Goal: Task Accomplishment & Management: Complete application form

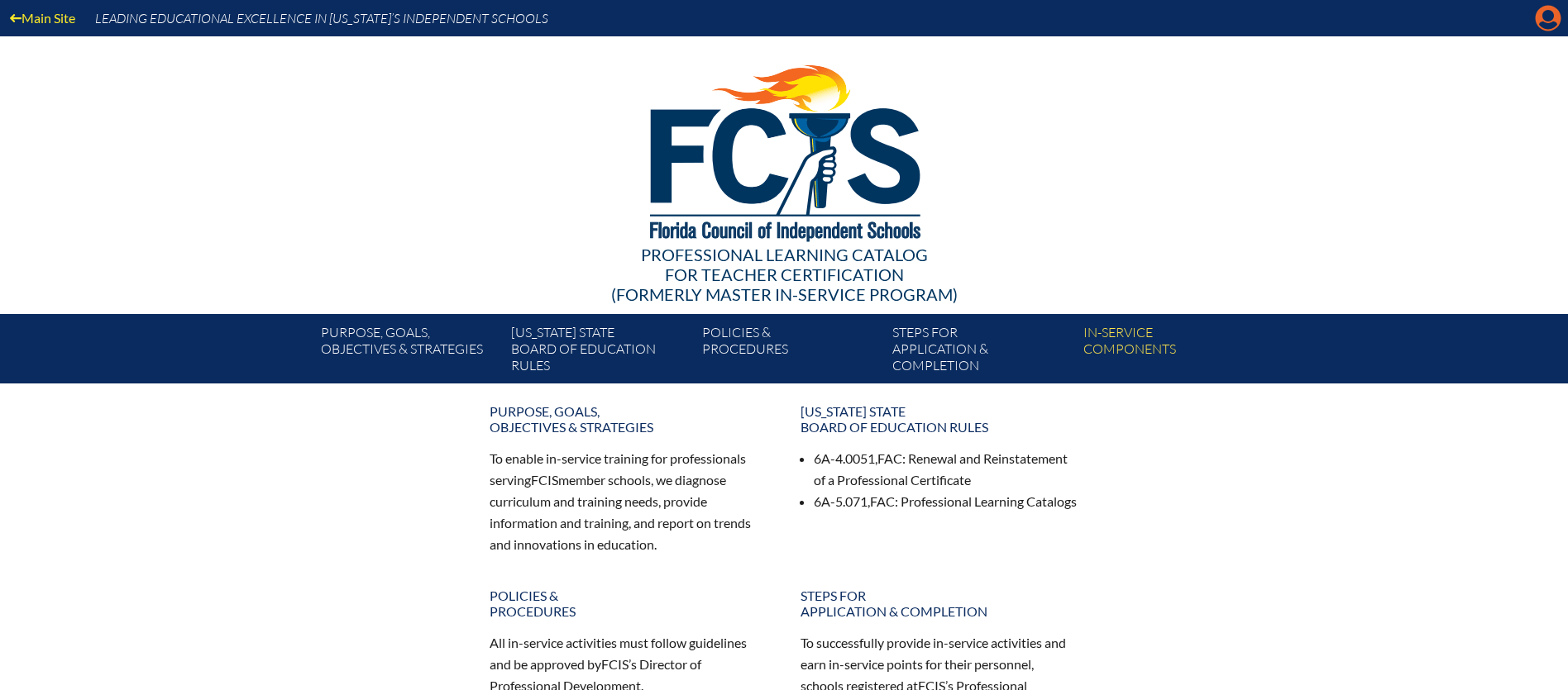
click at [1549, 22] on icon at bounding box center [1549, 19] width 26 height 26
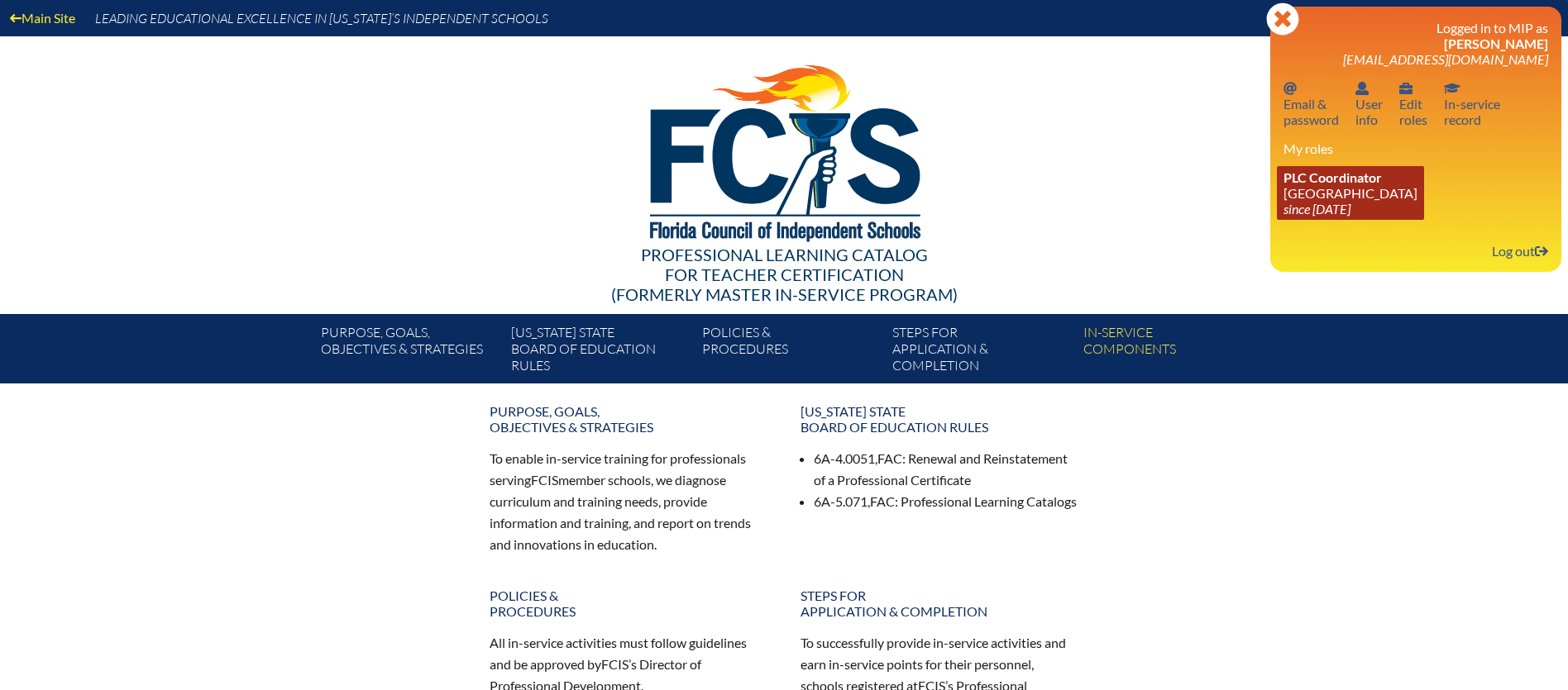
click at [1345, 176] on span "PLC Coordinator" at bounding box center [1332, 177] width 98 height 16
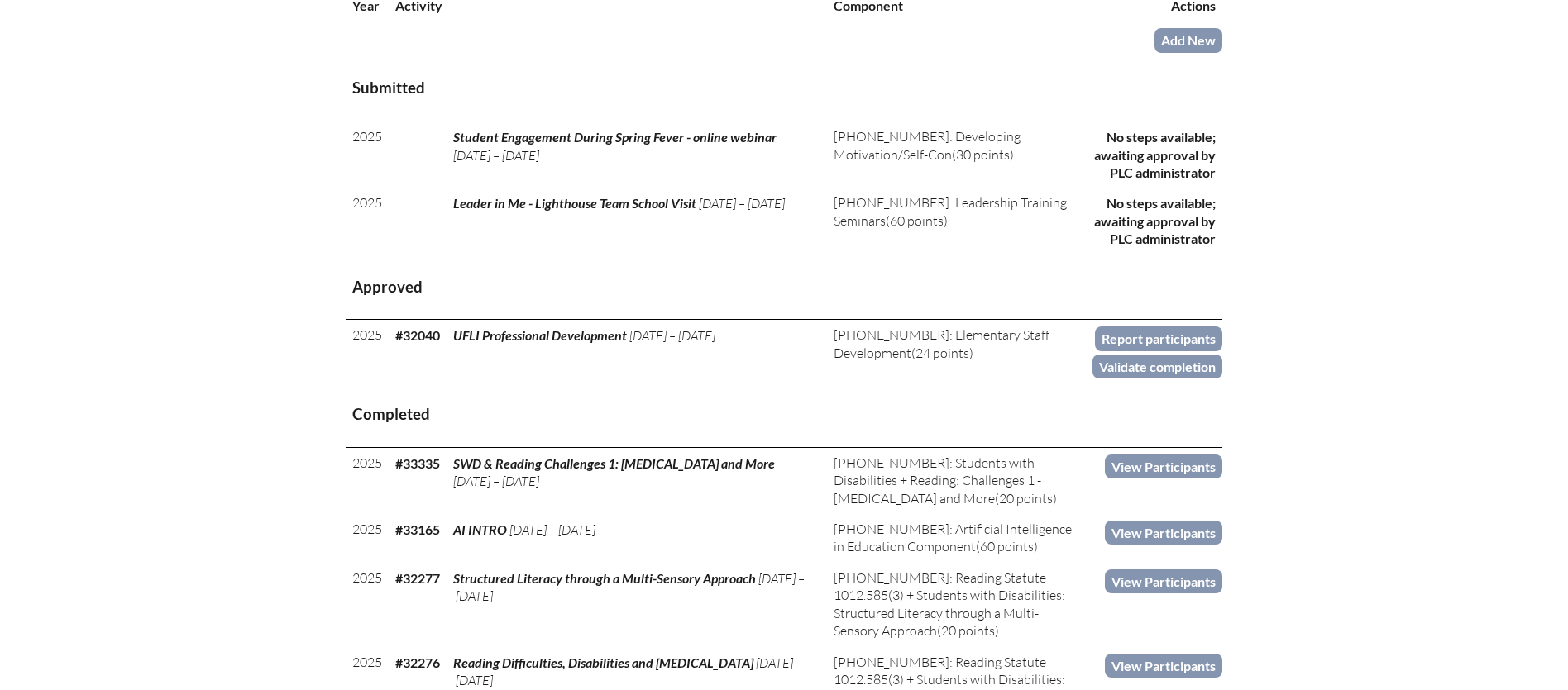
scroll to position [649, 0]
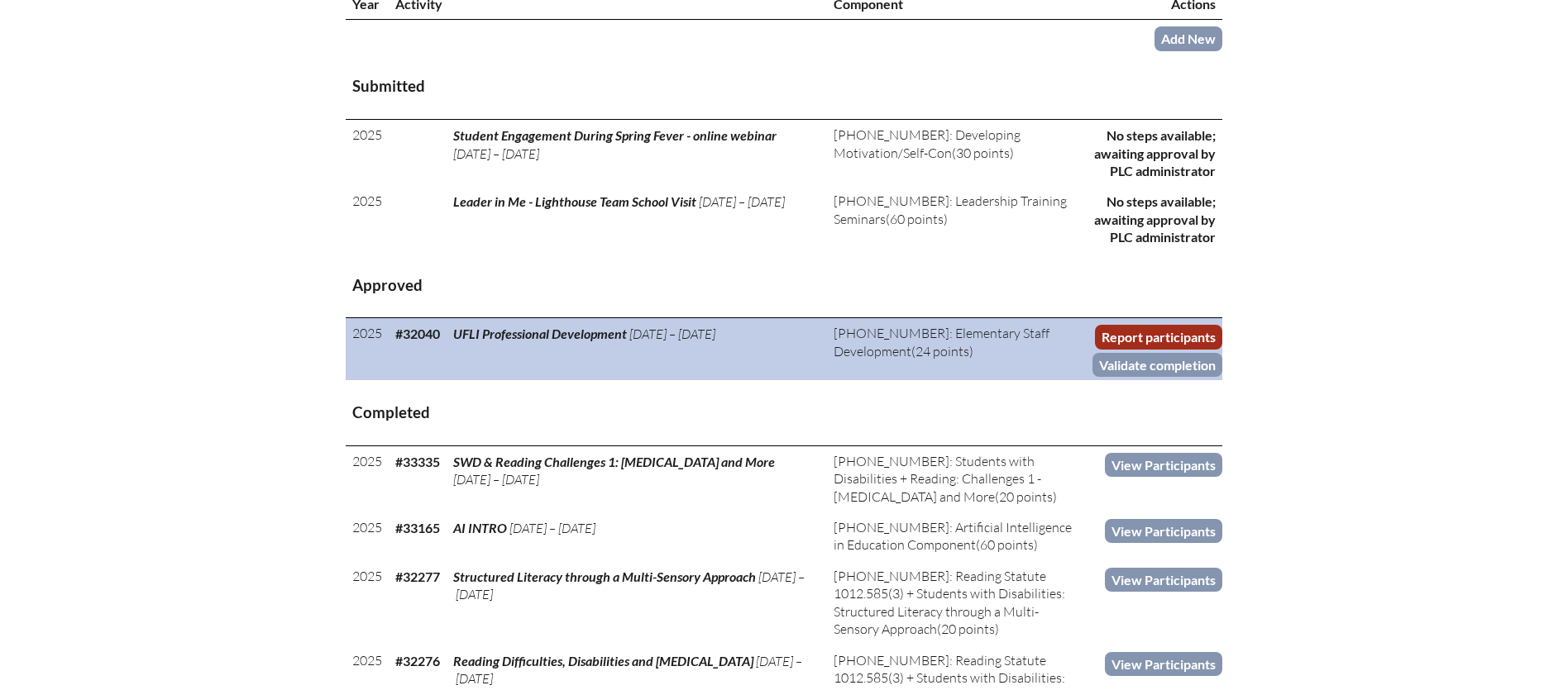
click at [1152, 330] on link "Report participants" at bounding box center [1158, 336] width 127 height 24
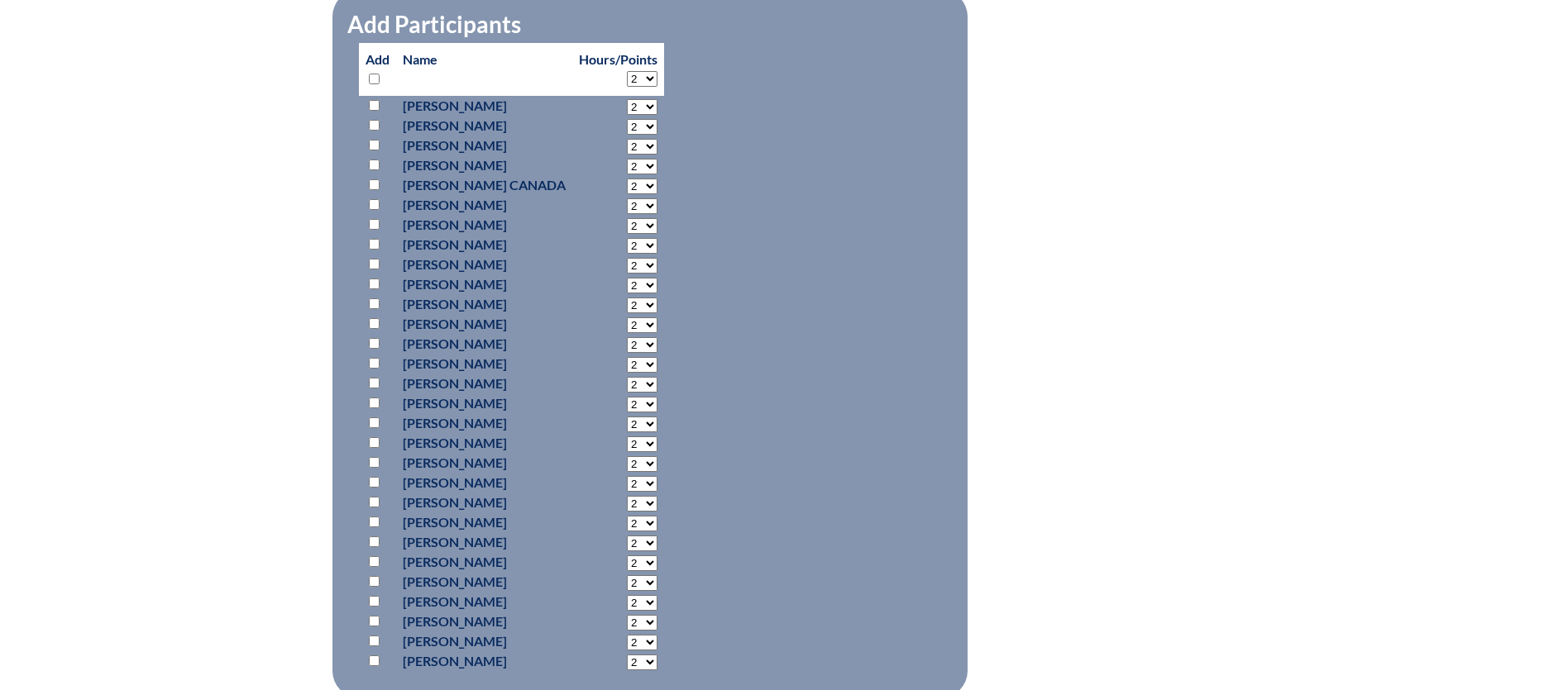
scroll to position [885, 0]
click at [376, 576] on input "checkbox" at bounding box center [374, 577] width 11 height 11
checkbox input "true"
click at [637, 577] on select "2 3 4 5 6 7 8 9 10 11 12 13 14 15 16 17 18 19 20 21 22 23" at bounding box center [642, 579] width 31 height 16
select select "21"
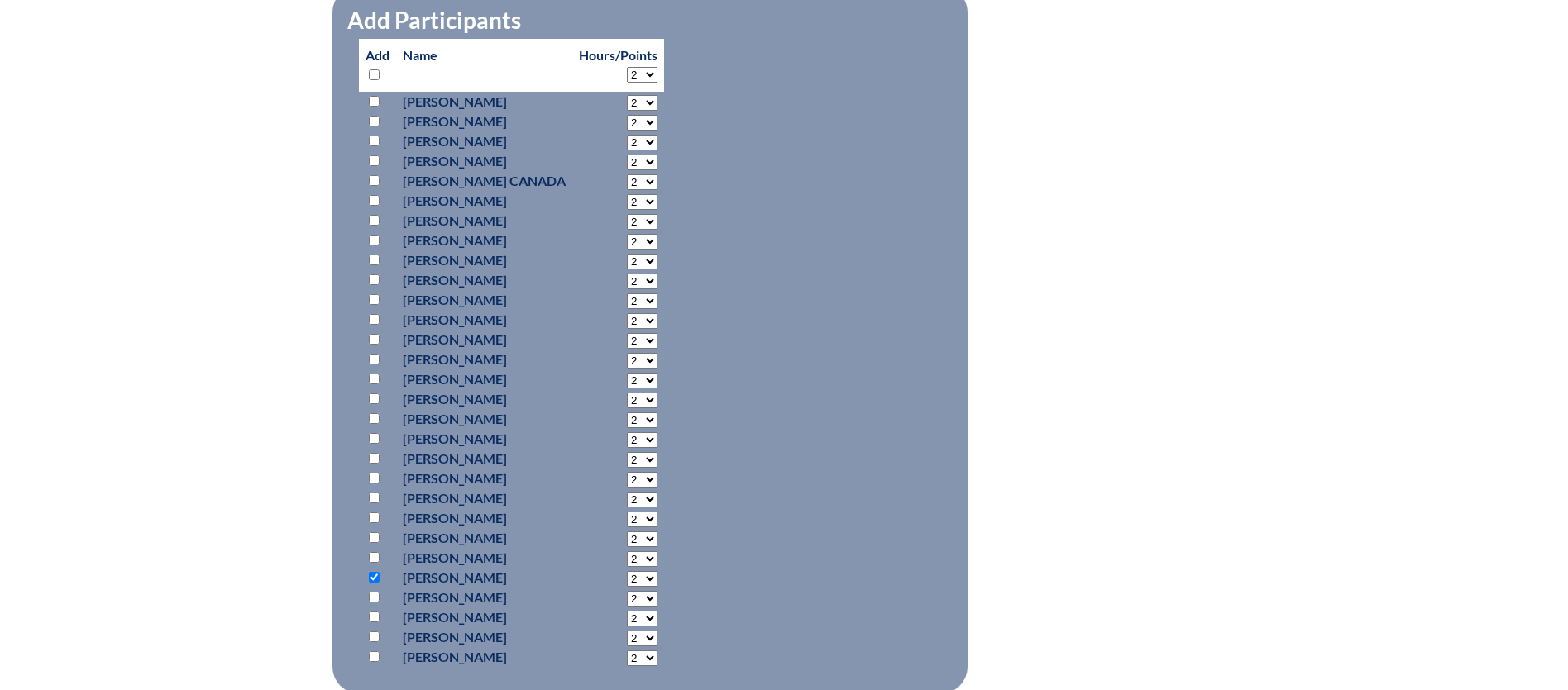
click at [627, 571] on select "2 3 4 5 6 7 8 9 10 11 12 13 14 15 16 17 18 19 20 21 22 23" at bounding box center [642, 579] width 31 height 16
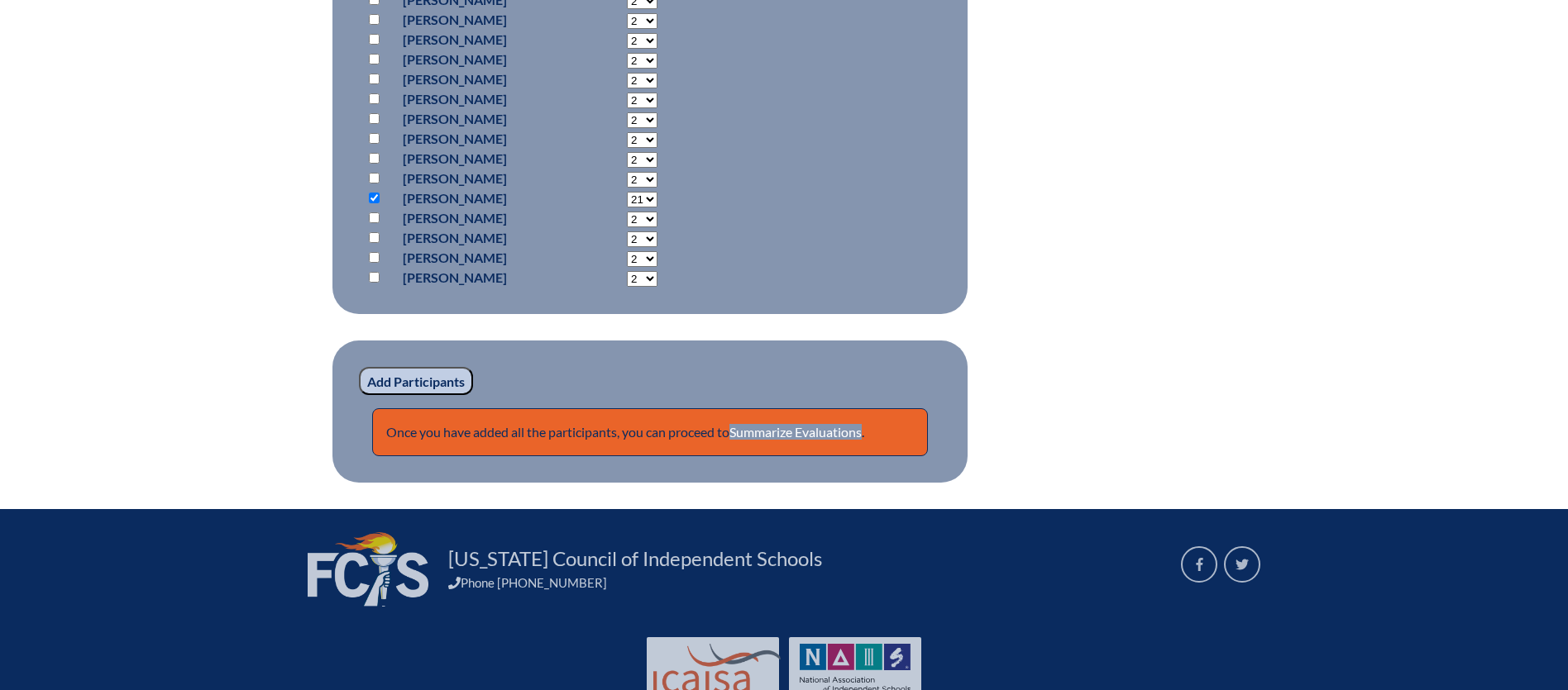
scroll to position [1265, 0]
click at [413, 376] on input "Add Participants" at bounding box center [416, 380] width 114 height 28
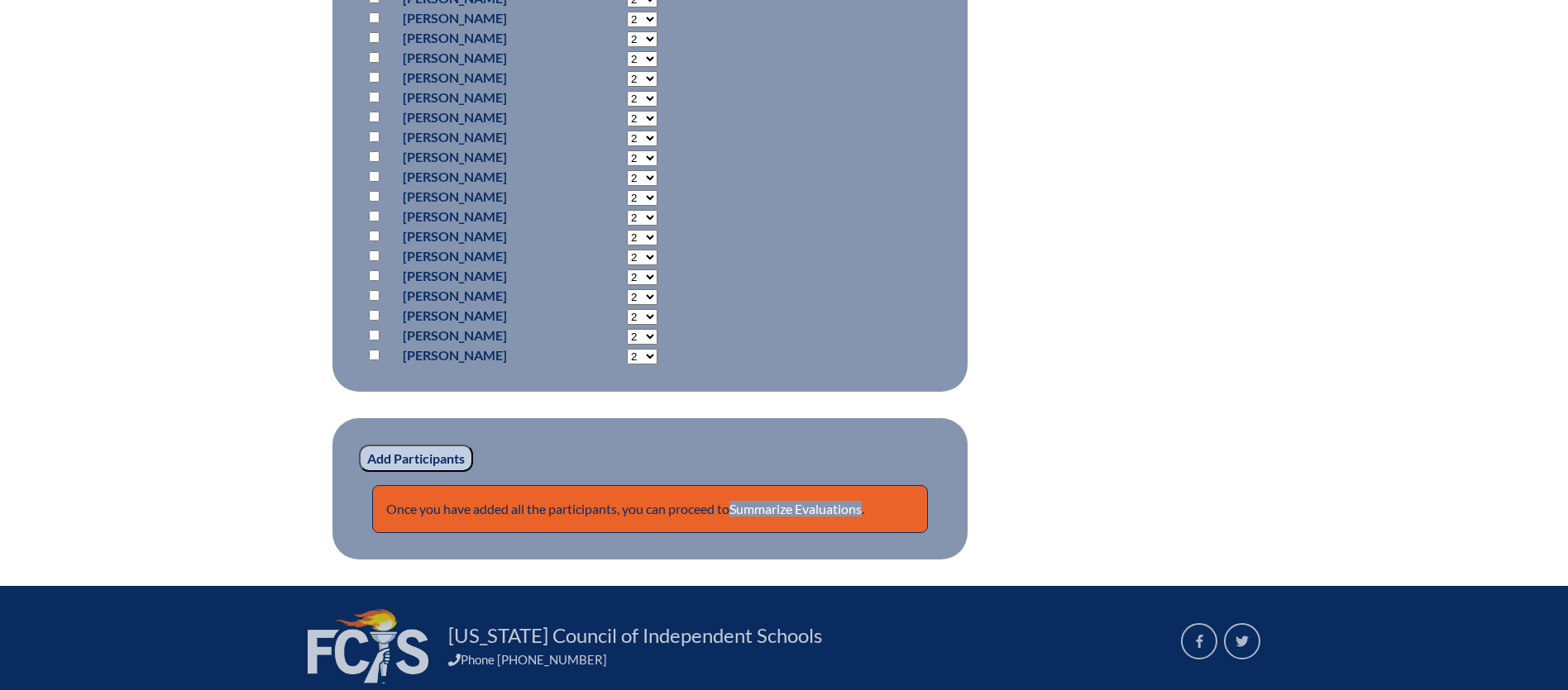
scroll to position [1329, 0]
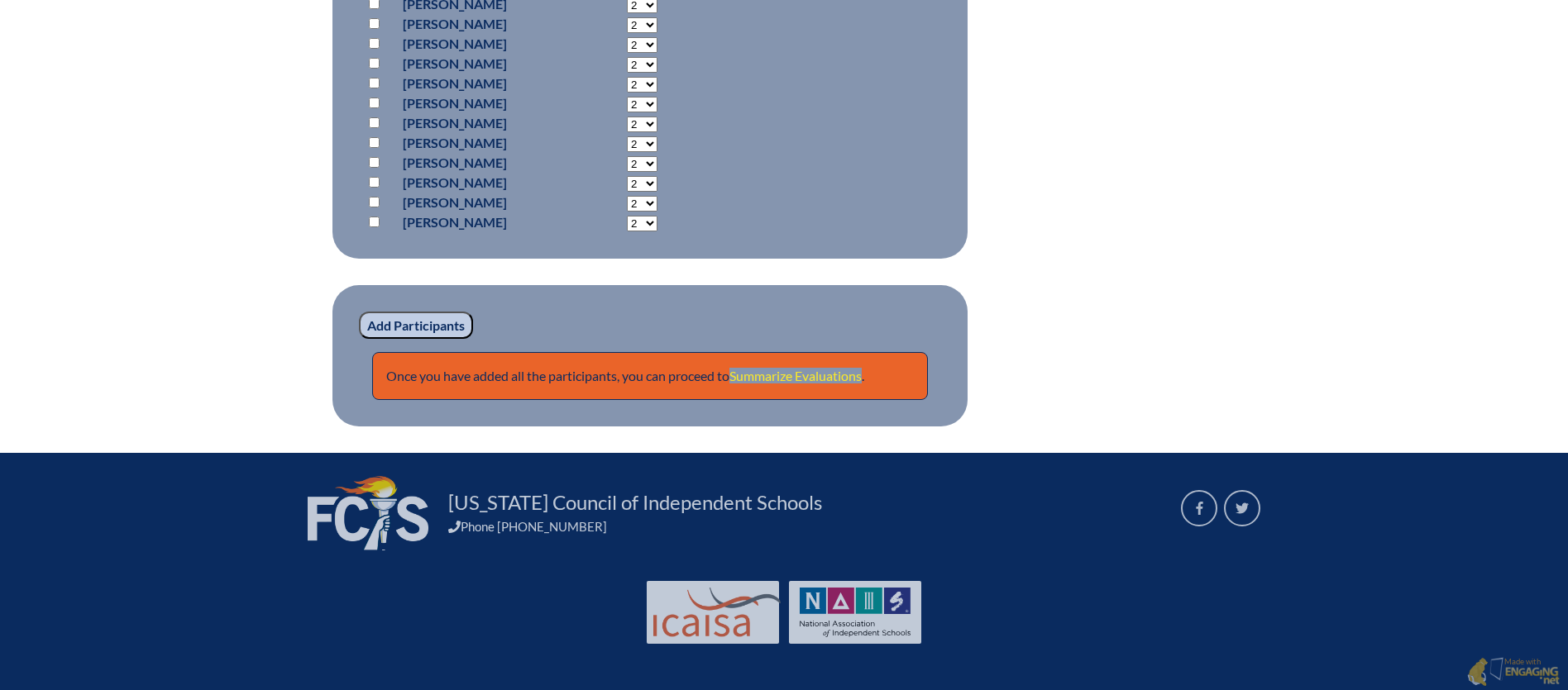
click at [817, 373] on link "Summarize Evaluations" at bounding box center [795, 376] width 132 height 16
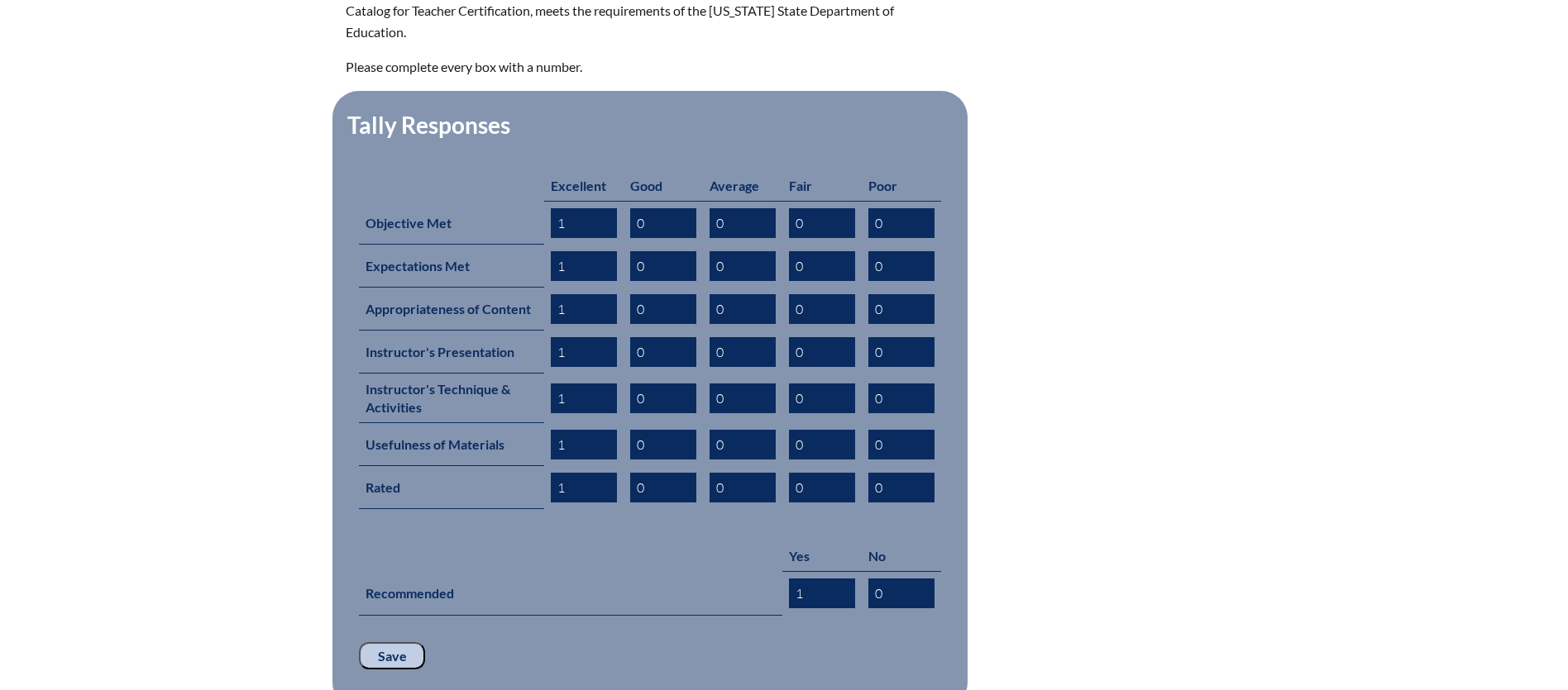
scroll to position [614, 0]
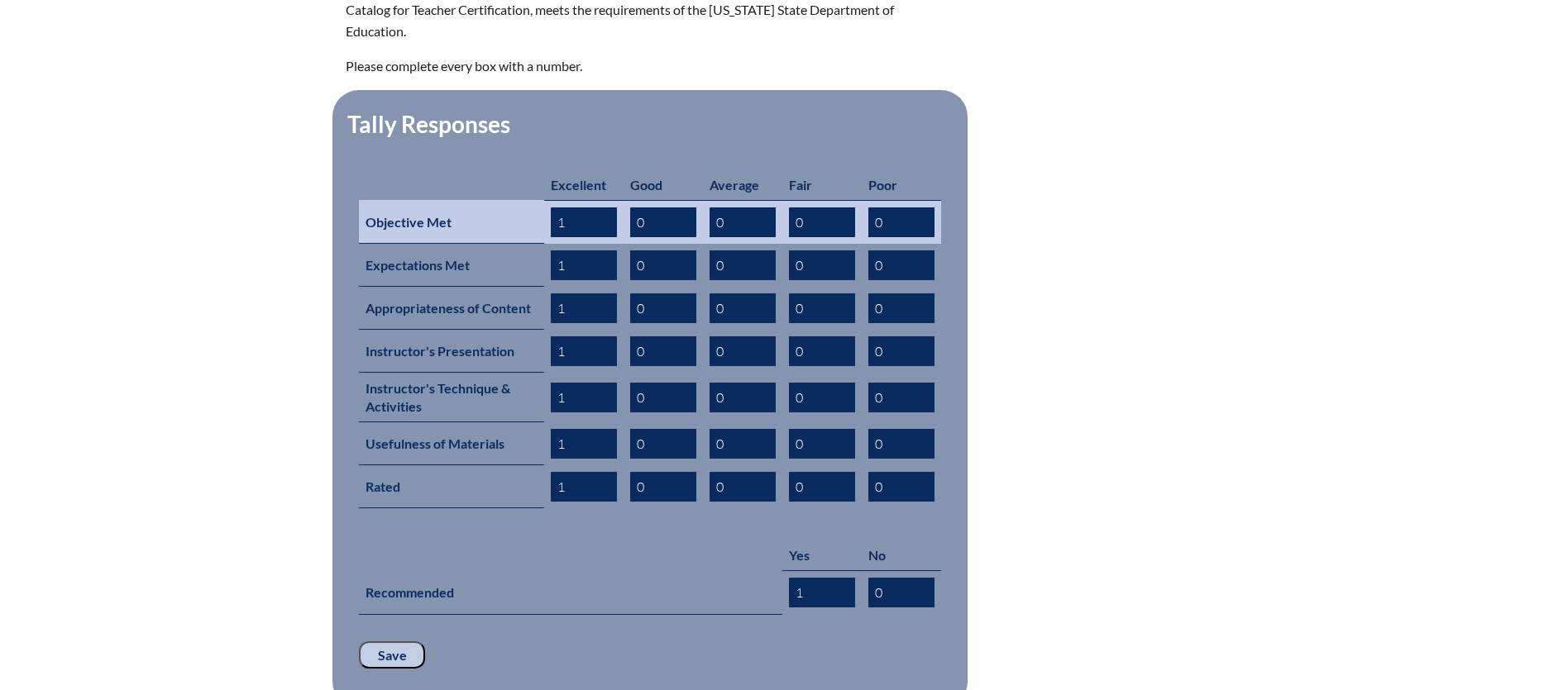
drag, startPoint x: 569, startPoint y: 203, endPoint x: 545, endPoint y: 202, distance: 24.0
click at [545, 202] on td "1" at bounding box center [584, 222] width 79 height 44
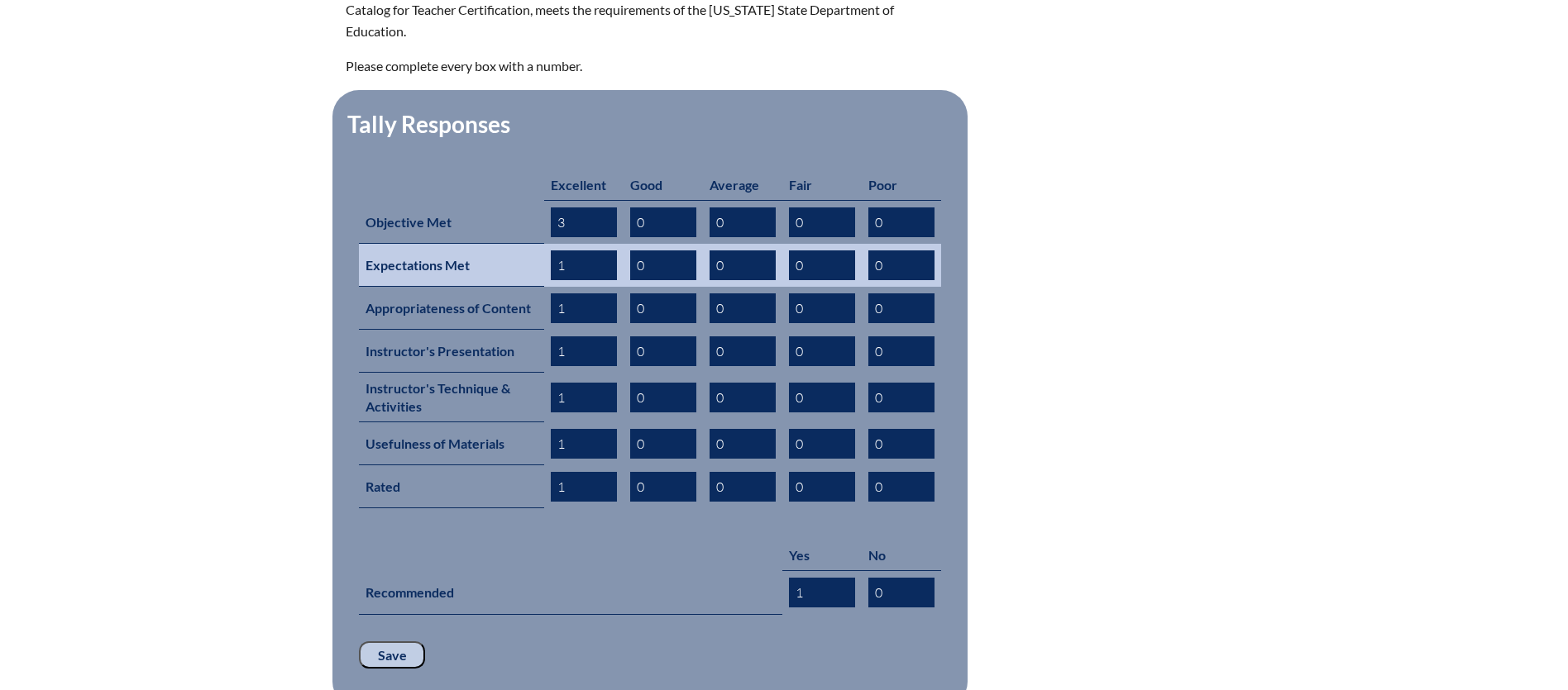
type input "3"
drag, startPoint x: 573, startPoint y: 242, endPoint x: 531, endPoint y: 243, distance: 42.0
click at [531, 244] on tr "Expectations Met 1 0 0 0 0" at bounding box center [651, 265] width 583 height 43
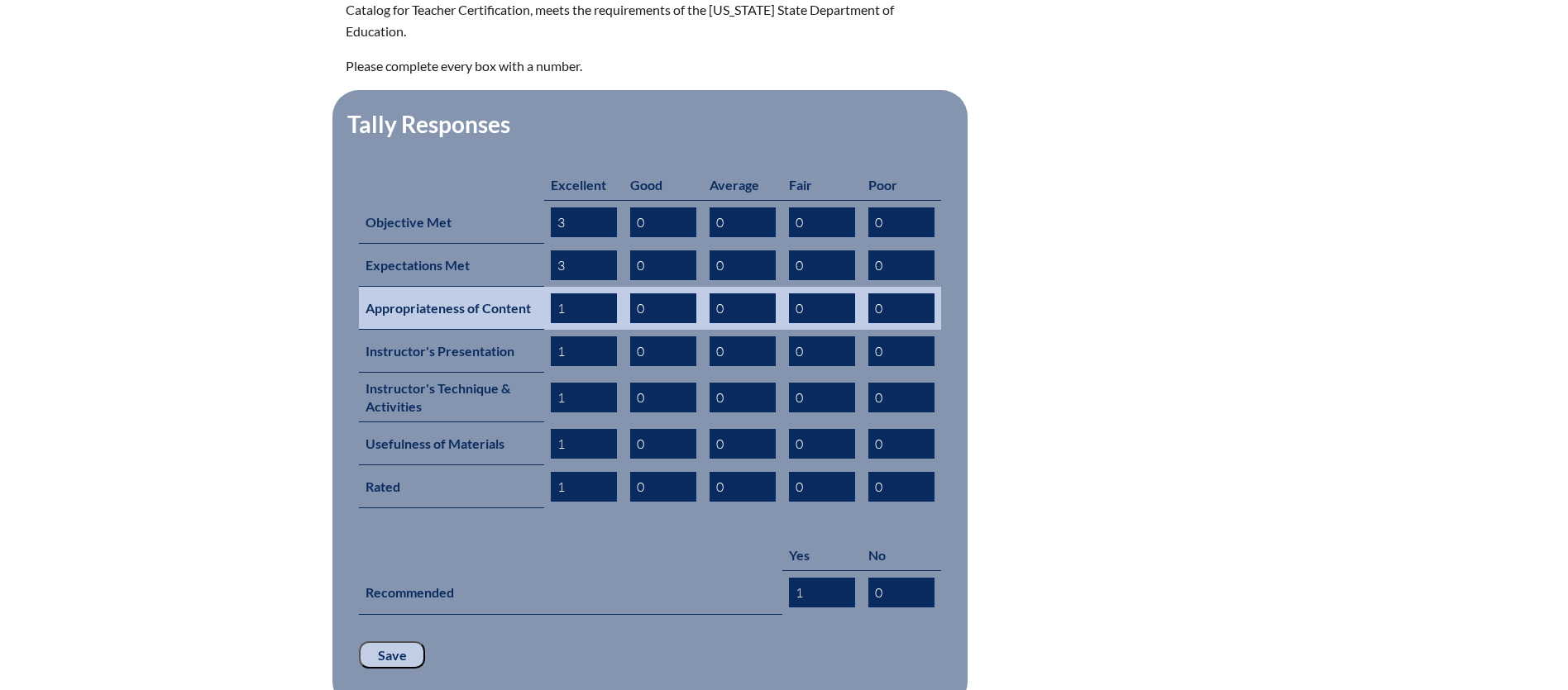
type input "3"
click at [543, 287] on tr "Appropriateness of Content 1 0 0 0 0" at bounding box center [651, 308] width 583 height 43
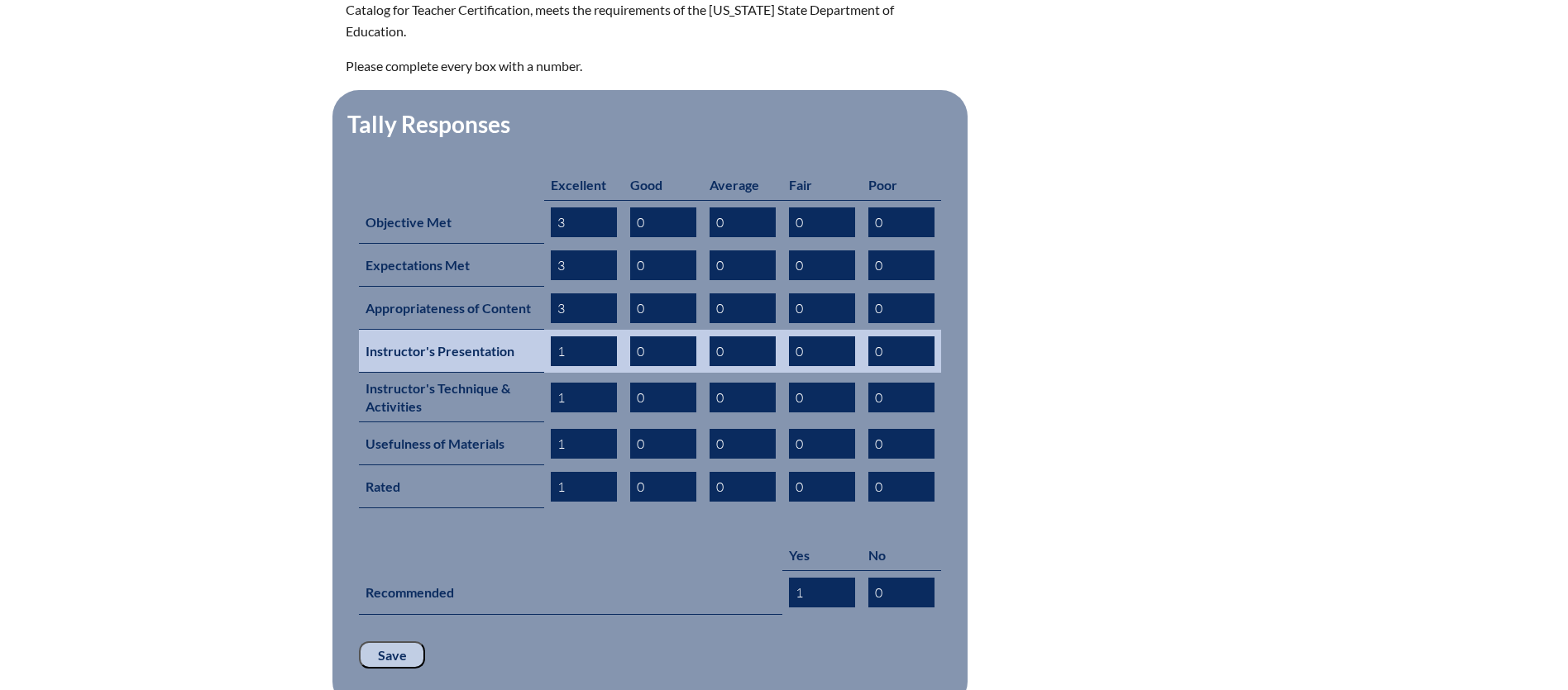
type input "3"
drag, startPoint x: 576, startPoint y: 329, endPoint x: 541, endPoint y: 329, distance: 35.0
click at [541, 330] on tr "Instructor's Presentation 1 0 0 0 0" at bounding box center [651, 351] width 583 height 43
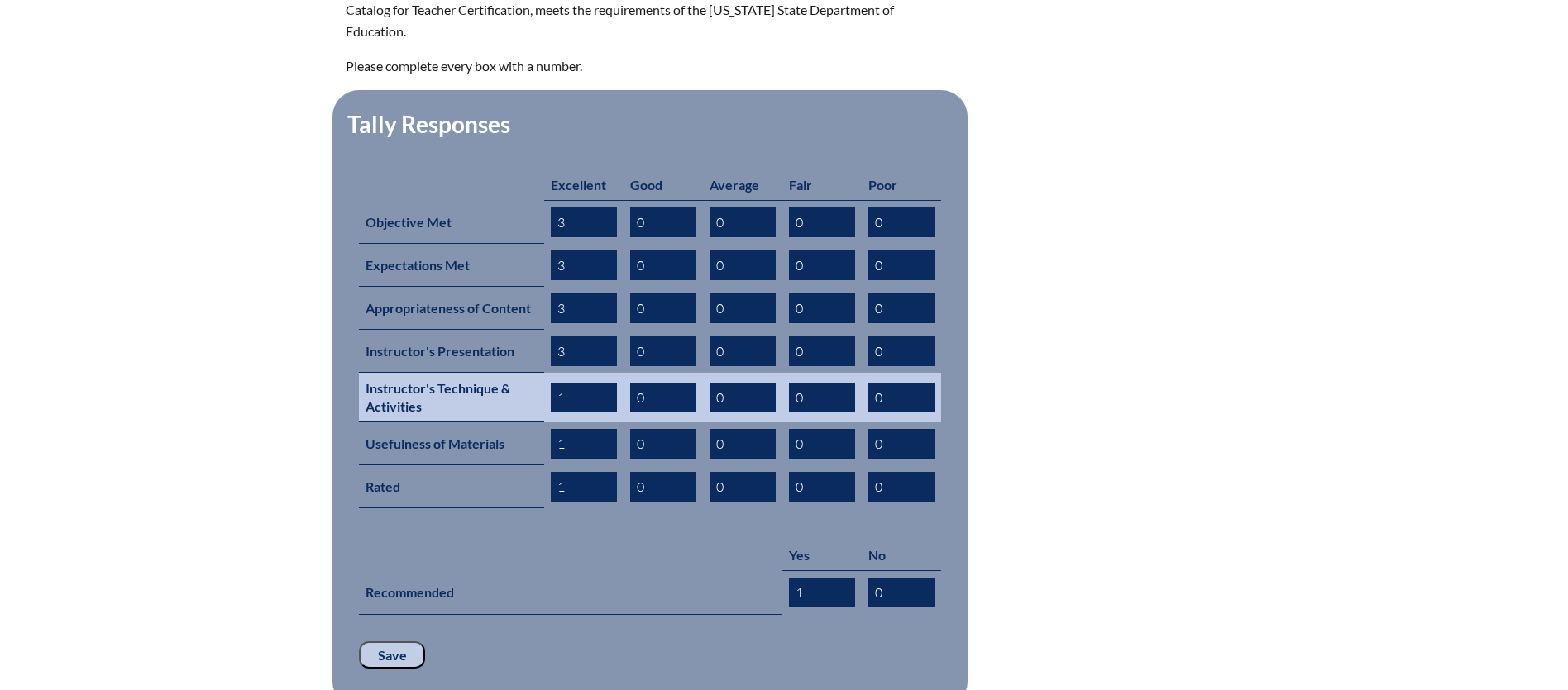
type input "3"
drag, startPoint x: 571, startPoint y: 371, endPoint x: 545, endPoint y: 368, distance: 26.2
click at [545, 373] on td "1" at bounding box center [584, 398] width 79 height 49
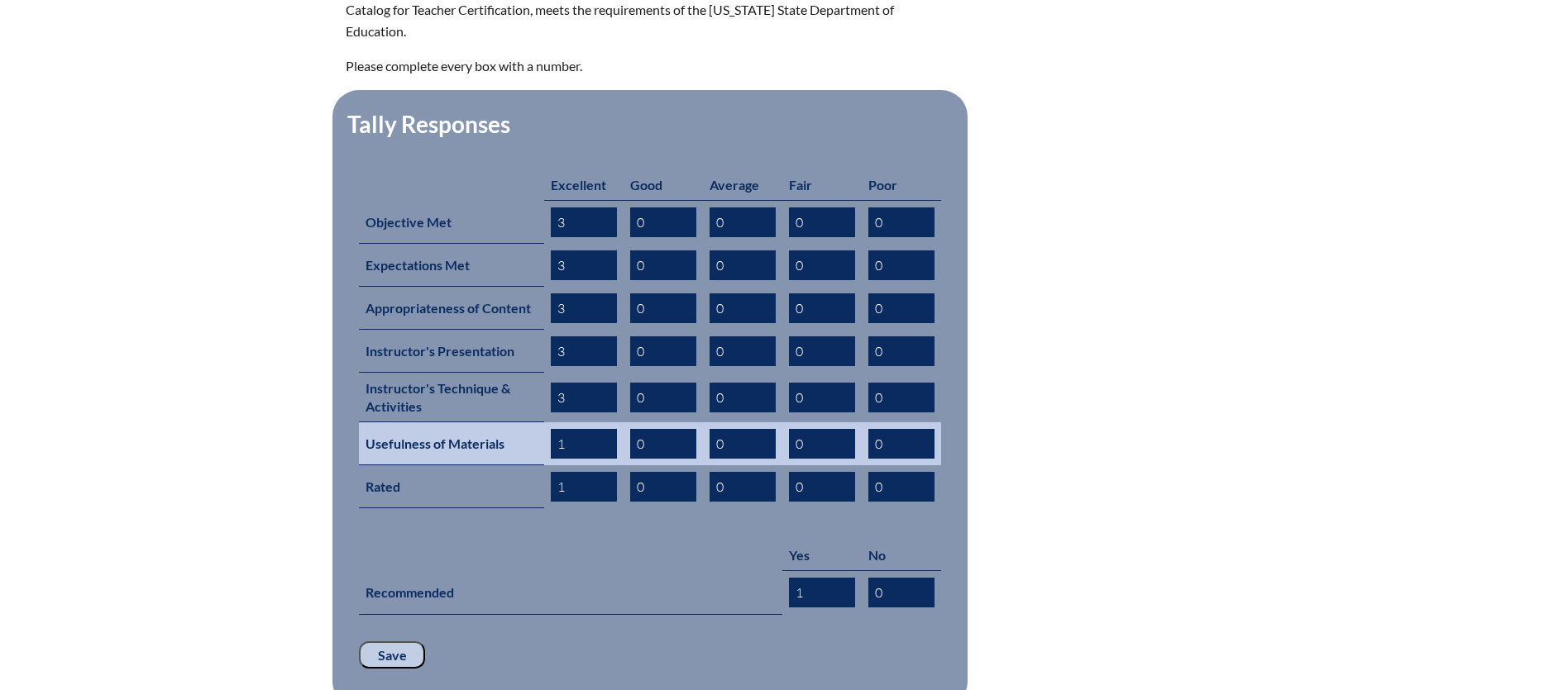
type input "3"
drag, startPoint x: 569, startPoint y: 415, endPoint x: 549, endPoint y: 413, distance: 20.1
click at [551, 429] on input "1" at bounding box center [584, 444] width 66 height 30
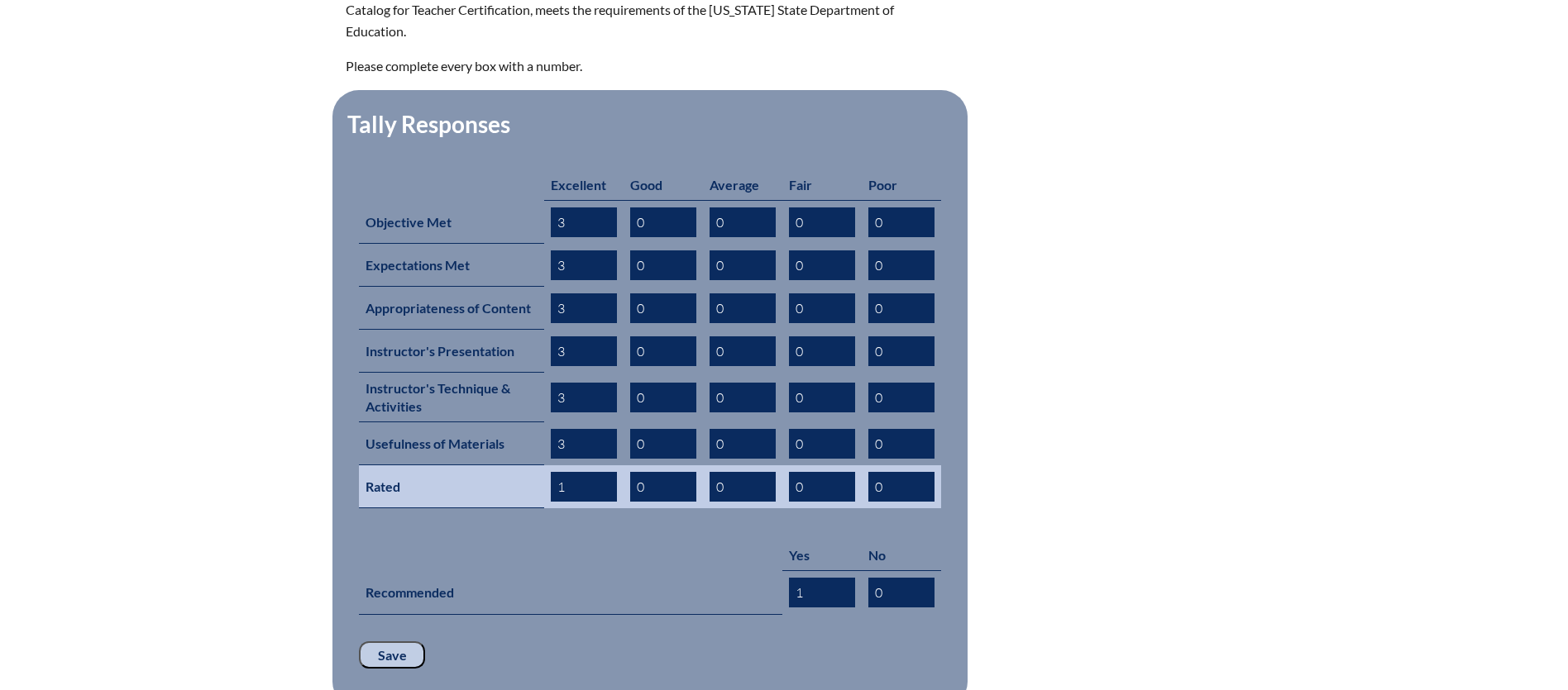
type input "3"
drag, startPoint x: 571, startPoint y: 454, endPoint x: 524, endPoint y: 454, distance: 47.0
click at [524, 465] on tr "Rated 1 0 0 0 0" at bounding box center [651, 486] width 583 height 43
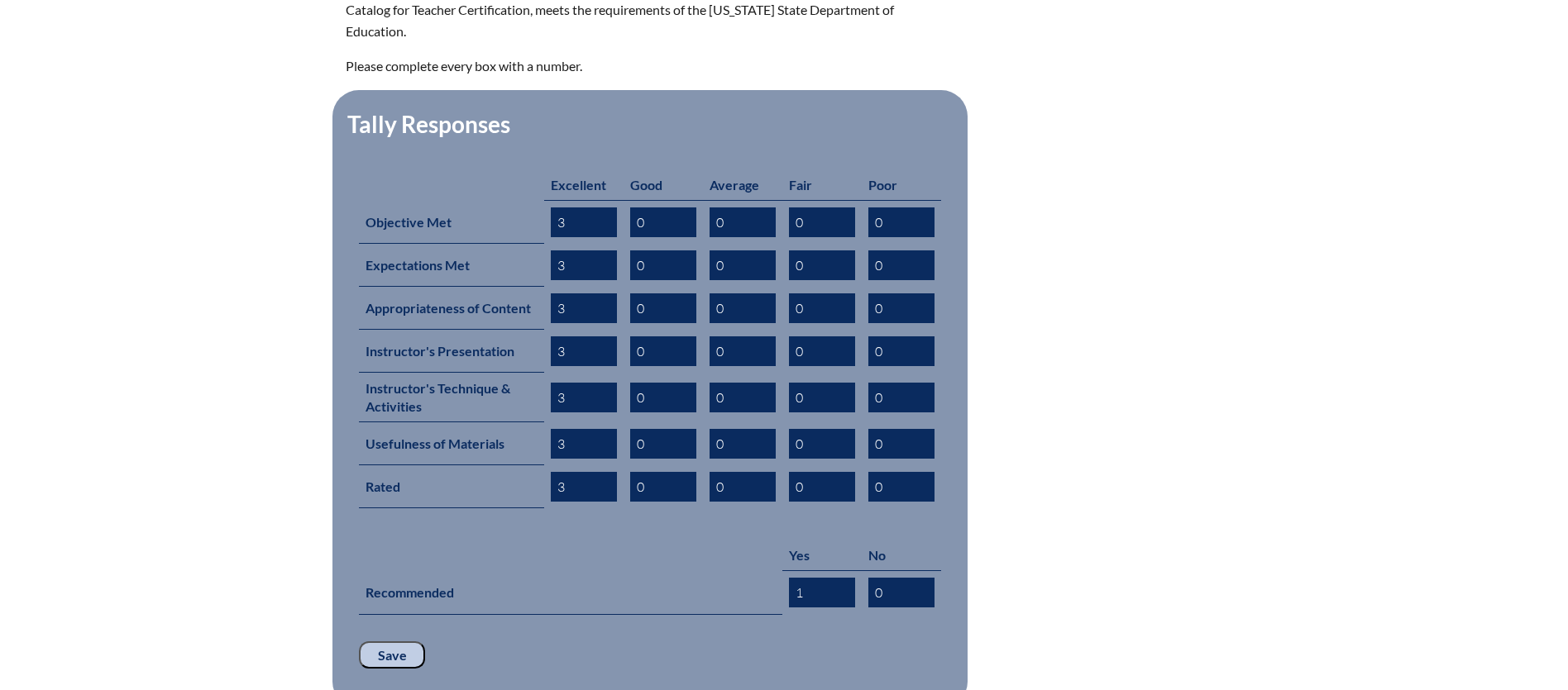
type input "3"
click at [392, 641] on input "Save" at bounding box center [392, 656] width 66 height 28
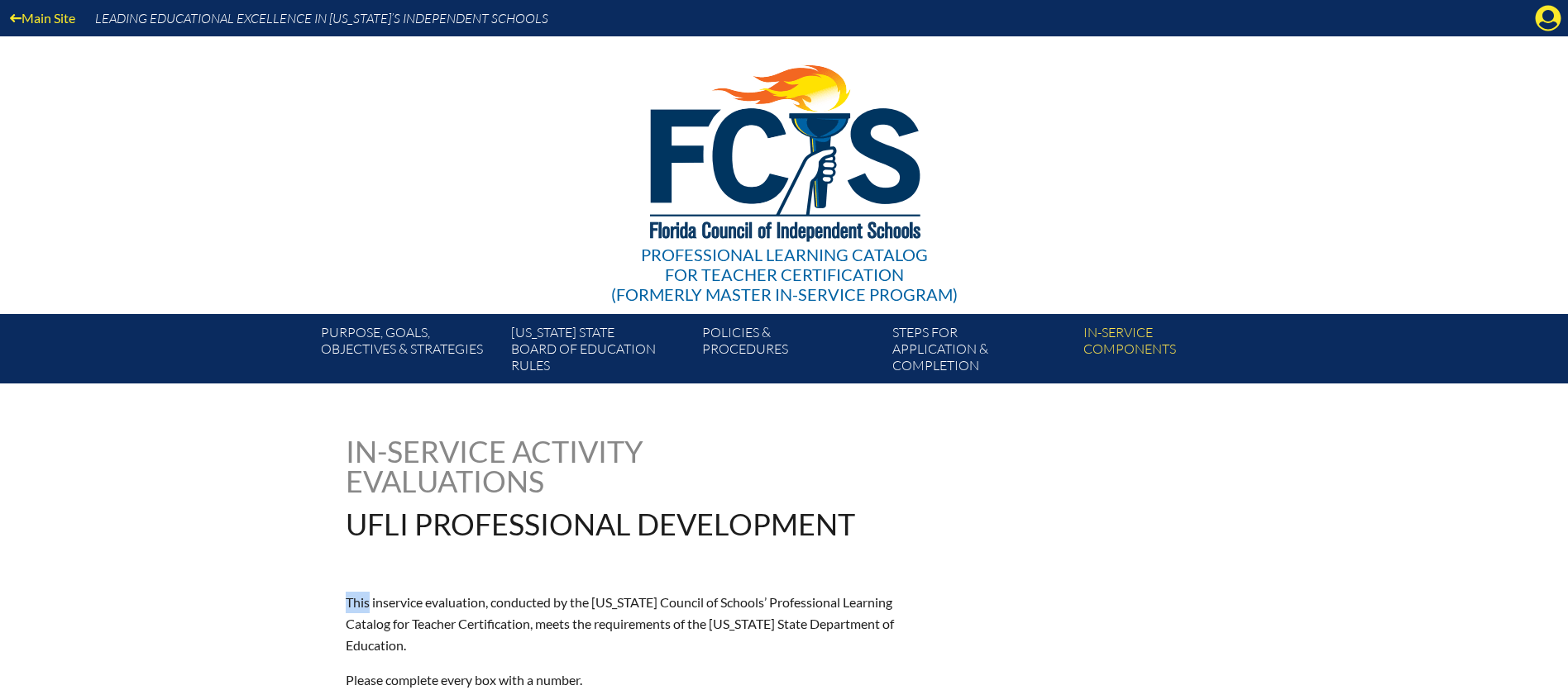
drag, startPoint x: 0, startPoint y: 0, endPoint x: 796, endPoint y: 565, distance: 976.1
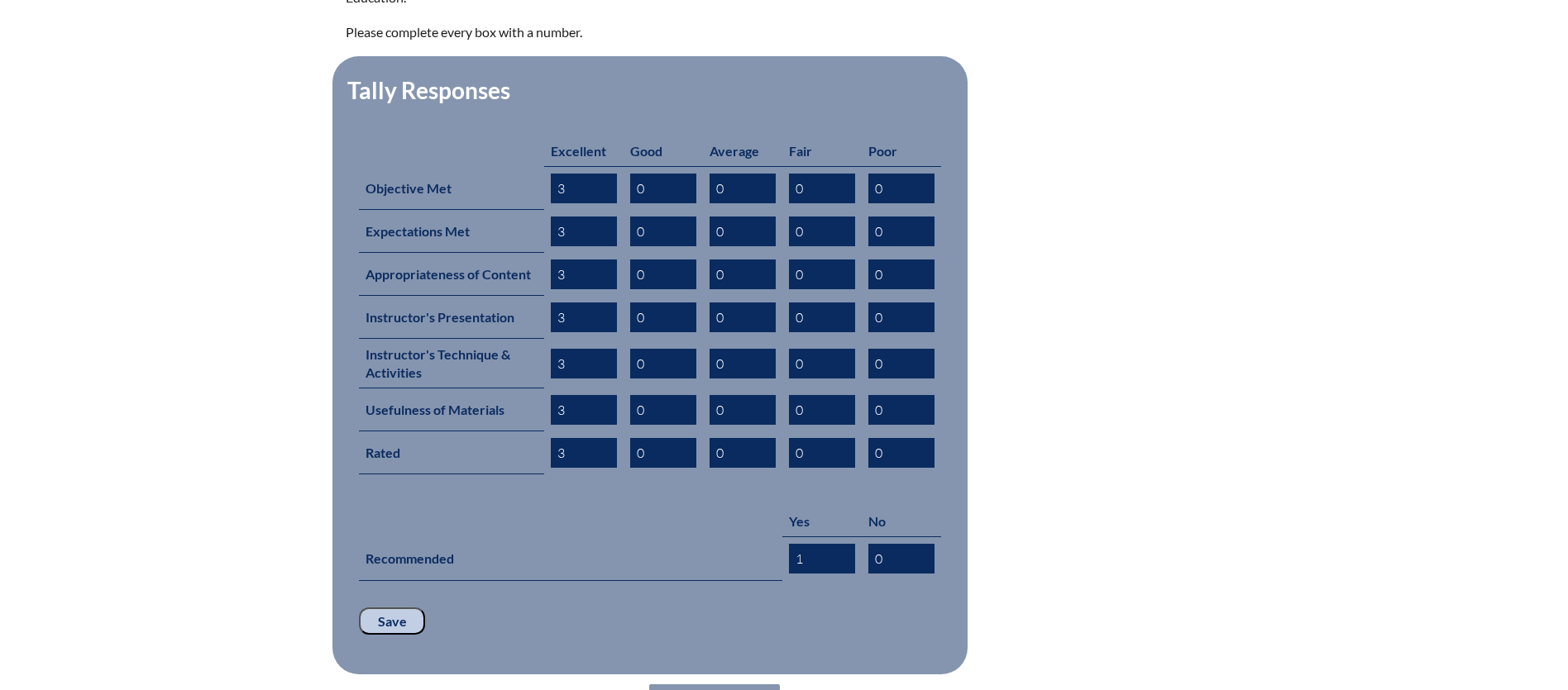
scroll to position [649, 0]
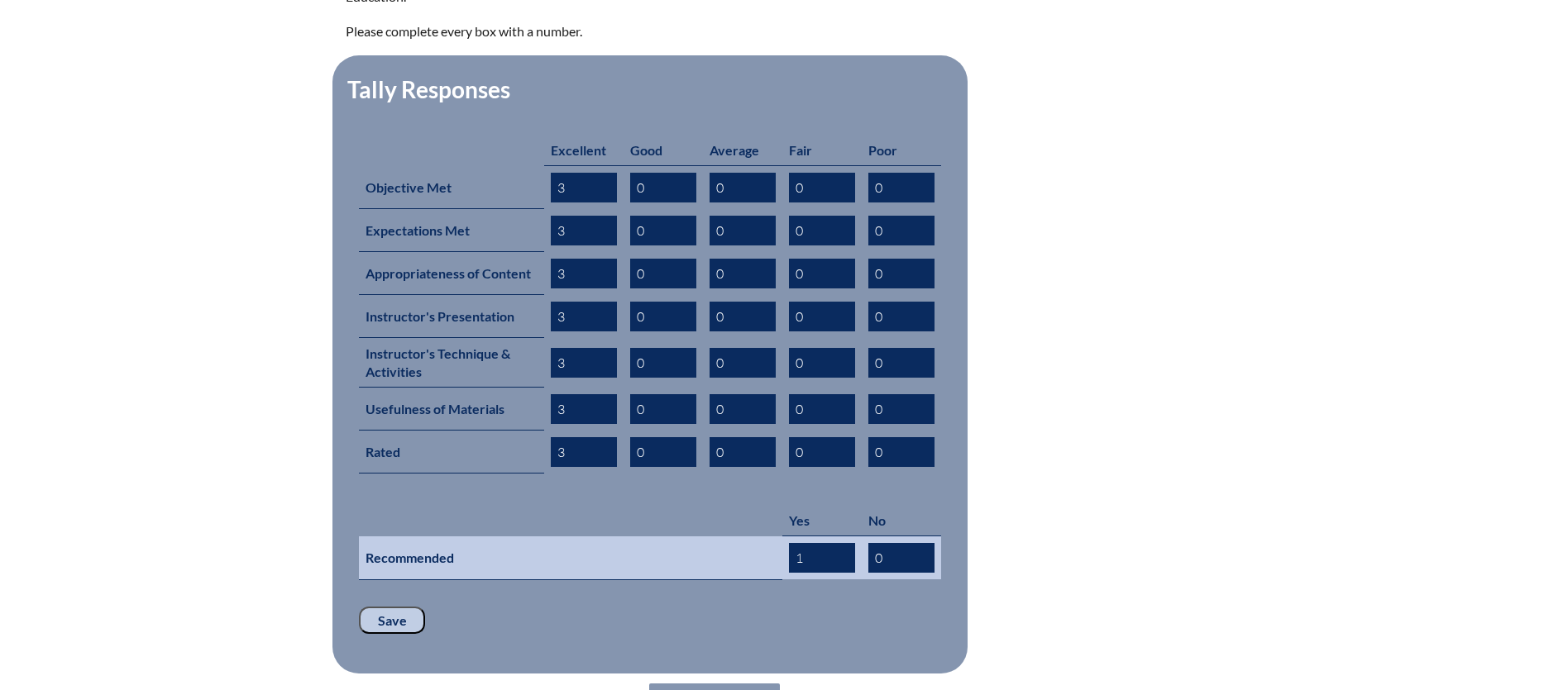
drag, startPoint x: 811, startPoint y: 535, endPoint x: 778, endPoint y: 531, distance: 33.2
click at [778, 536] on tr "Recommended 1 0" at bounding box center [651, 559] width 583 height 44
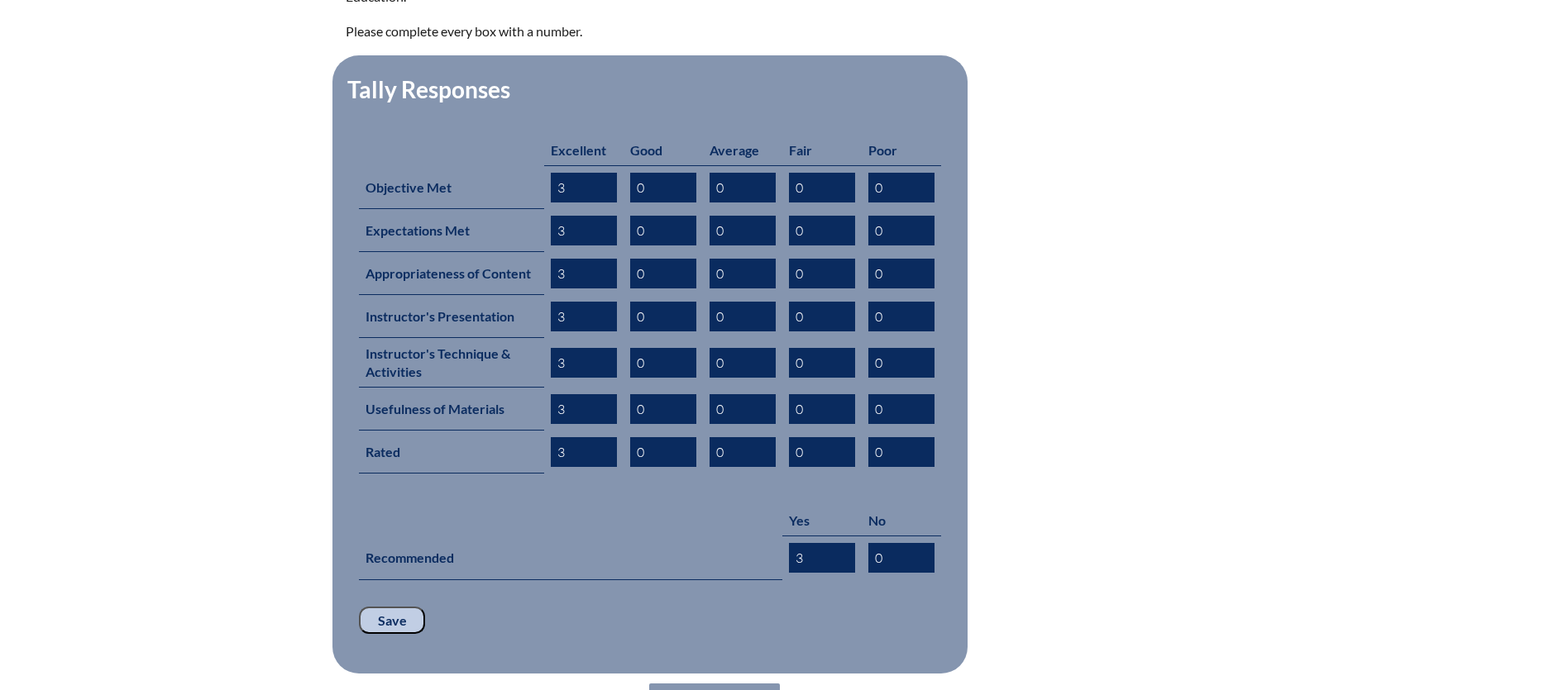
type input "3"
click at [385, 607] on input "Save" at bounding box center [392, 621] width 66 height 28
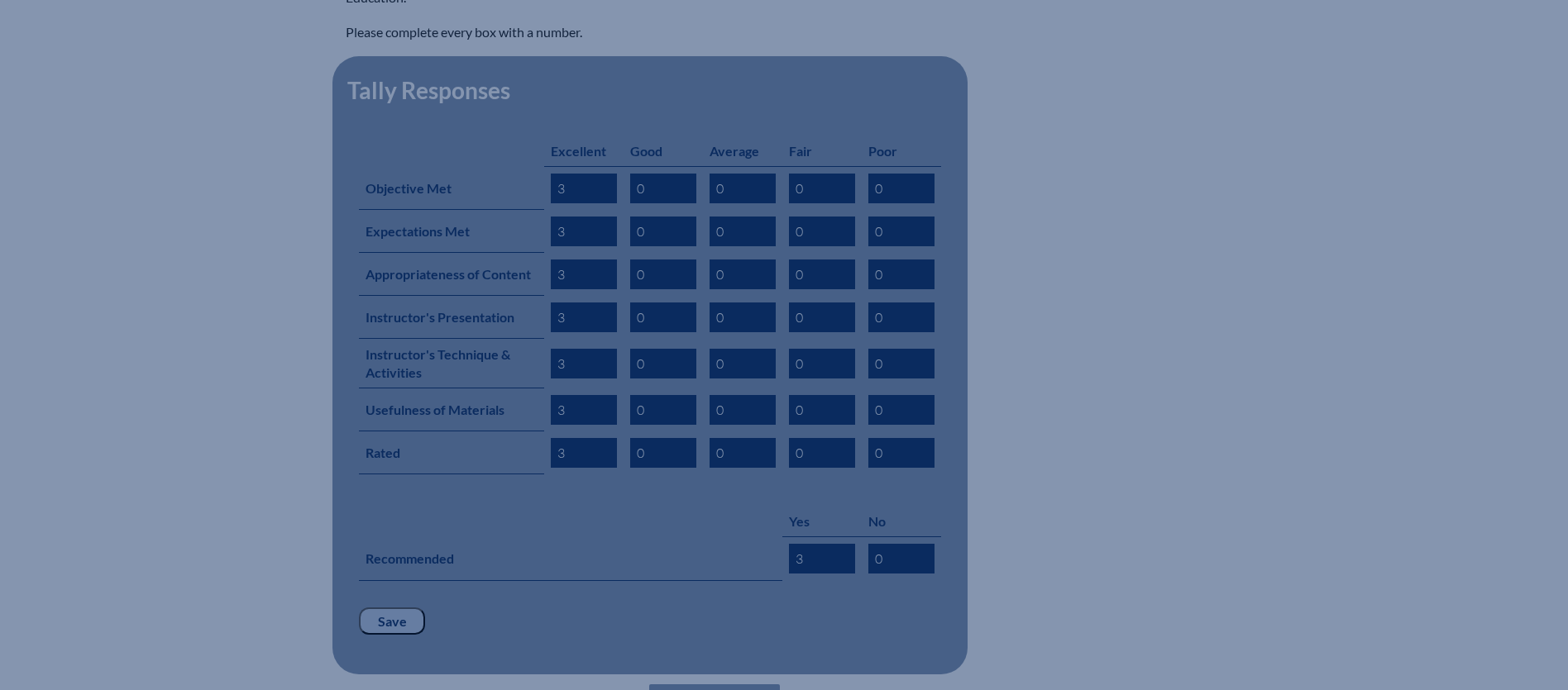
scroll to position [648, 0]
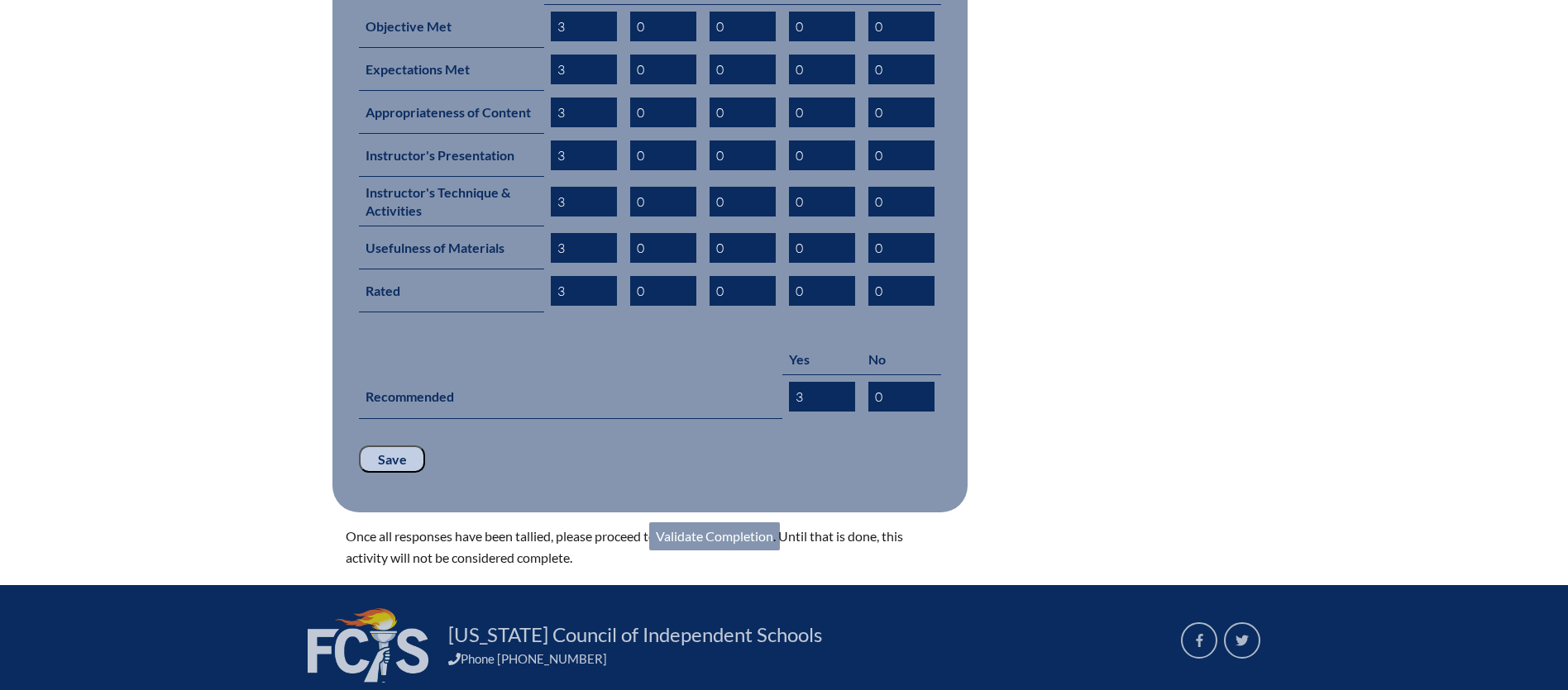
scroll to position [814, 0]
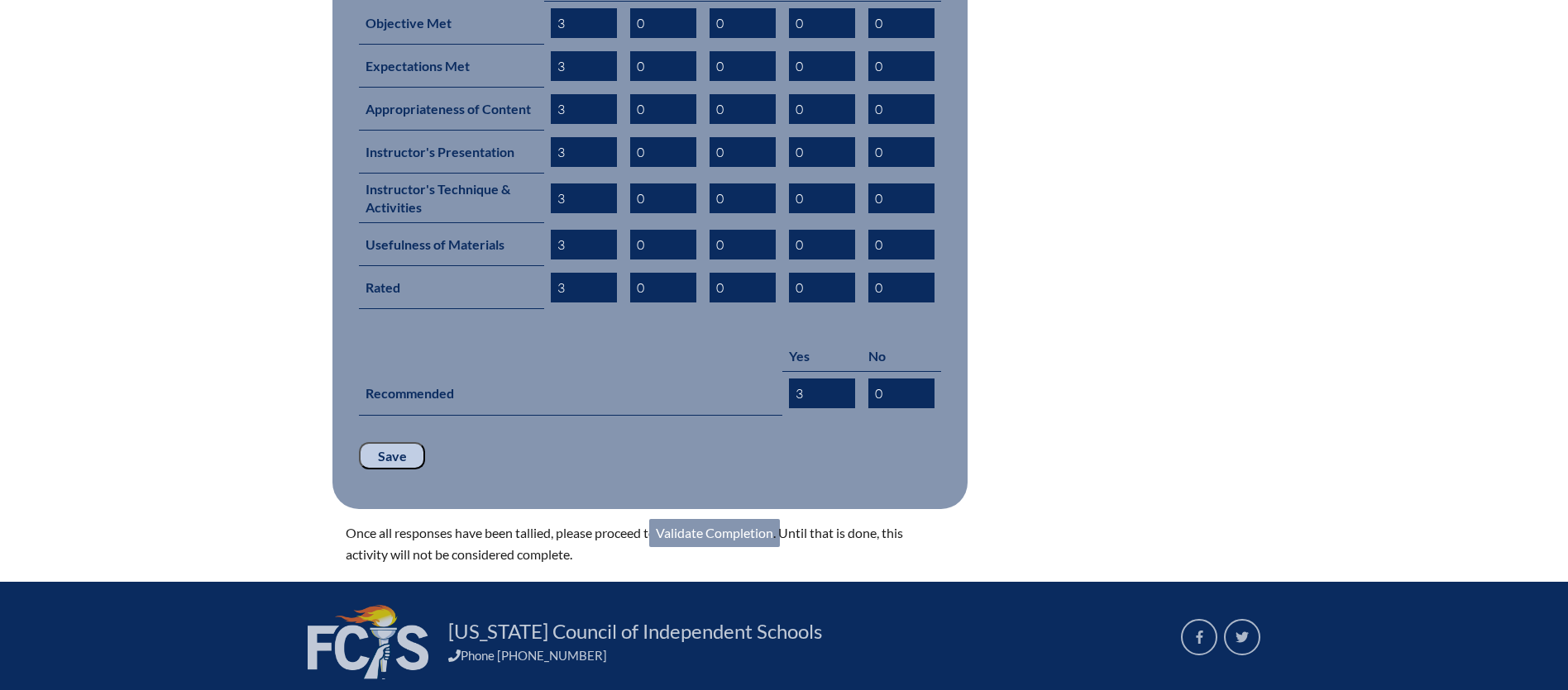
click at [713, 519] on link "Validate Completion" at bounding box center [714, 533] width 131 height 28
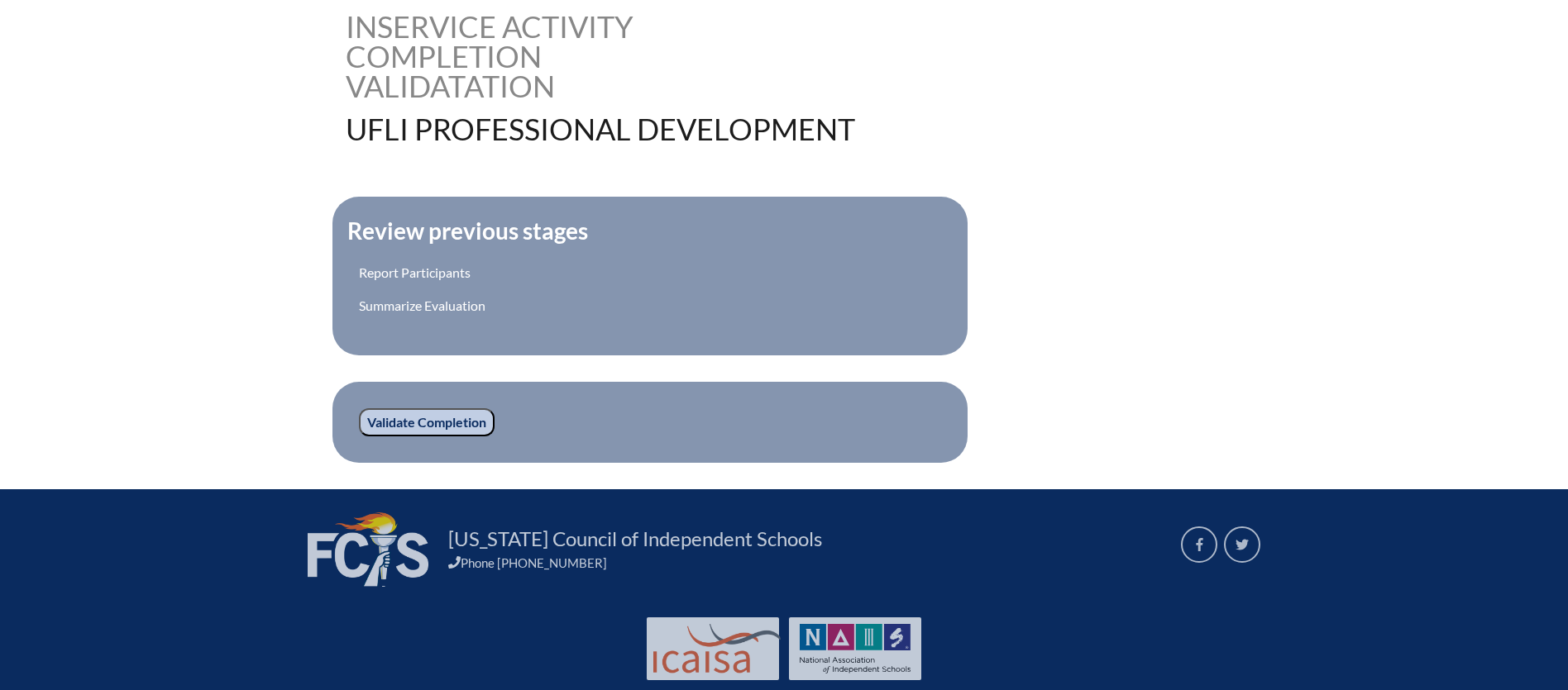
scroll to position [426, 0]
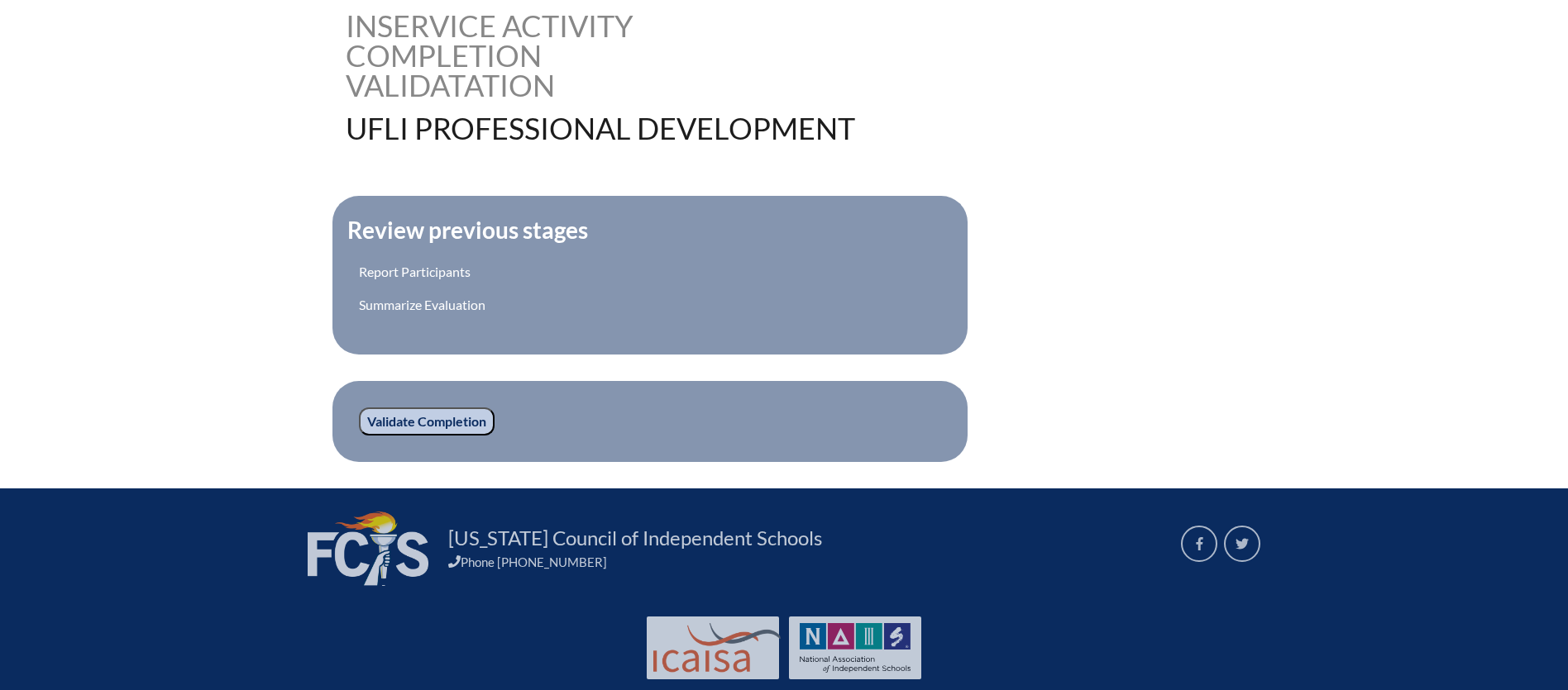
click at [413, 419] on input "Validate Completion" at bounding box center [427, 422] width 136 height 28
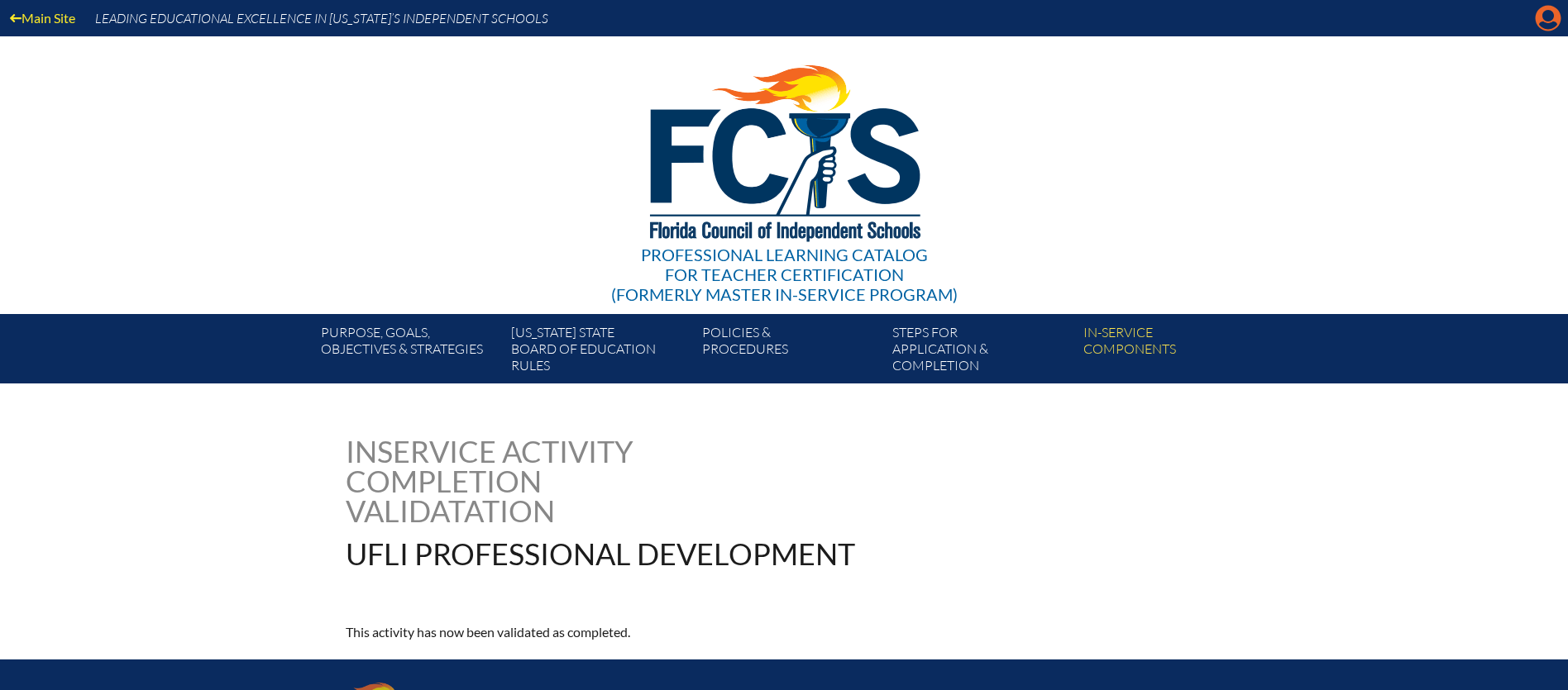
click at [1548, 26] on icon "Manage account" at bounding box center [1549, 19] width 26 height 26
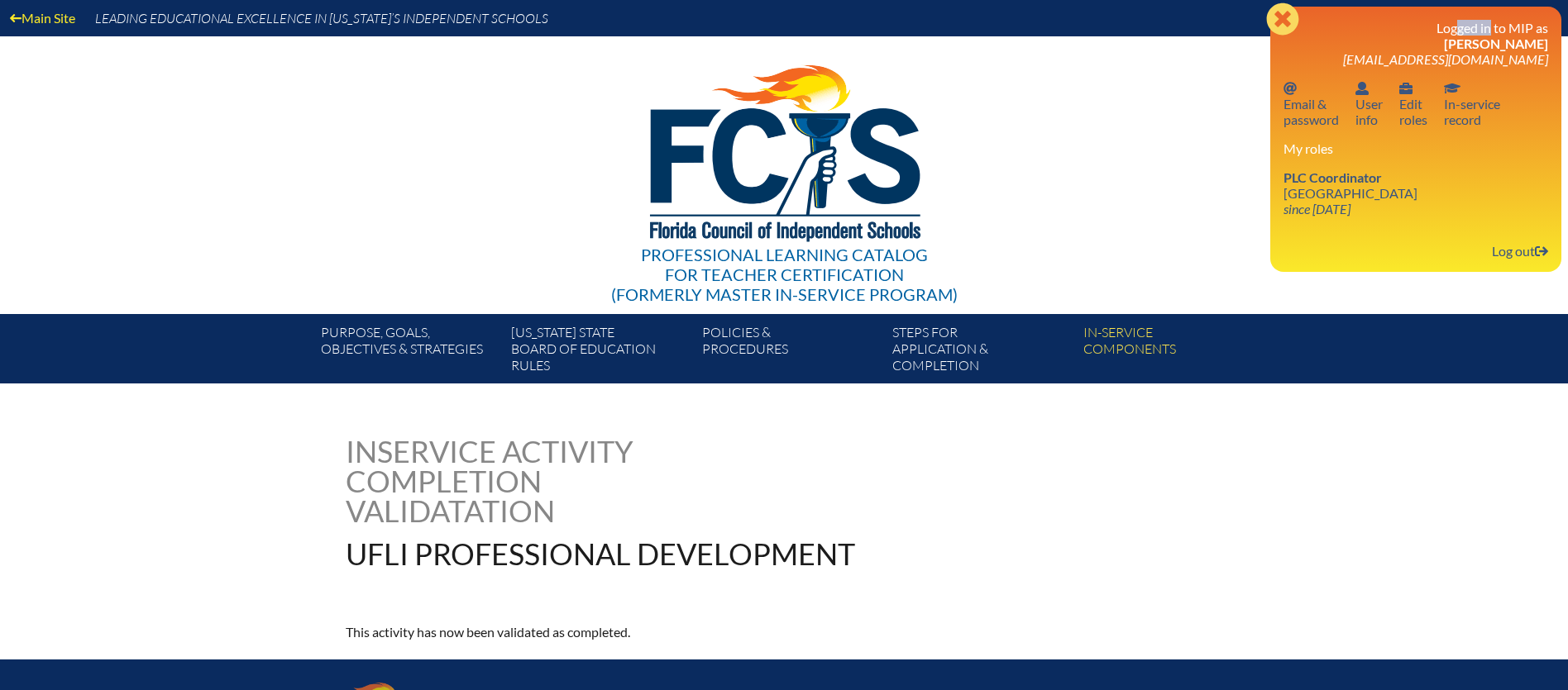
click at [1548, 26] on div "Close Manage account Logged in to MIP as [PERSON_NAME] [EMAIL_ADDRESS][DOMAIN_N…" at bounding box center [1416, 139] width 291 height 266
click at [1338, 176] on span "PLC Coordinator" at bounding box center [1332, 177] width 98 height 16
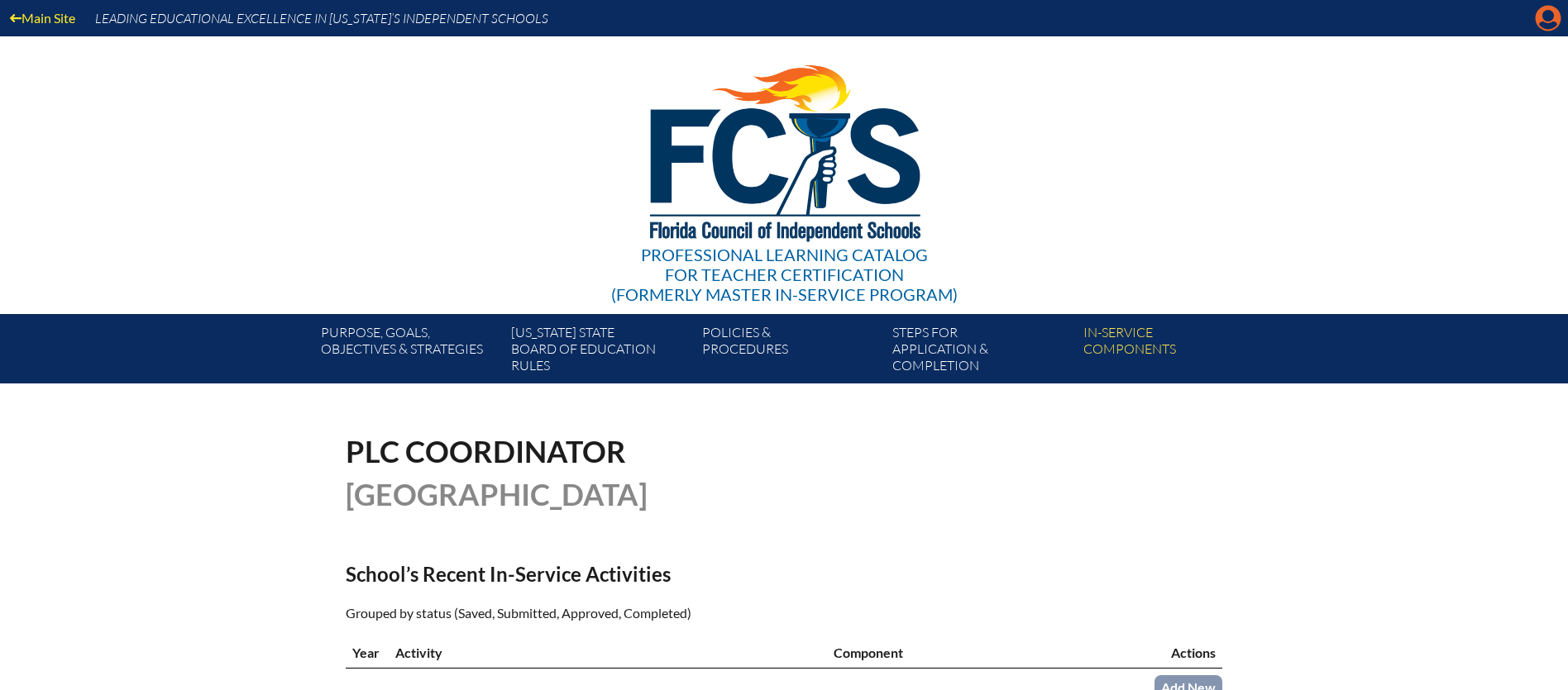
click at [1549, 18] on icon "Manage account" at bounding box center [1549, 19] width 26 height 26
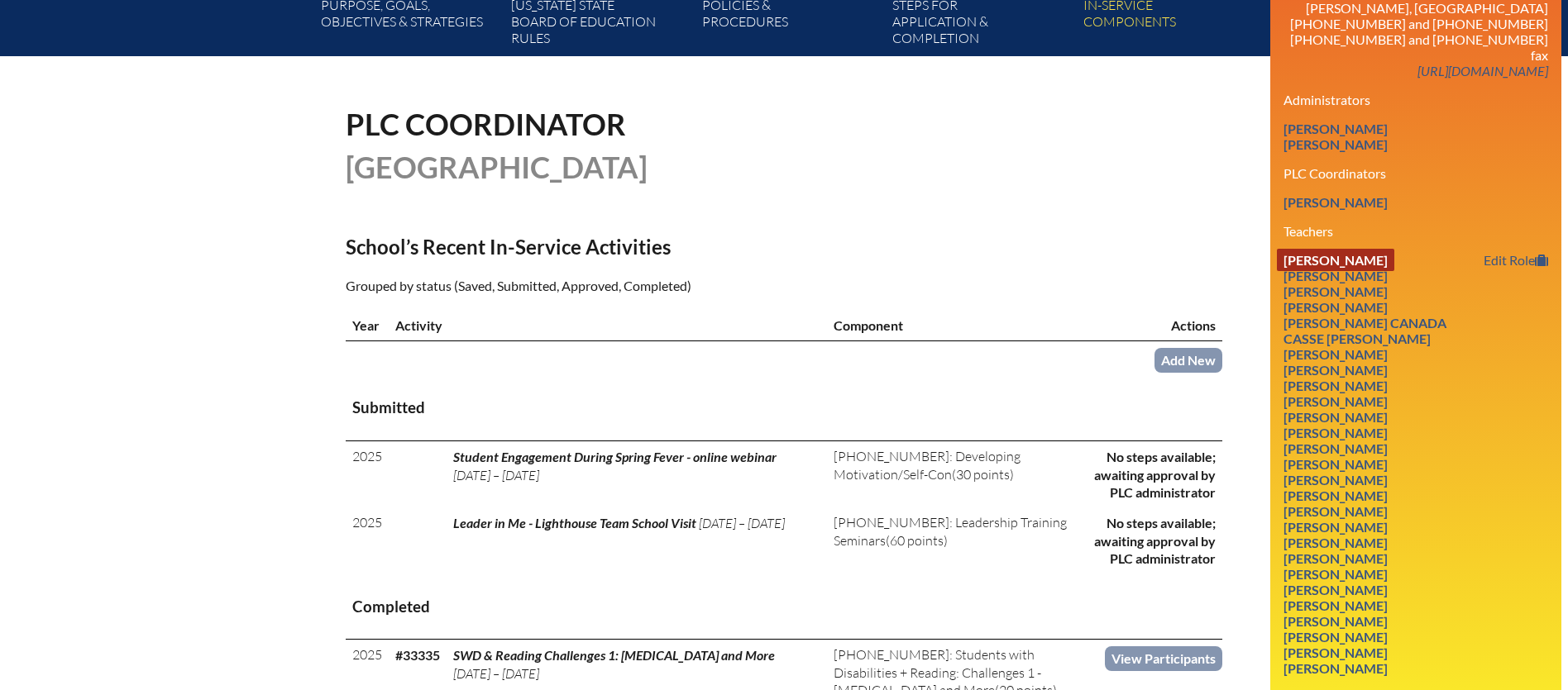
scroll to position [354, 0]
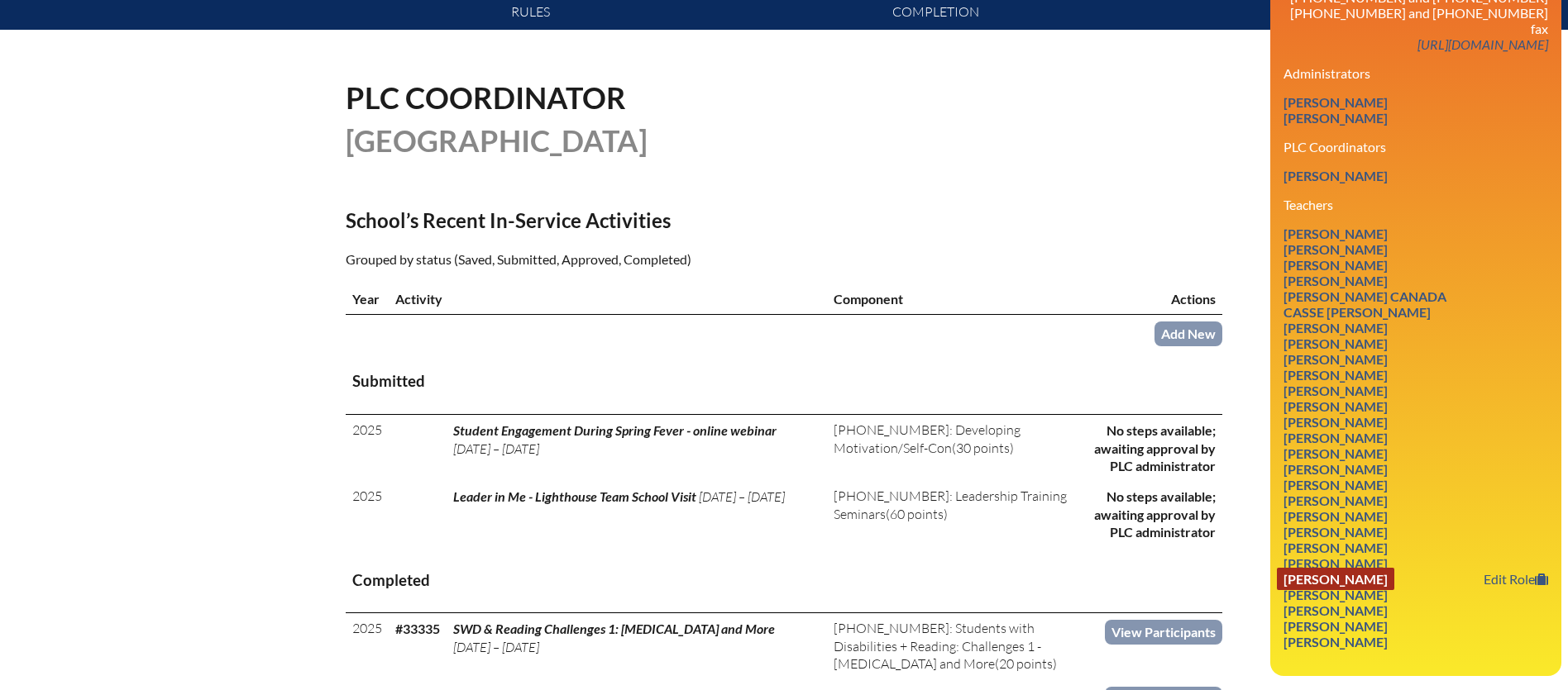
click at [1376, 568] on link "[PERSON_NAME]" at bounding box center [1336, 579] width 117 height 22
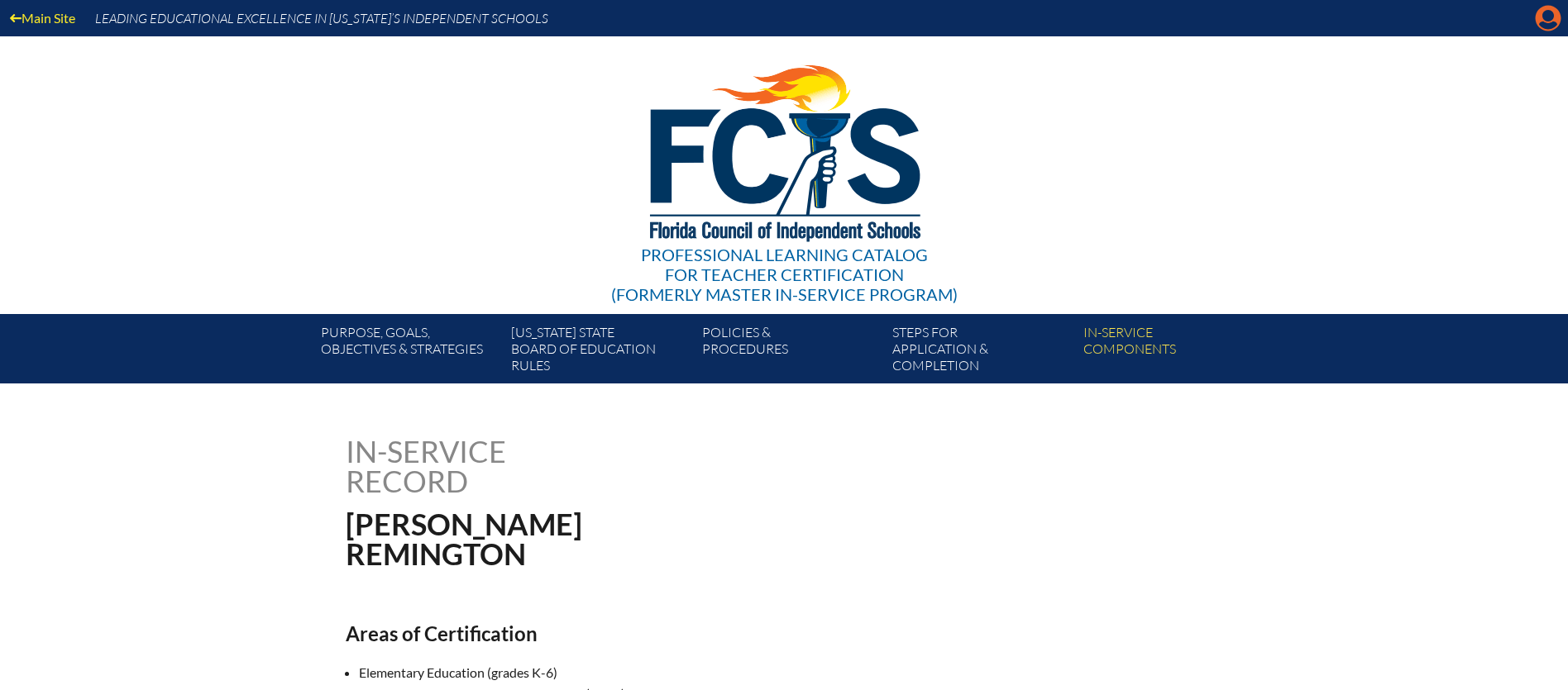
click at [1546, 23] on icon "Manage account" at bounding box center [1549, 19] width 26 height 26
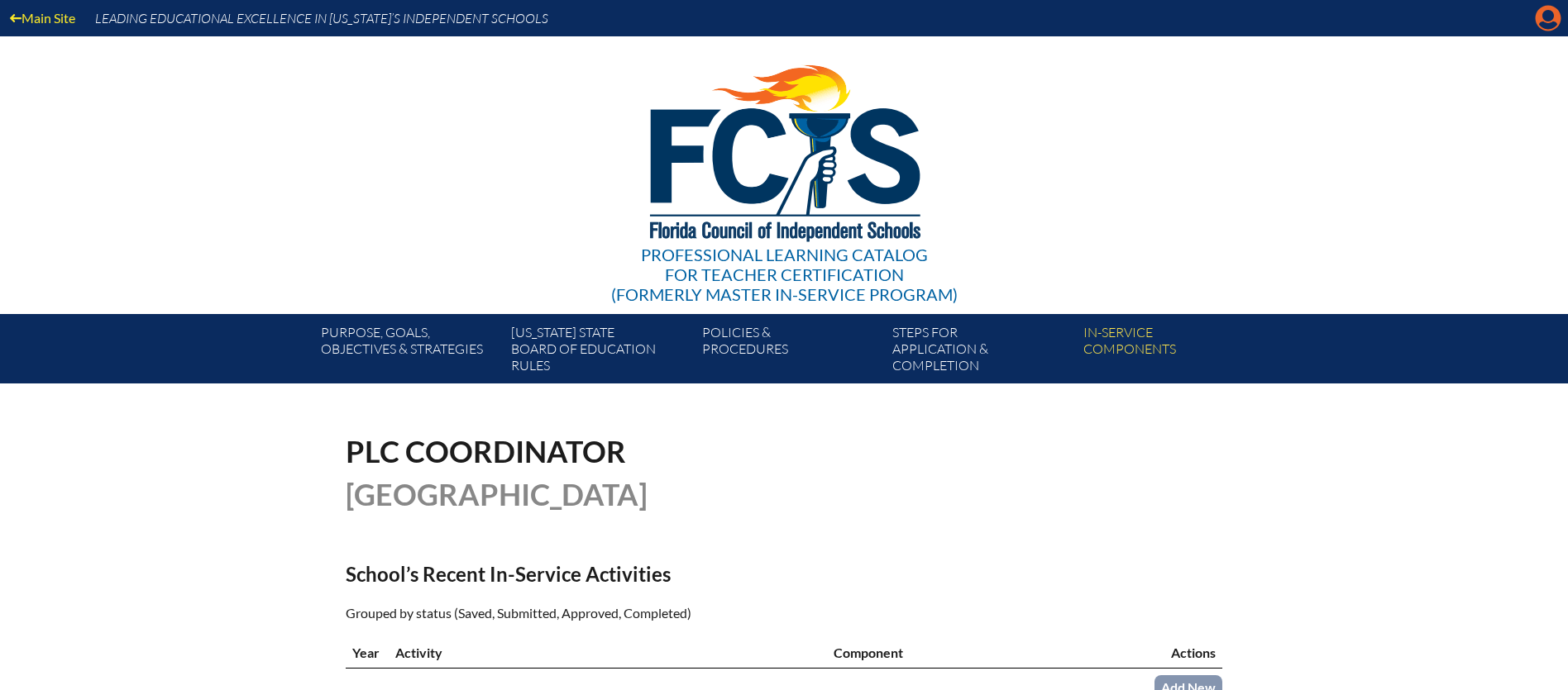
scroll to position [1, 0]
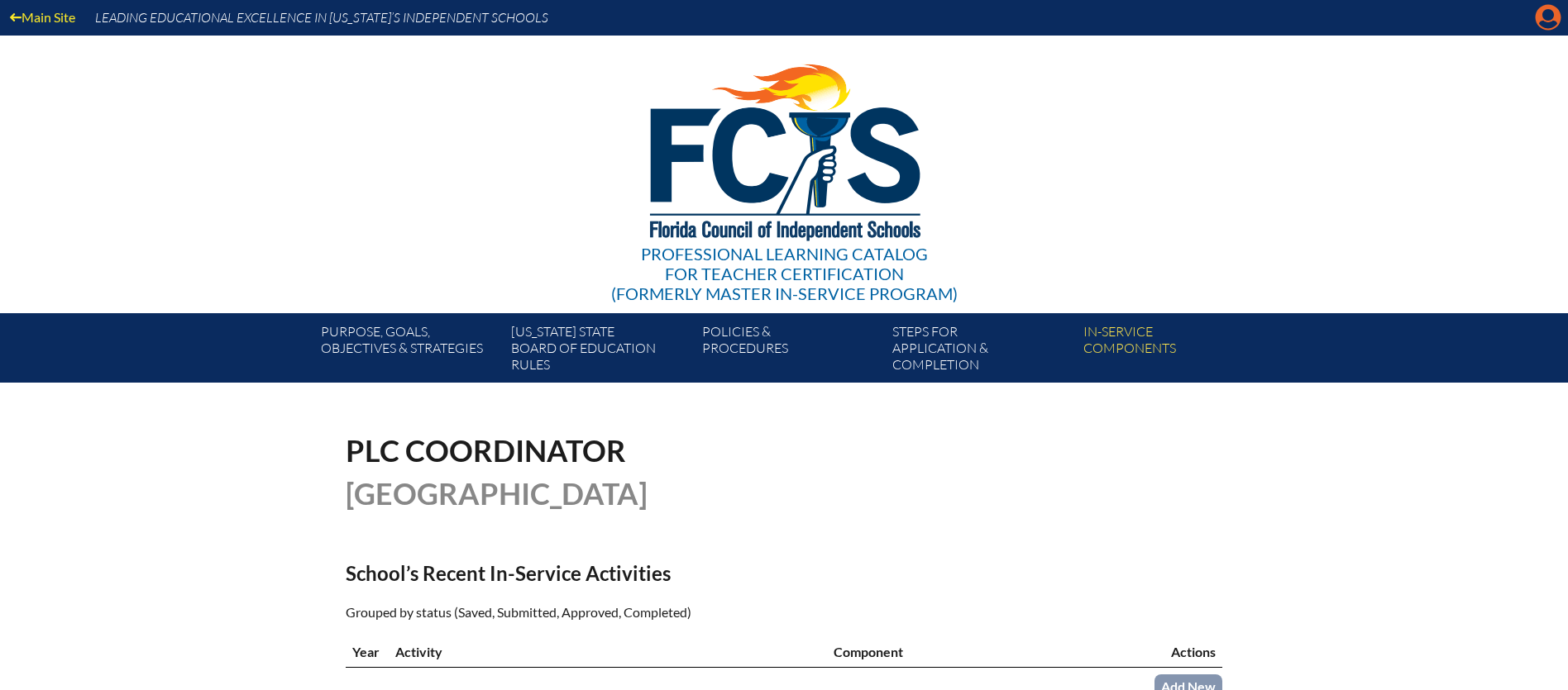
click at [1546, 22] on icon "Manage account" at bounding box center [1549, 18] width 26 height 26
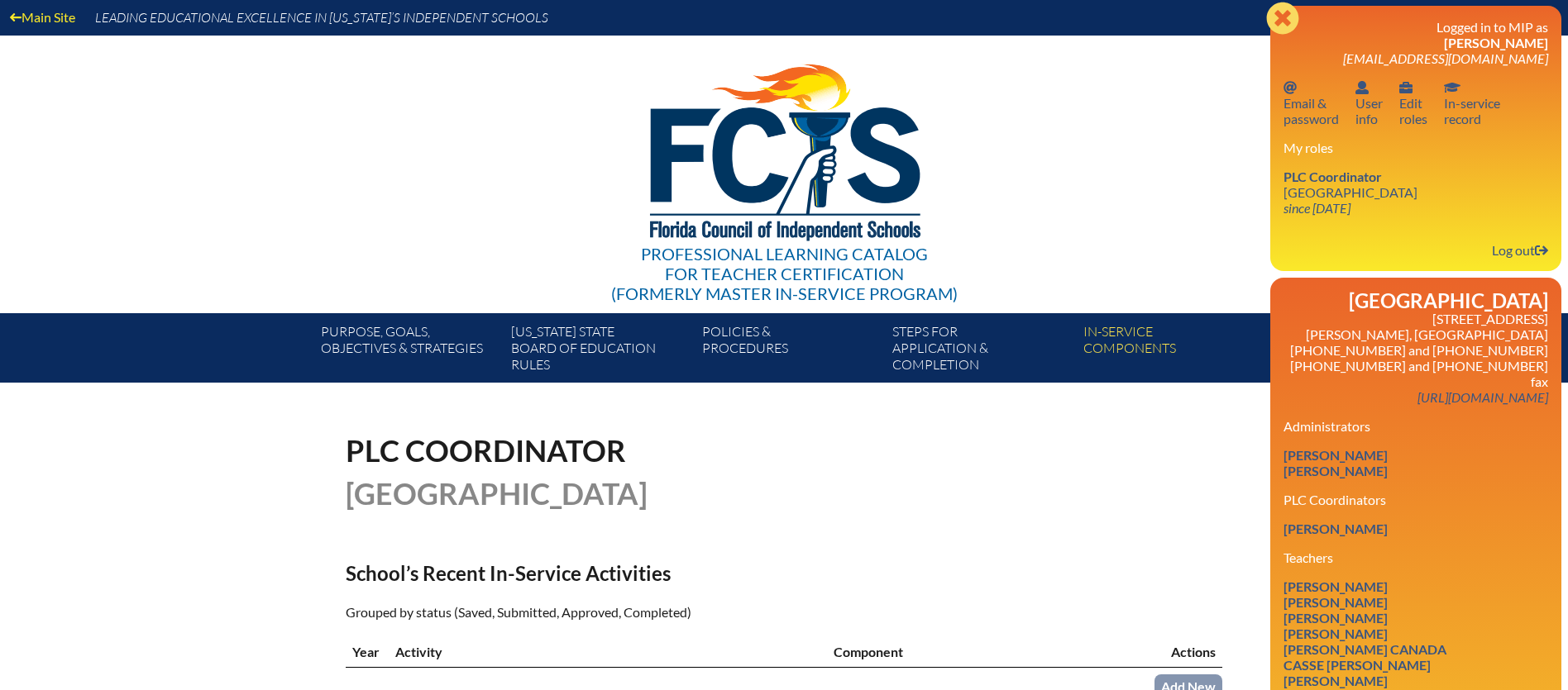
scroll to position [0, 0]
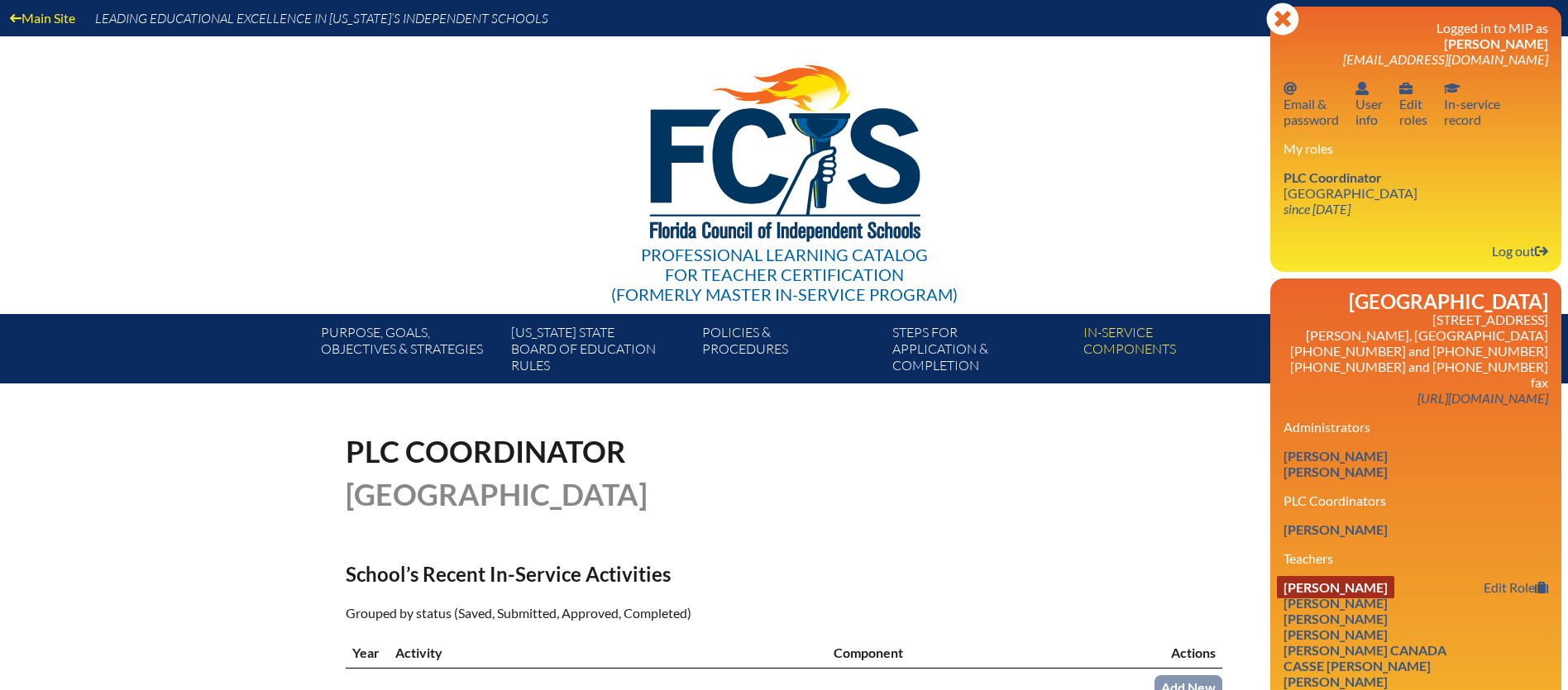
click at [1373, 576] on link "[PERSON_NAME]" at bounding box center [1336, 587] width 117 height 22
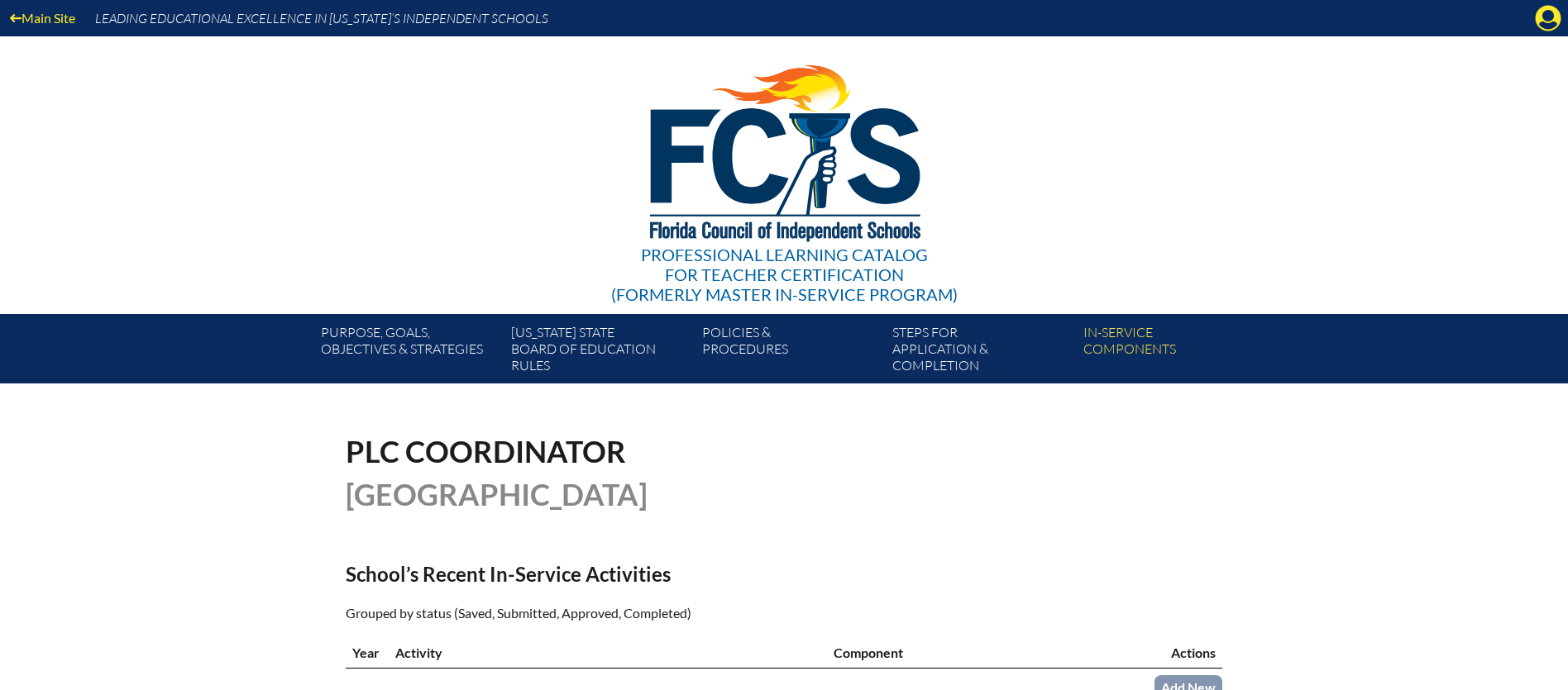
scroll to position [4, 0]
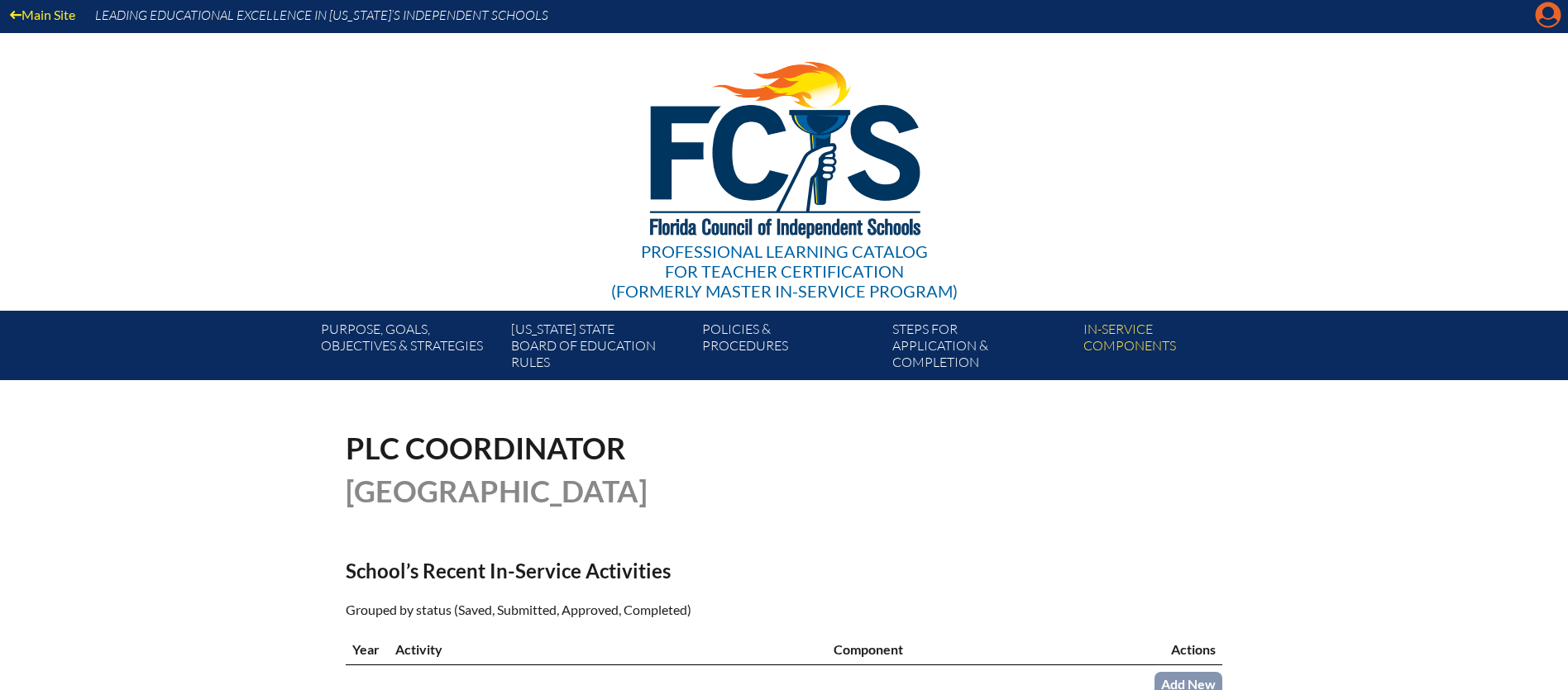
click at [1549, 21] on icon "Manage account" at bounding box center [1549, 15] width 26 height 26
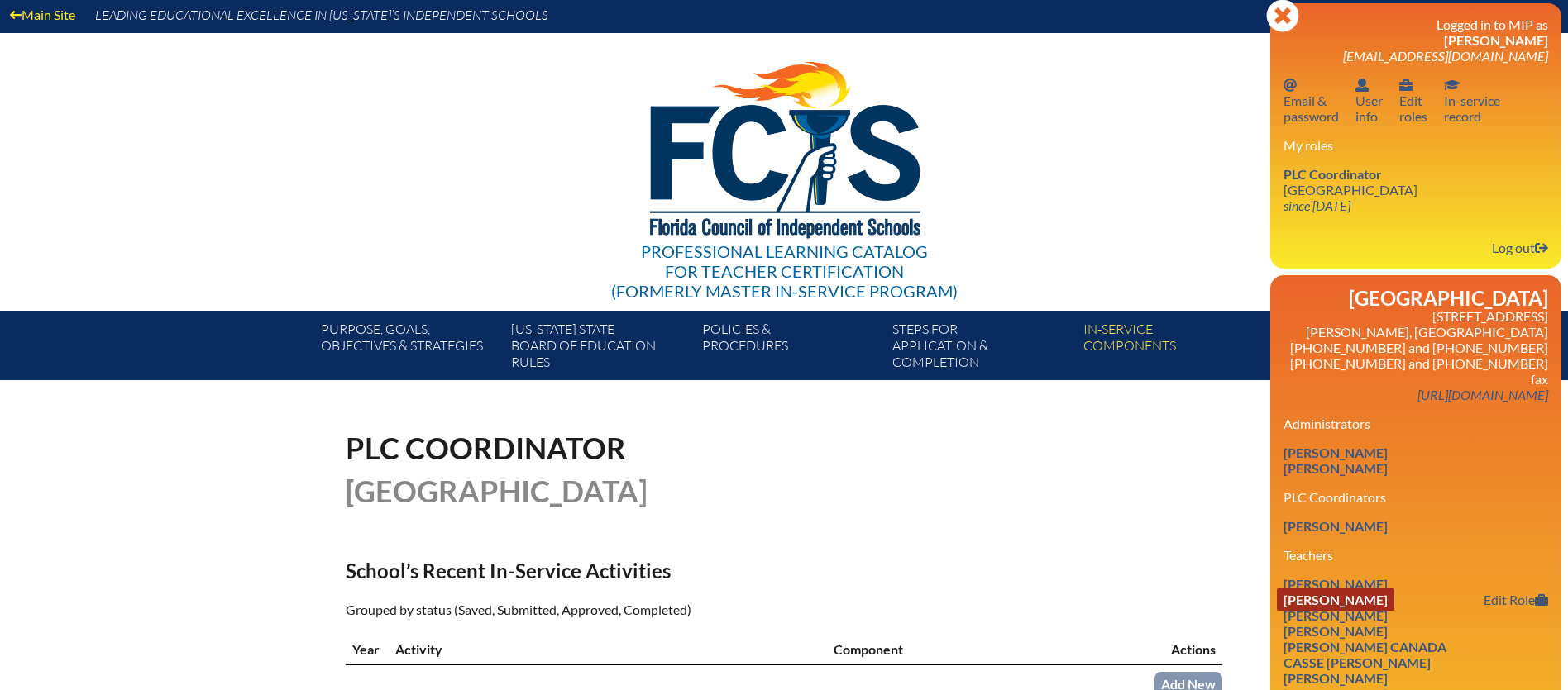
click at [1353, 589] on link "[PERSON_NAME]" at bounding box center [1336, 599] width 117 height 22
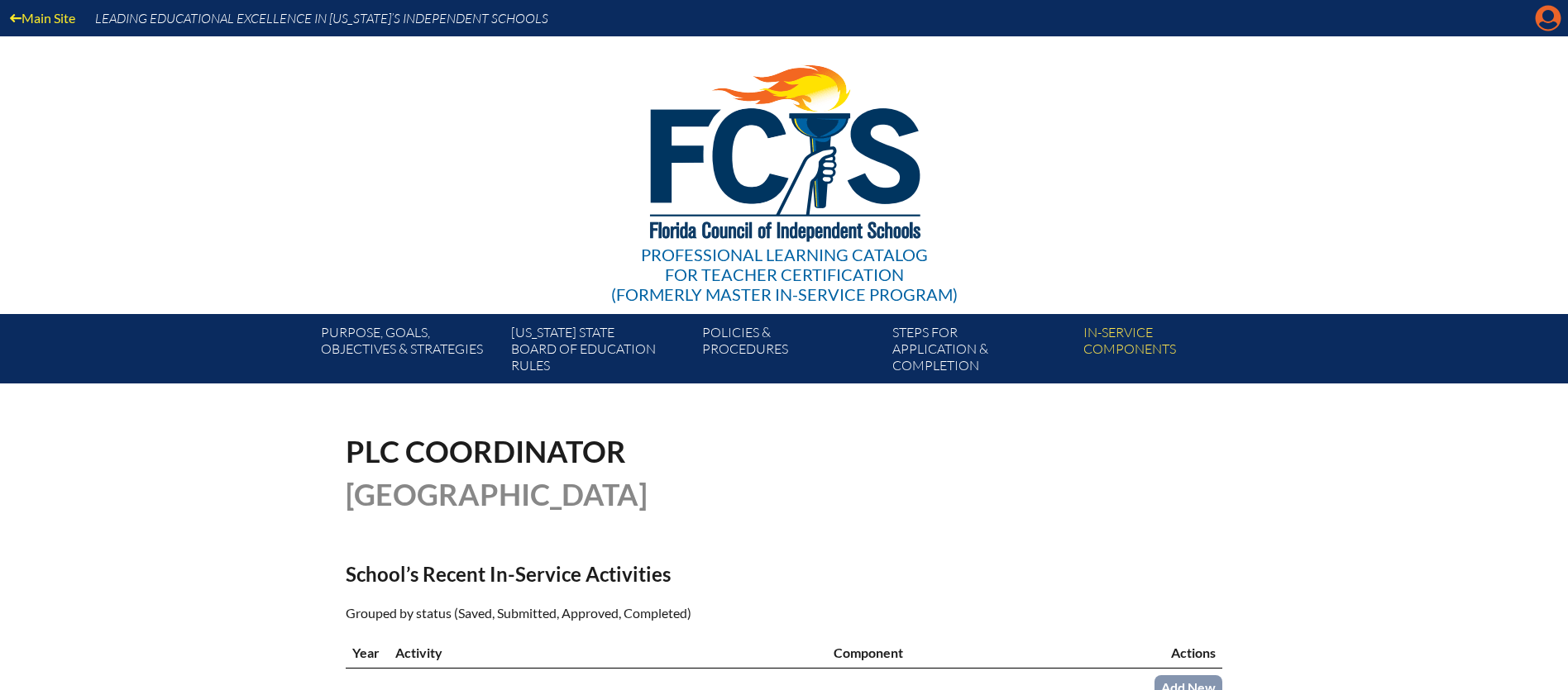
click at [1550, 19] on icon "Manage account" at bounding box center [1549, 19] width 26 height 26
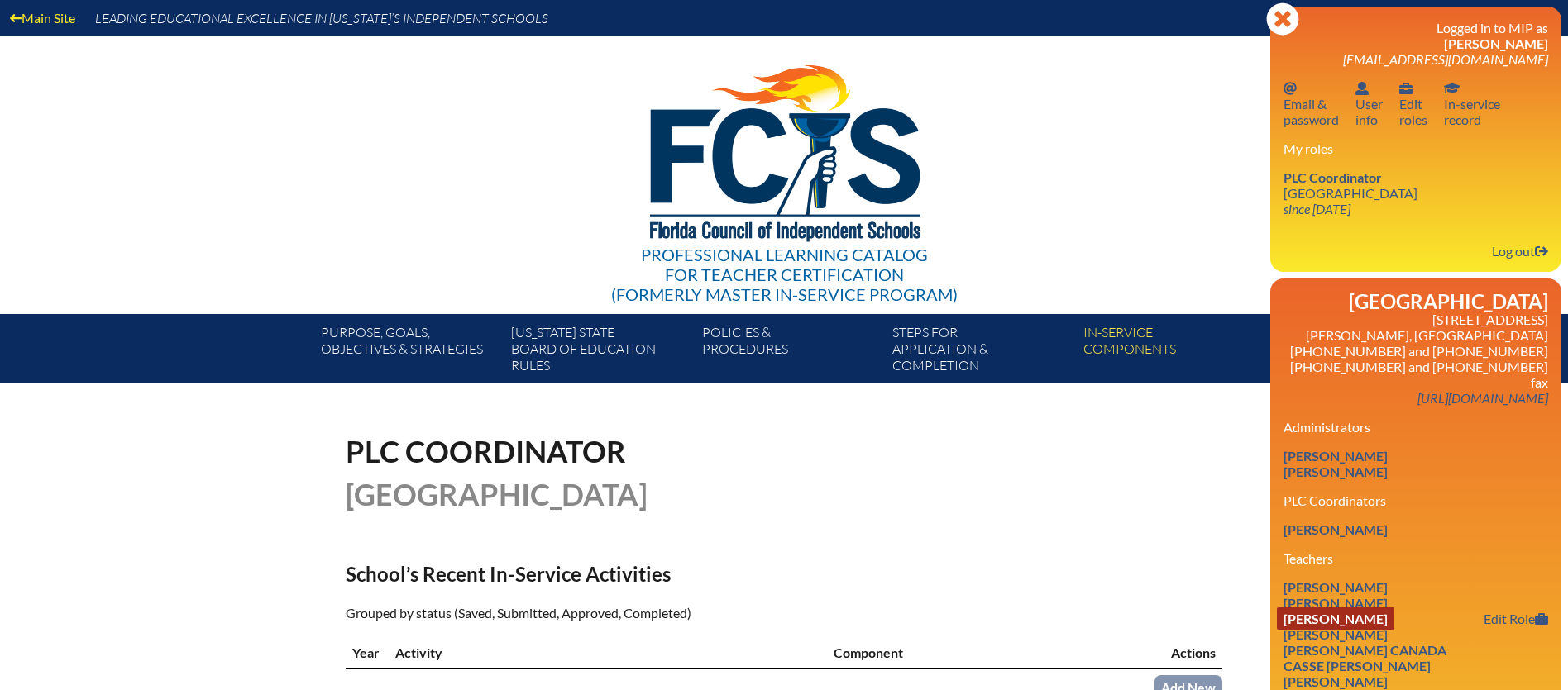
click at [1335, 608] on link "[PERSON_NAME]" at bounding box center [1336, 619] width 117 height 22
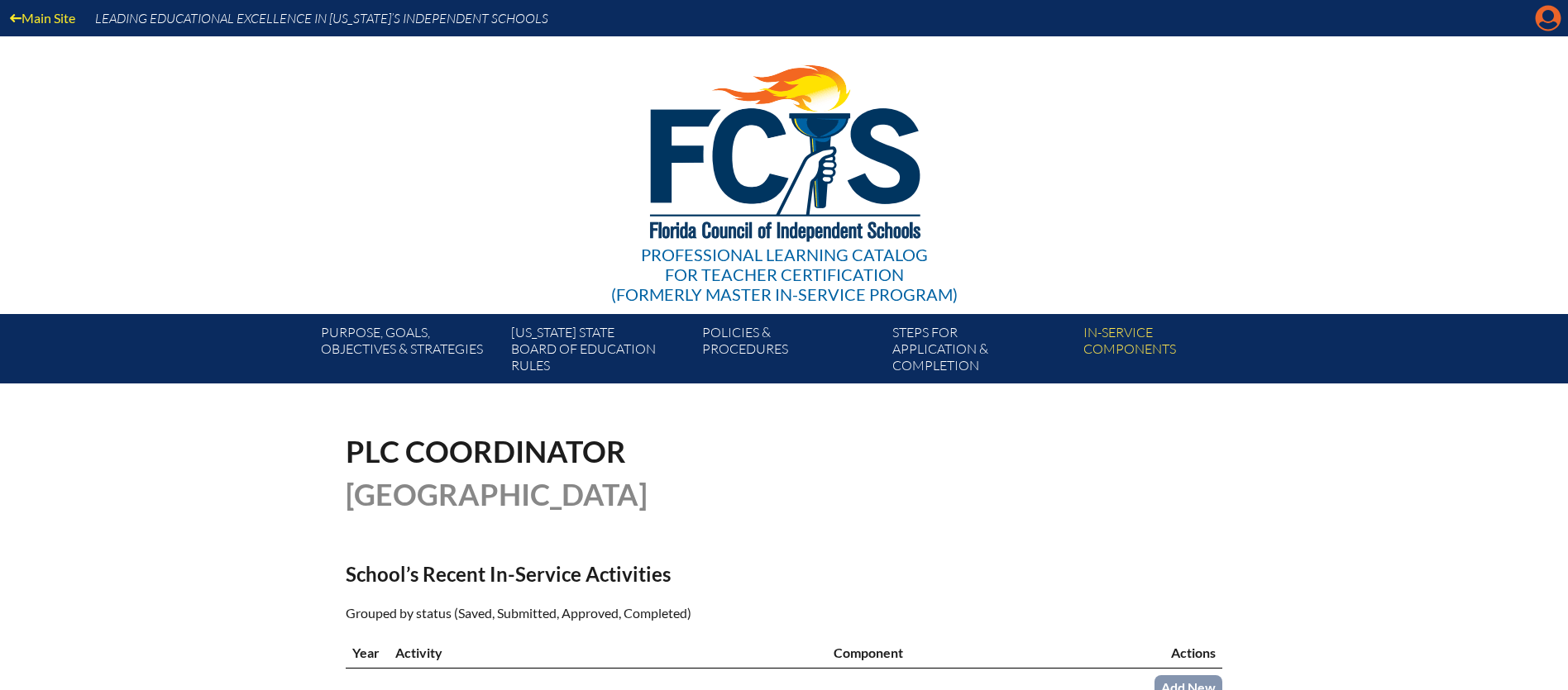
click at [1548, 22] on icon at bounding box center [1549, 19] width 26 height 26
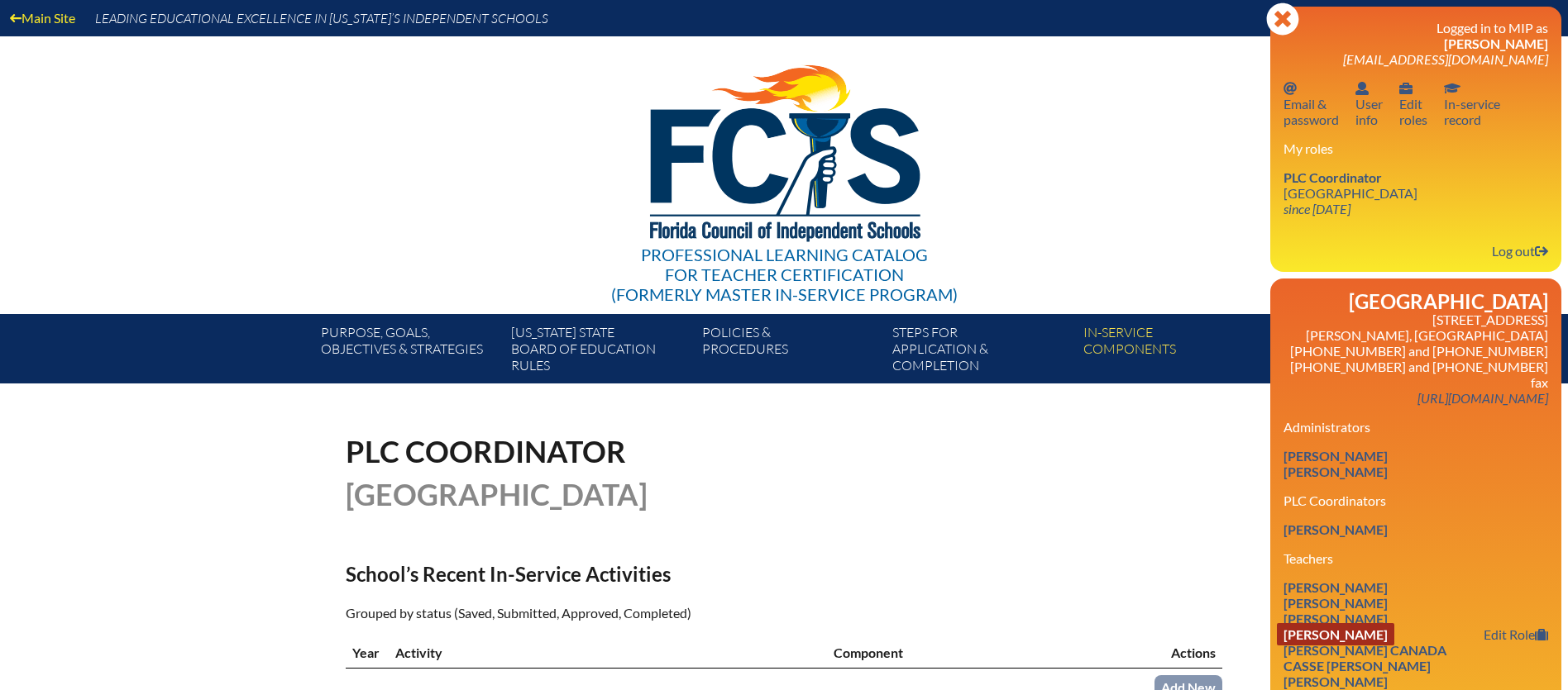
click at [1355, 623] on link "Jacquelyn R Brownie" at bounding box center [1336, 634] width 117 height 22
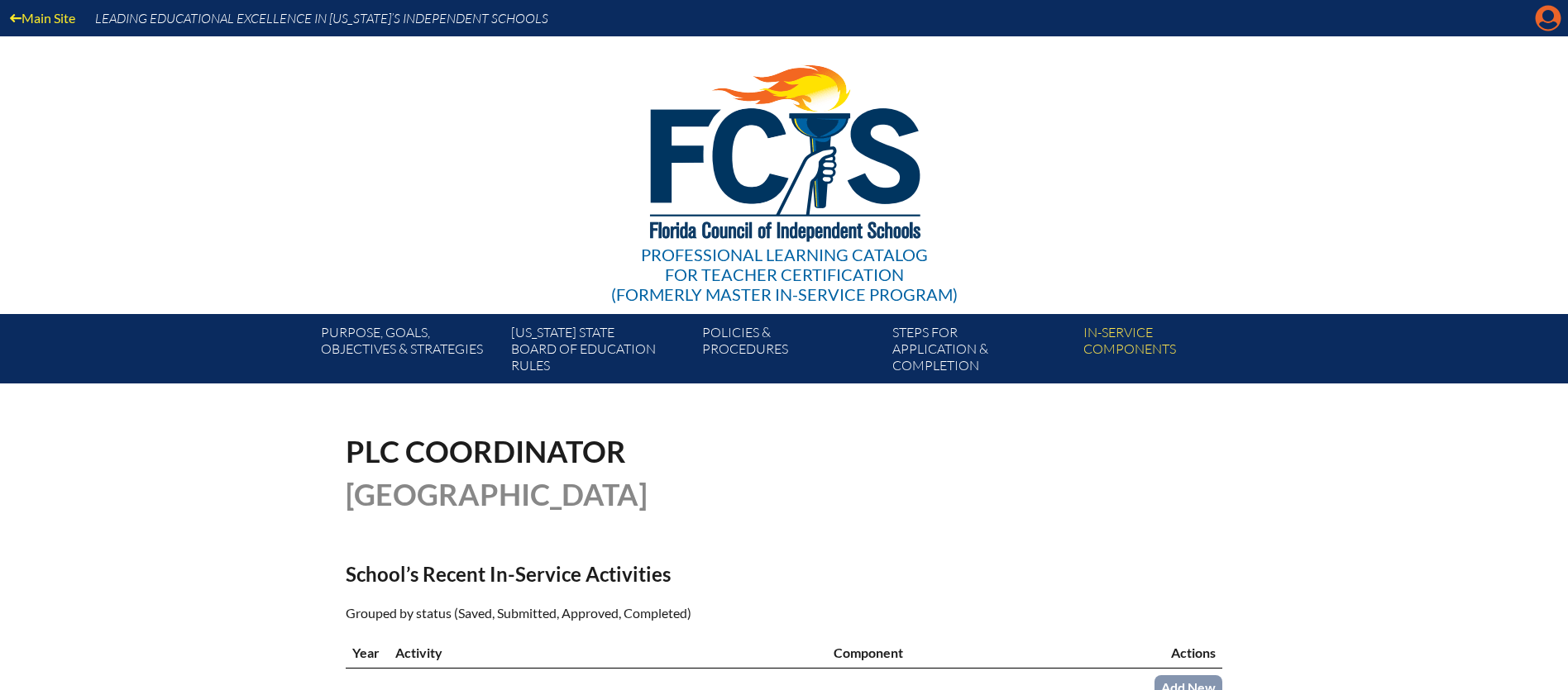
click at [1556, 17] on icon at bounding box center [1549, 19] width 26 height 26
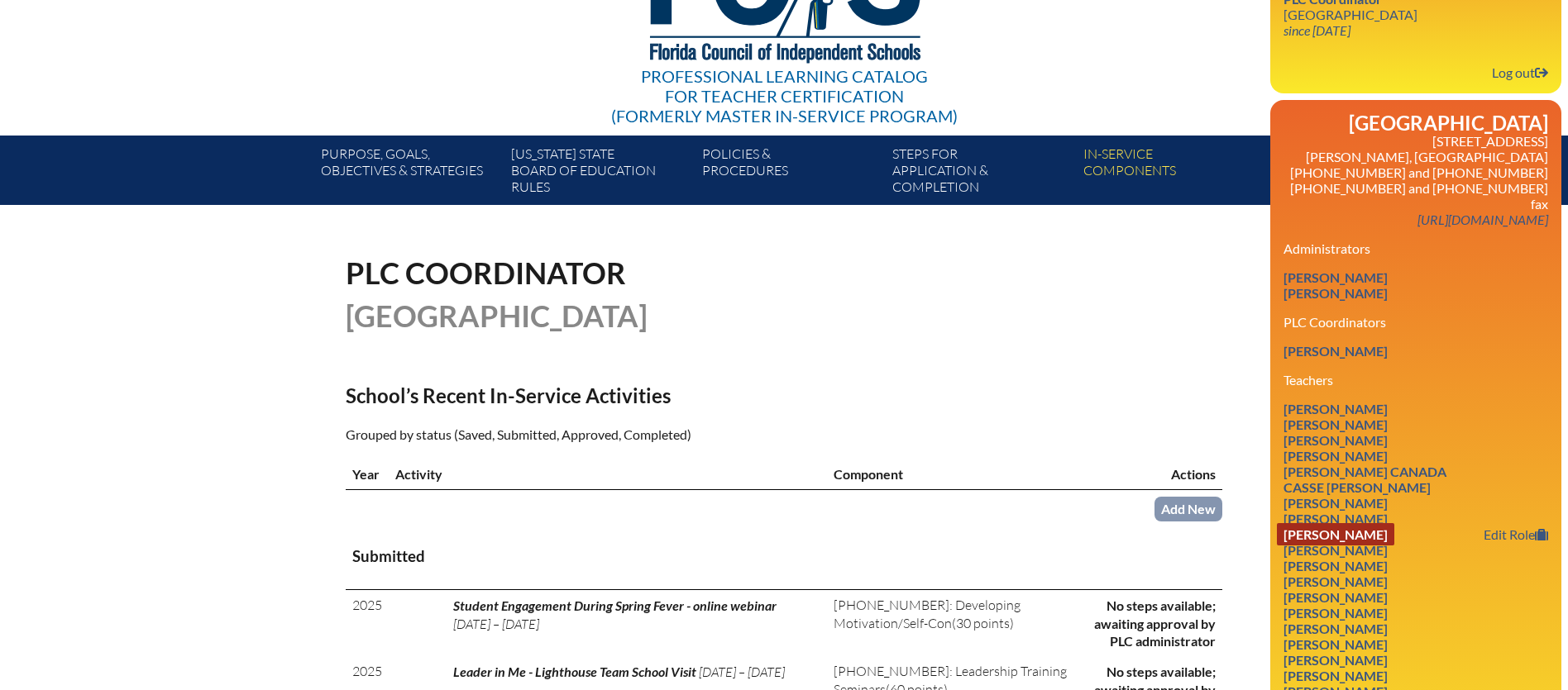
scroll to position [179, 0]
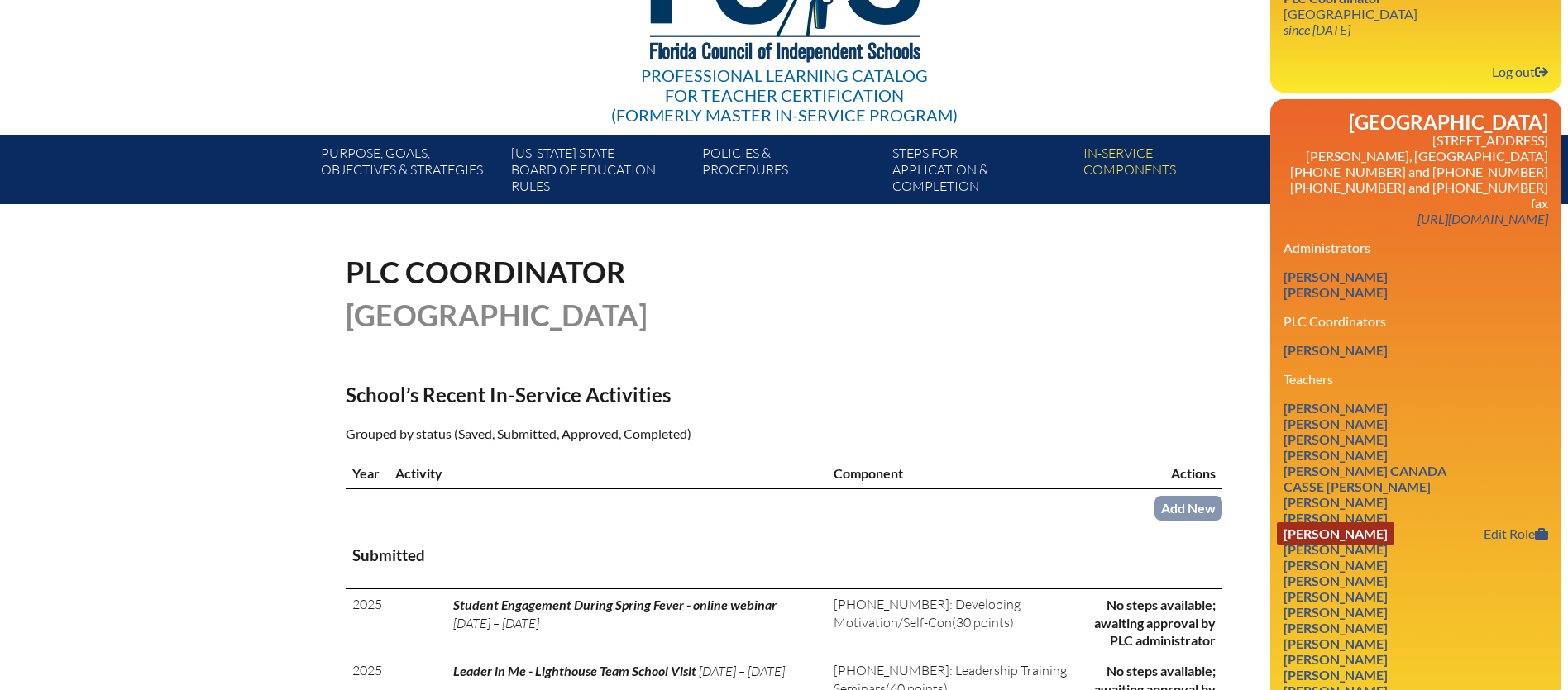
click at [1351, 522] on link "[PERSON_NAME]" at bounding box center [1336, 533] width 117 height 22
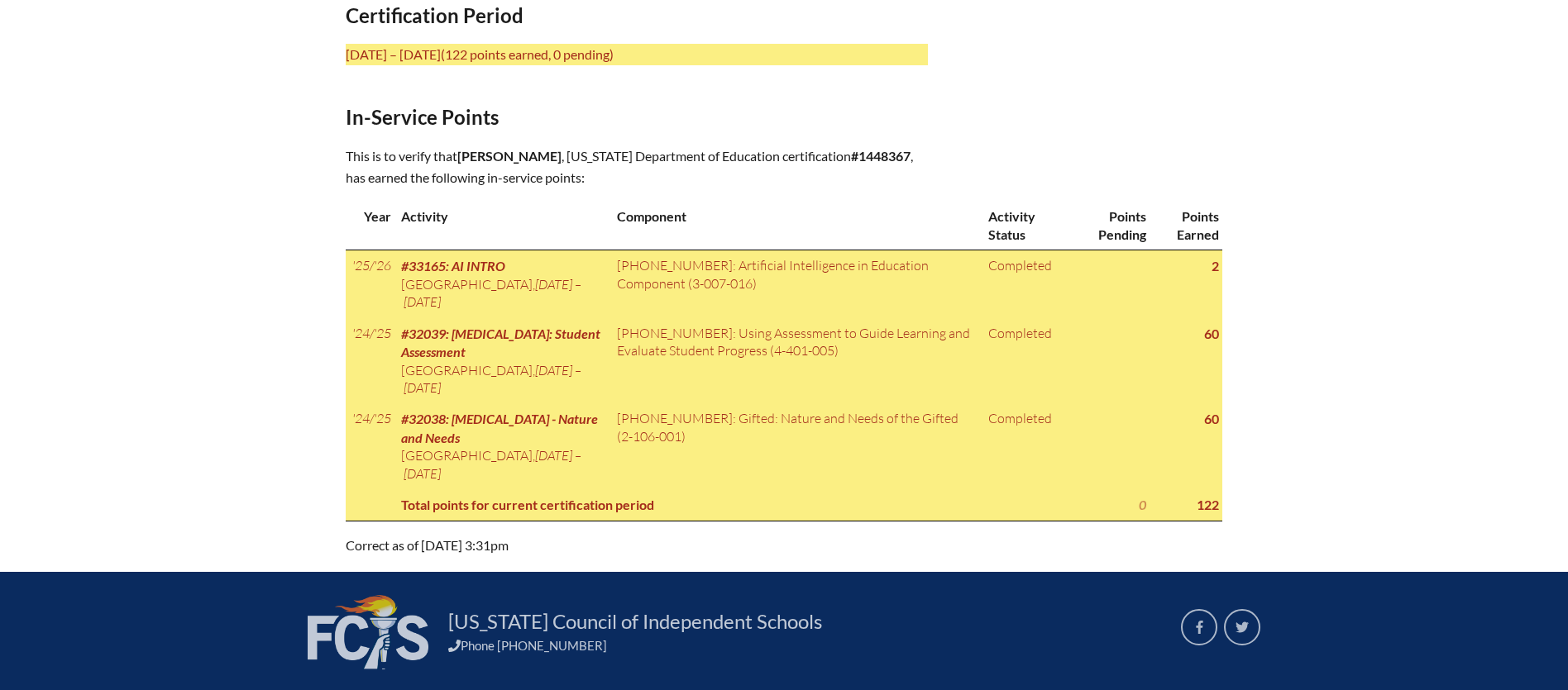
scroll to position [691, 0]
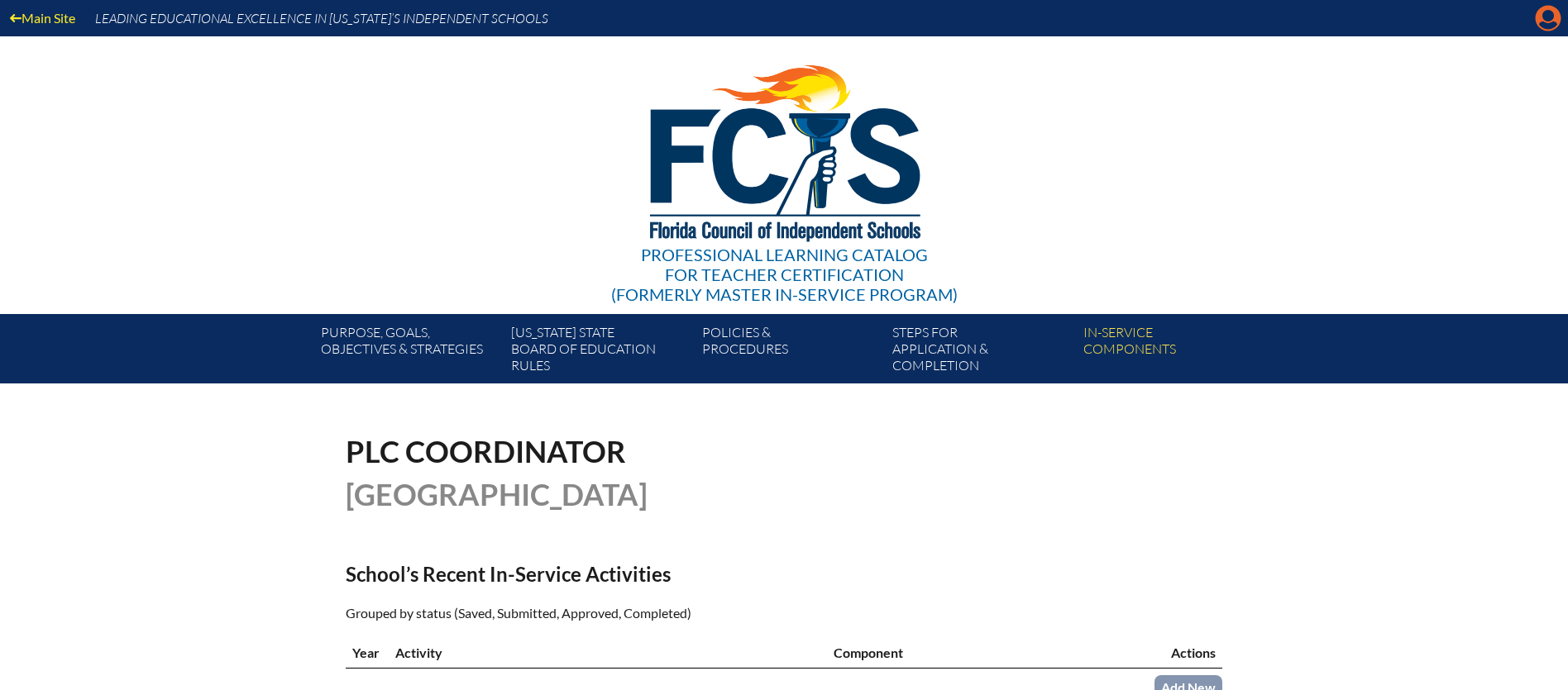
click at [1547, 20] on icon at bounding box center [1549, 19] width 26 height 26
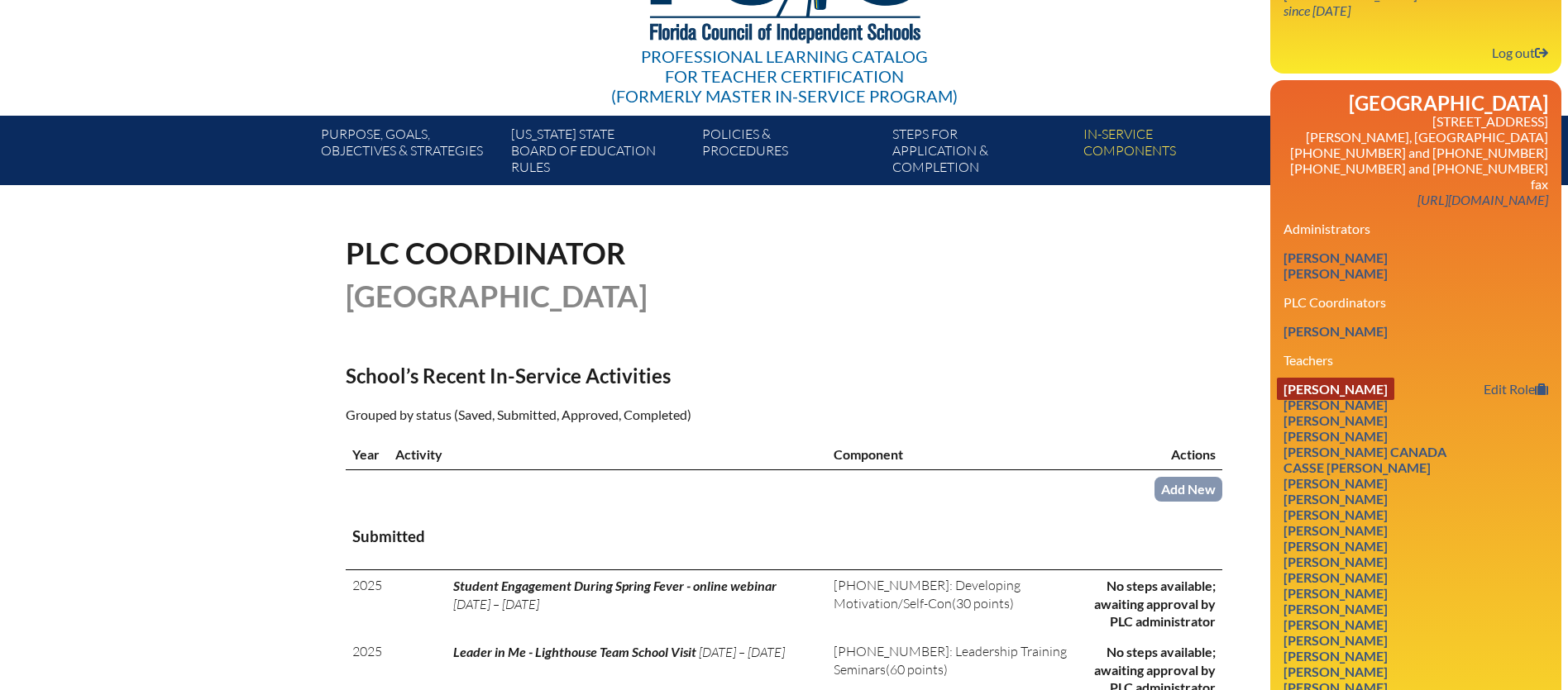
scroll to position [205, 0]
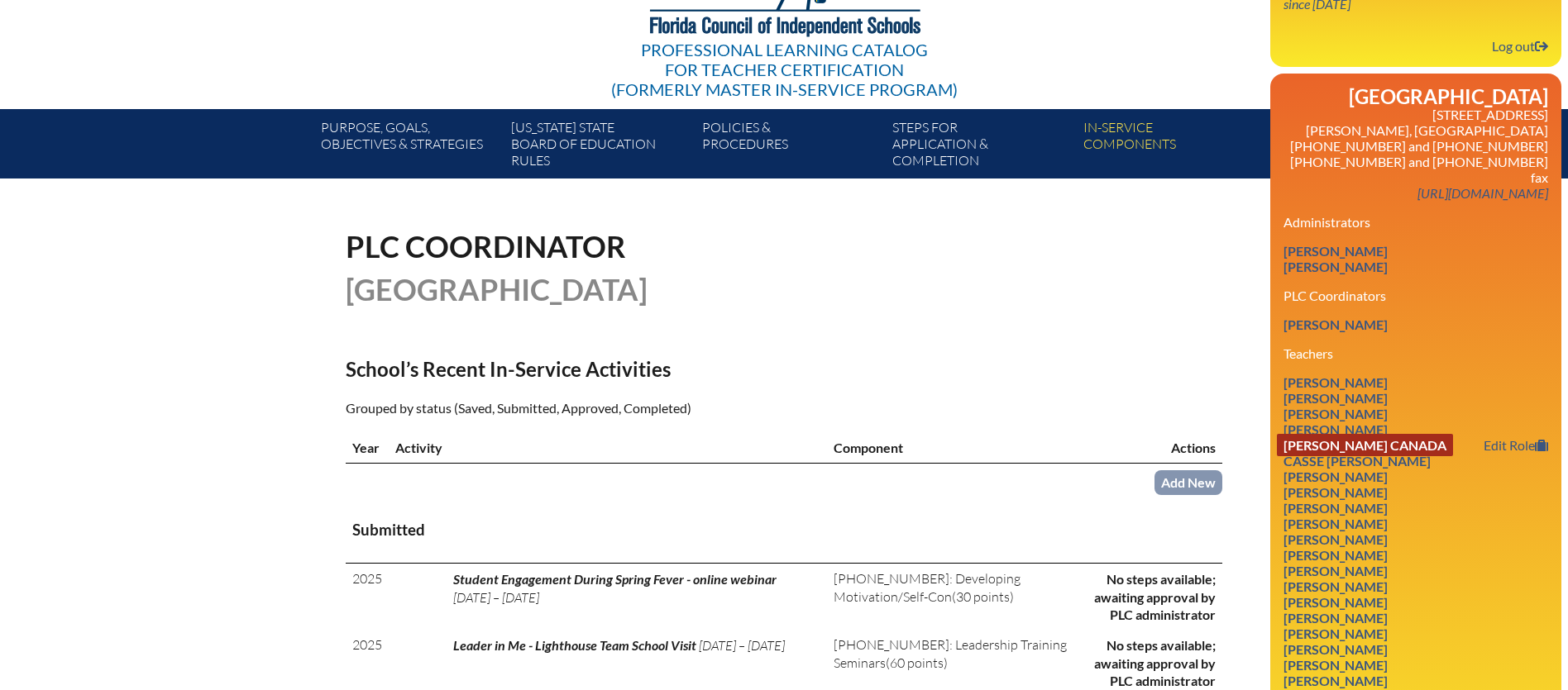
click at [1323, 434] on link "[PERSON_NAME] Canada" at bounding box center [1366, 445] width 177 height 22
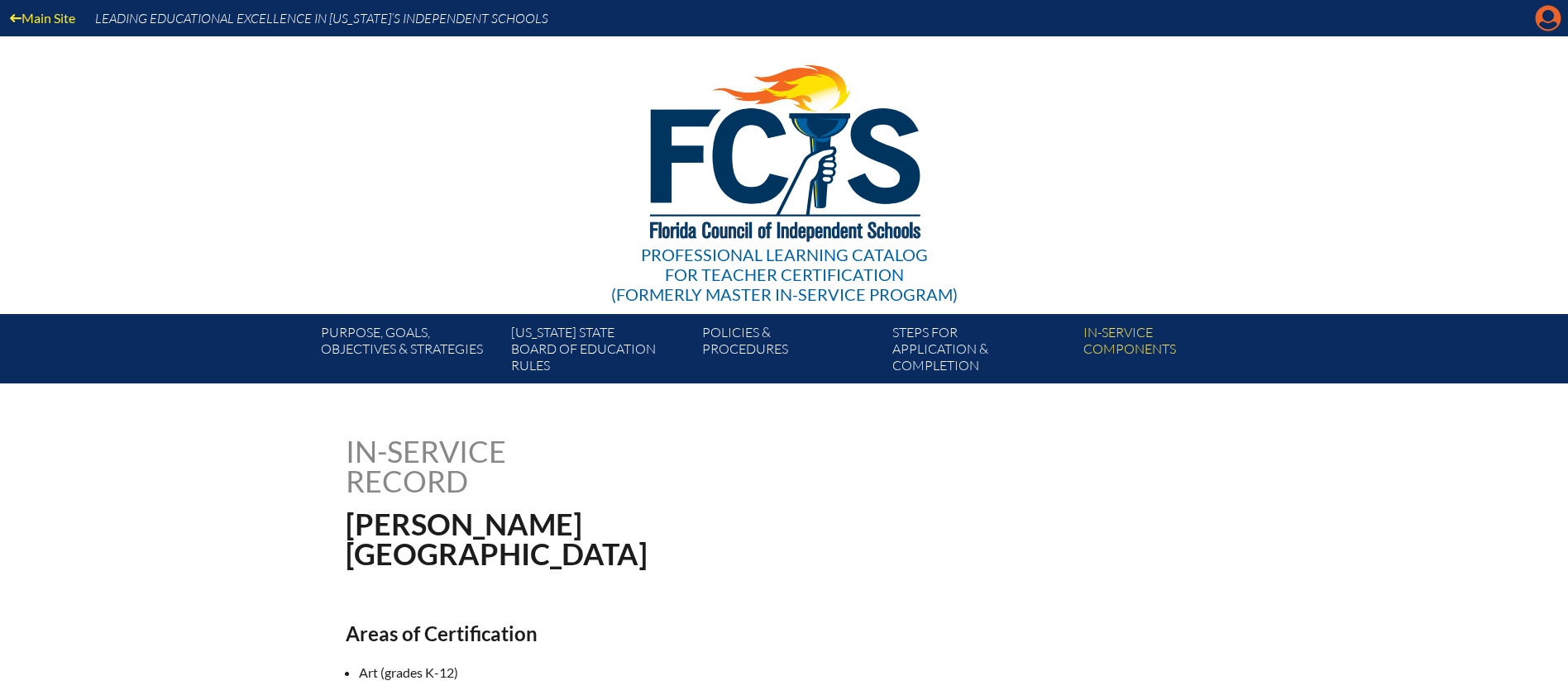
click at [1544, 23] on icon "Manage account" at bounding box center [1549, 19] width 26 height 26
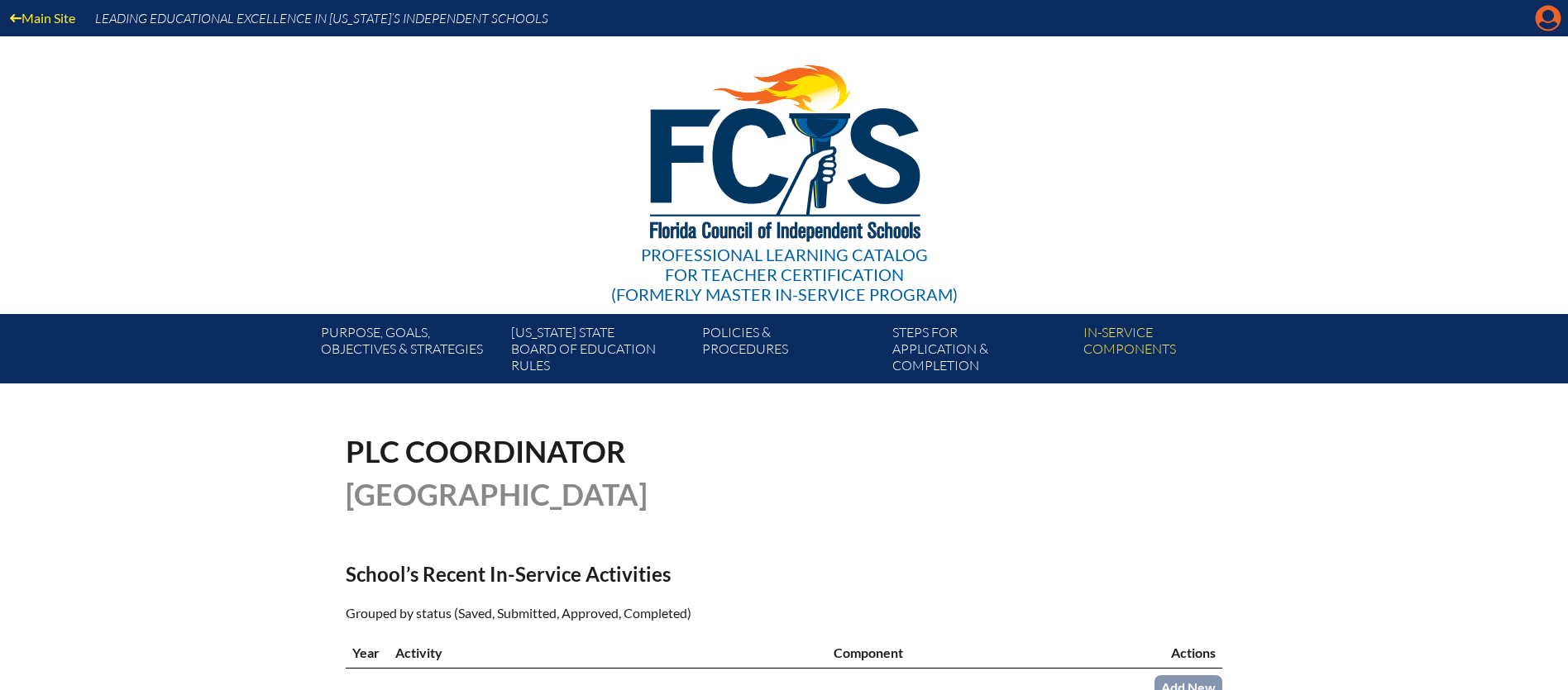
click at [1548, 26] on icon "Manage account" at bounding box center [1549, 19] width 26 height 26
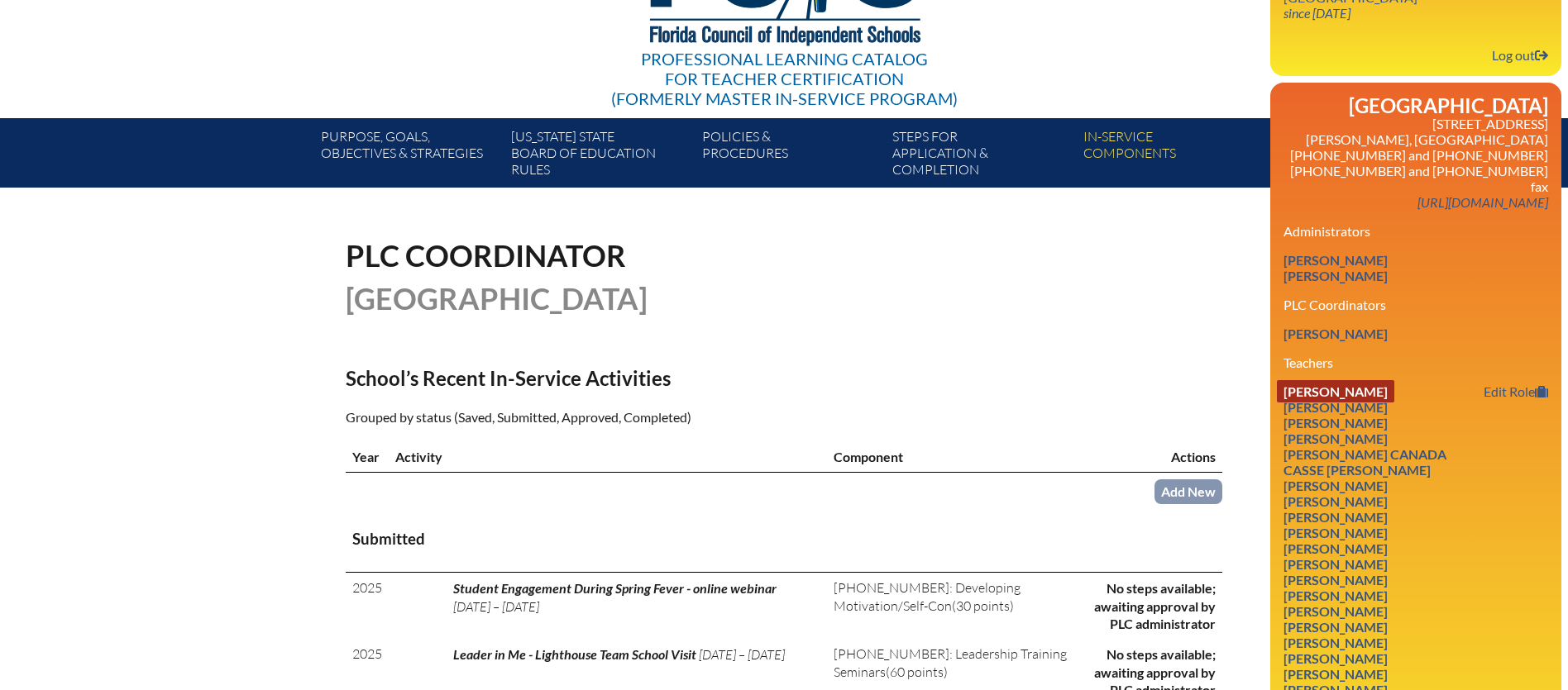
scroll to position [202, 0]
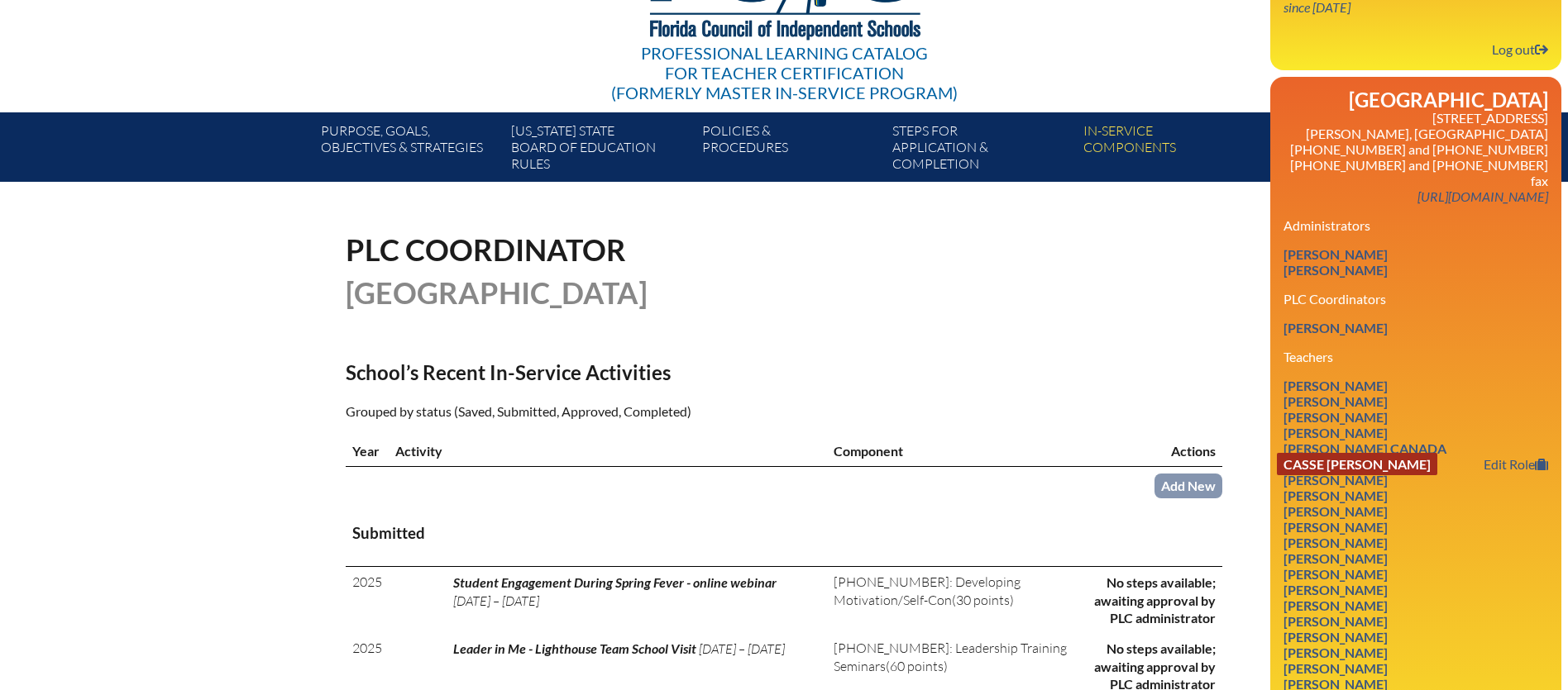
click at [1327, 453] on link "Casse [PERSON_NAME]" at bounding box center [1358, 463] width 161 height 22
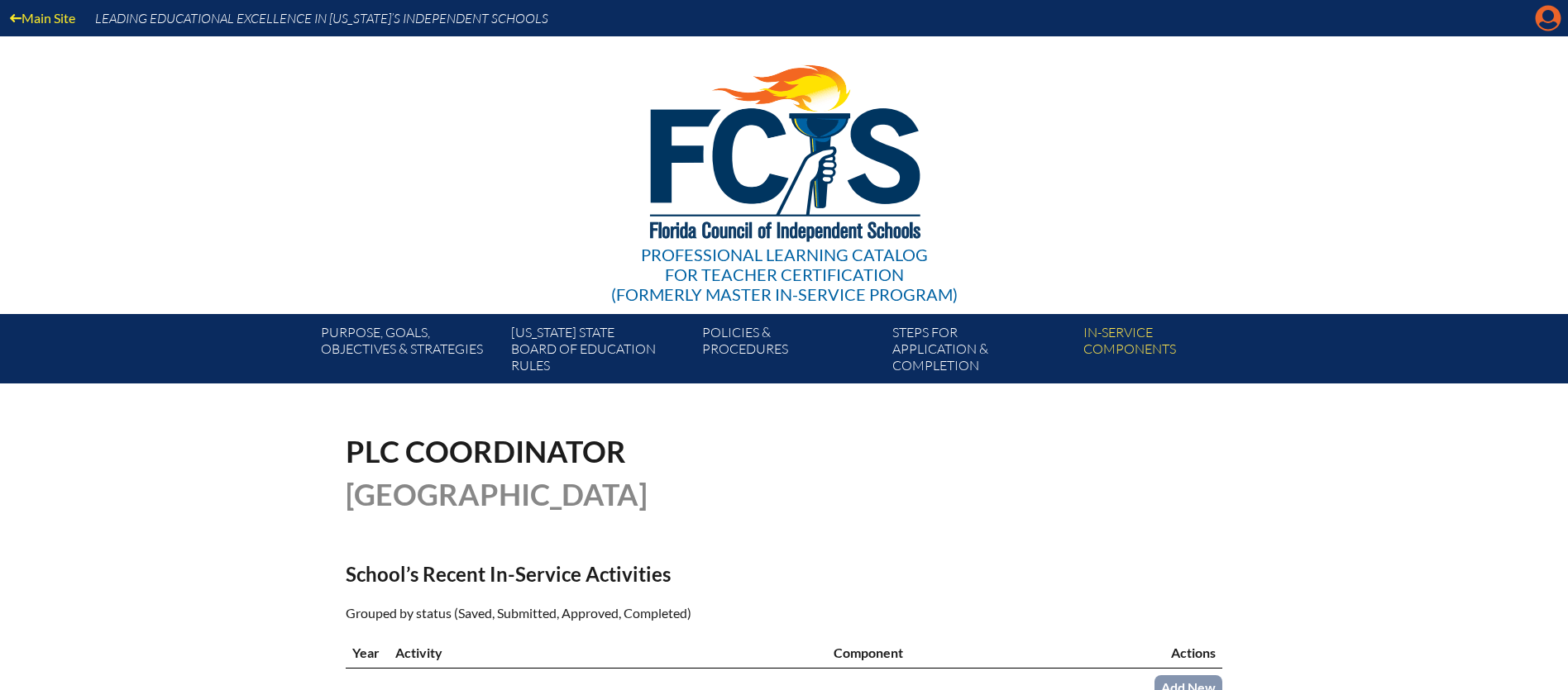
click at [1549, 18] on icon "Manage account" at bounding box center [1549, 19] width 26 height 26
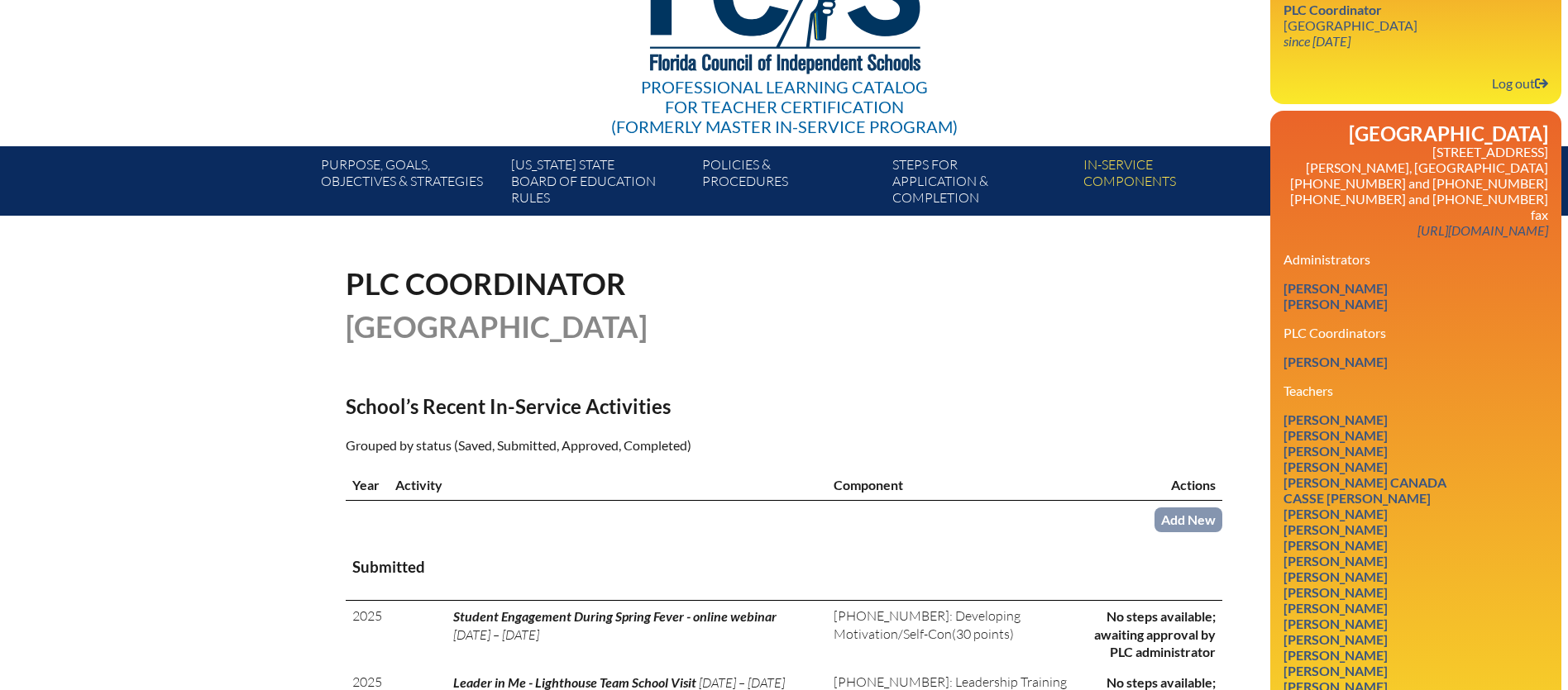
scroll to position [169, 0]
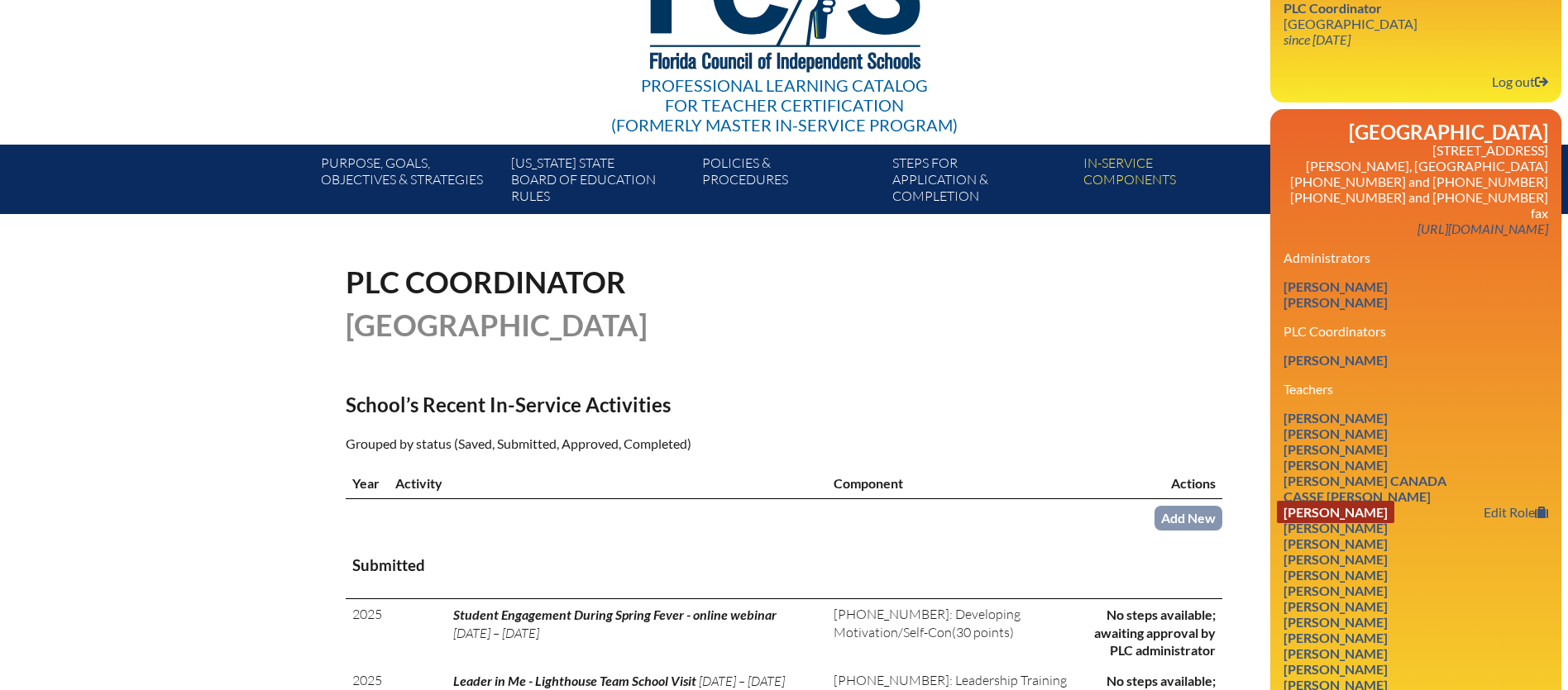
click at [1323, 501] on link "Dorothy Castle" at bounding box center [1336, 512] width 117 height 22
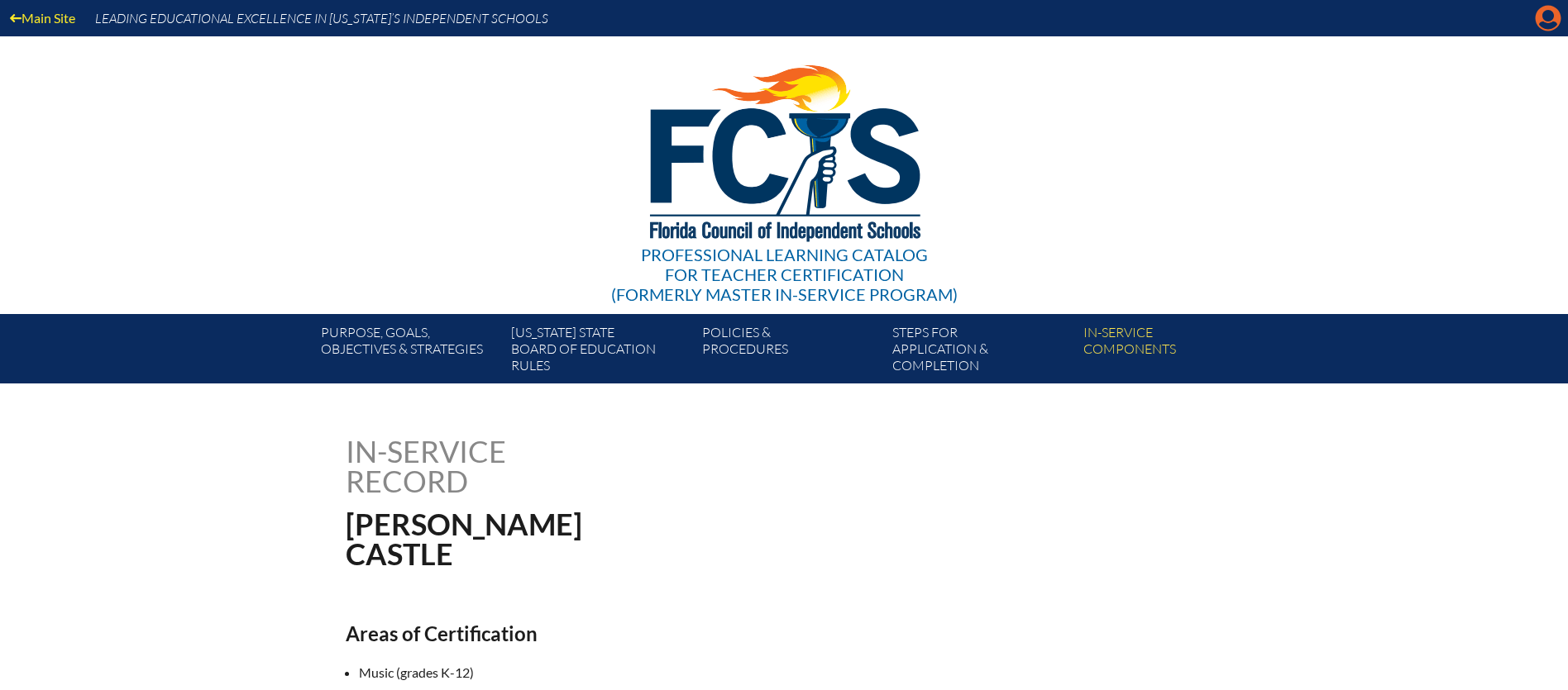
click at [1545, 25] on icon "Manage account" at bounding box center [1549, 19] width 26 height 26
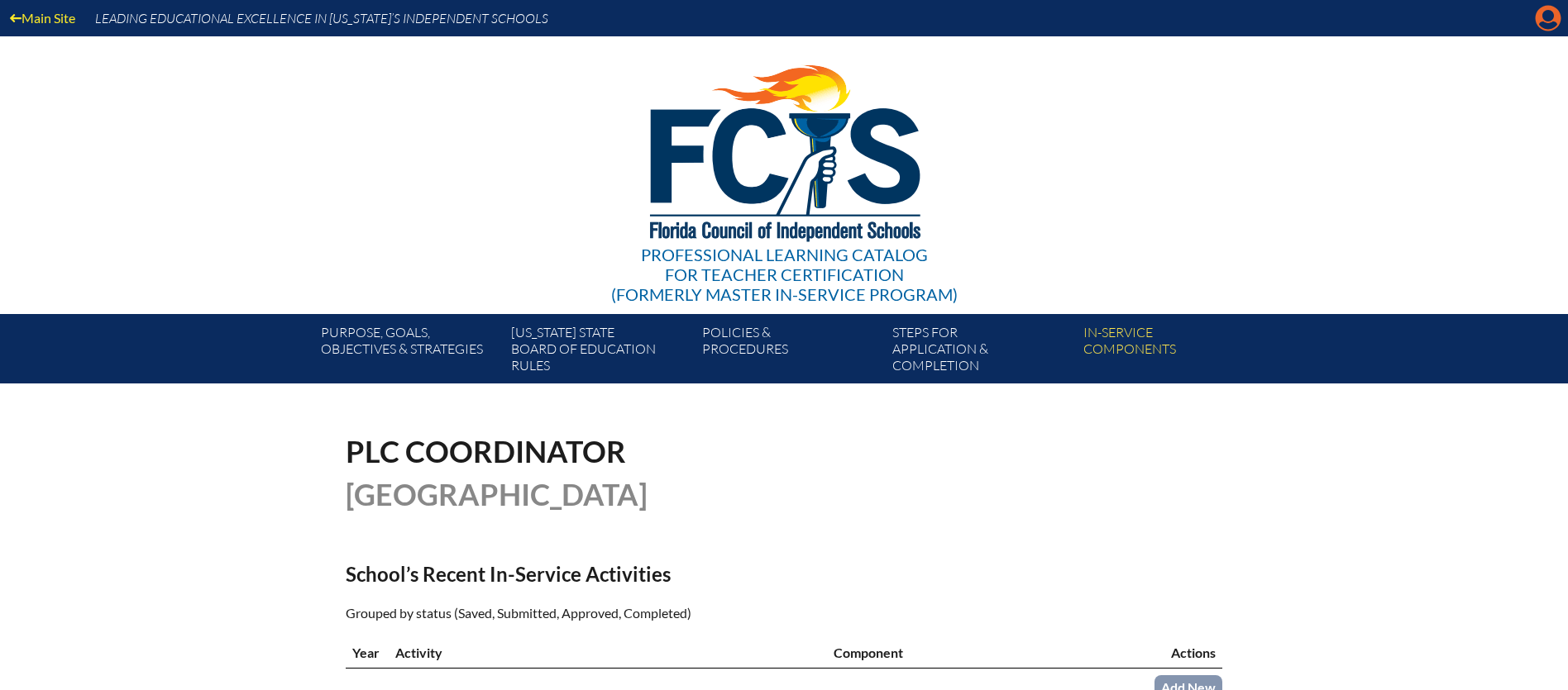
click at [1542, 25] on icon "Manage account" at bounding box center [1549, 19] width 26 height 26
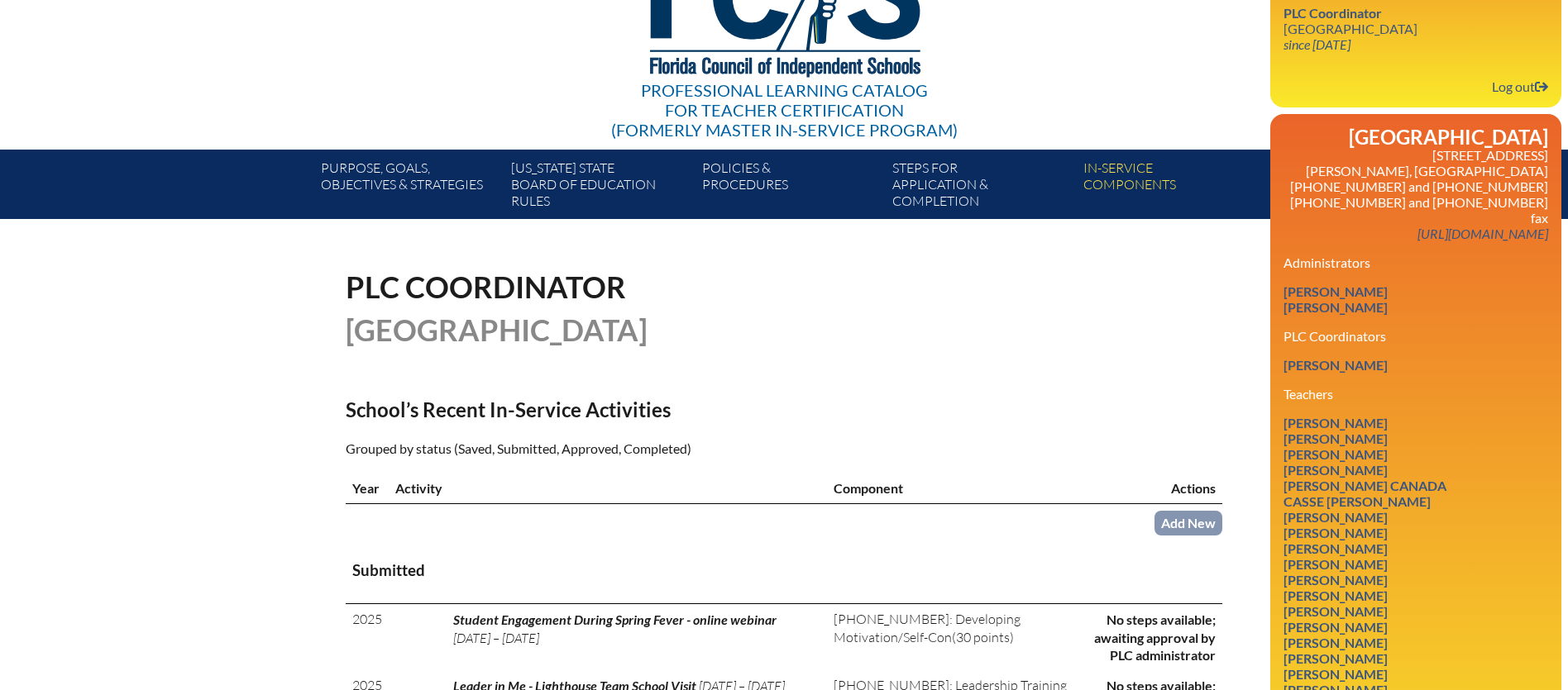
scroll to position [185, 0]
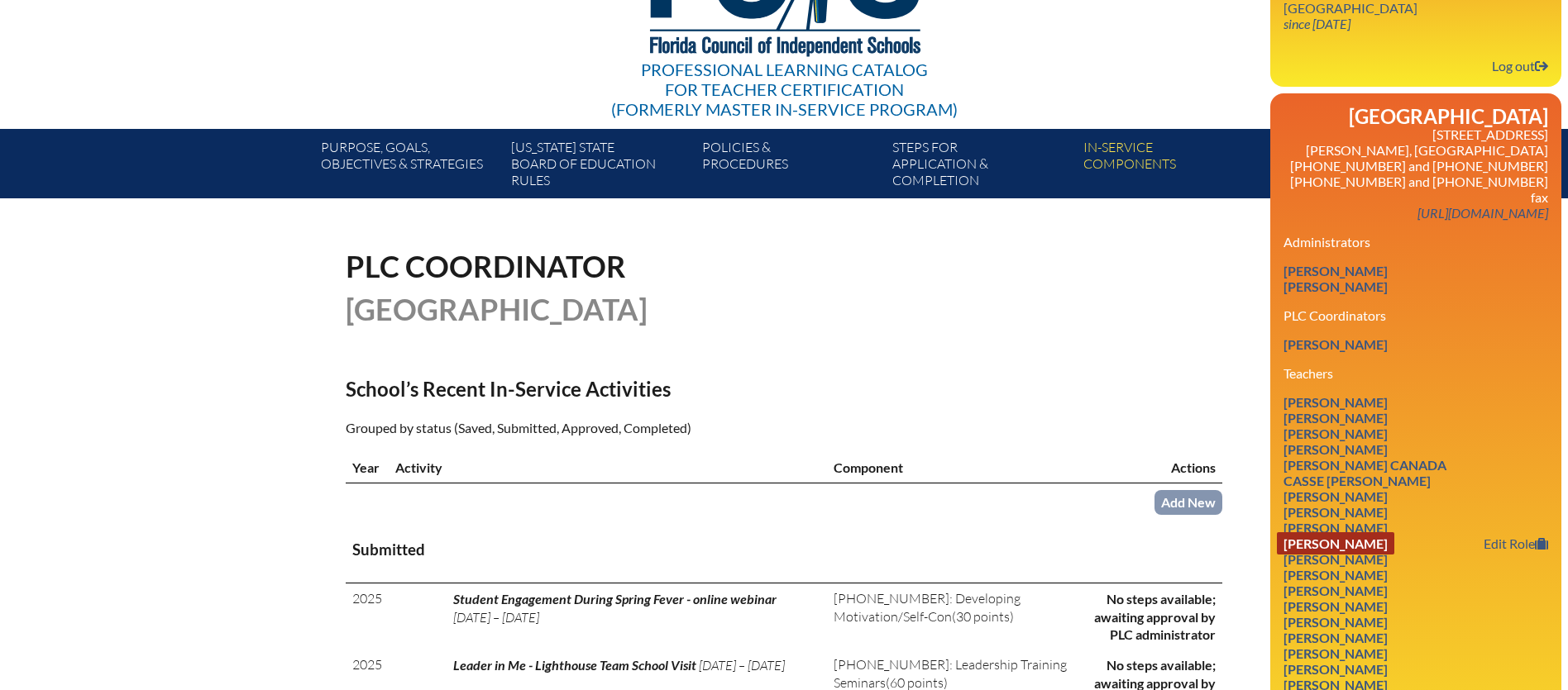
click at [1383, 532] on link "[PERSON_NAME]" at bounding box center [1336, 543] width 117 height 22
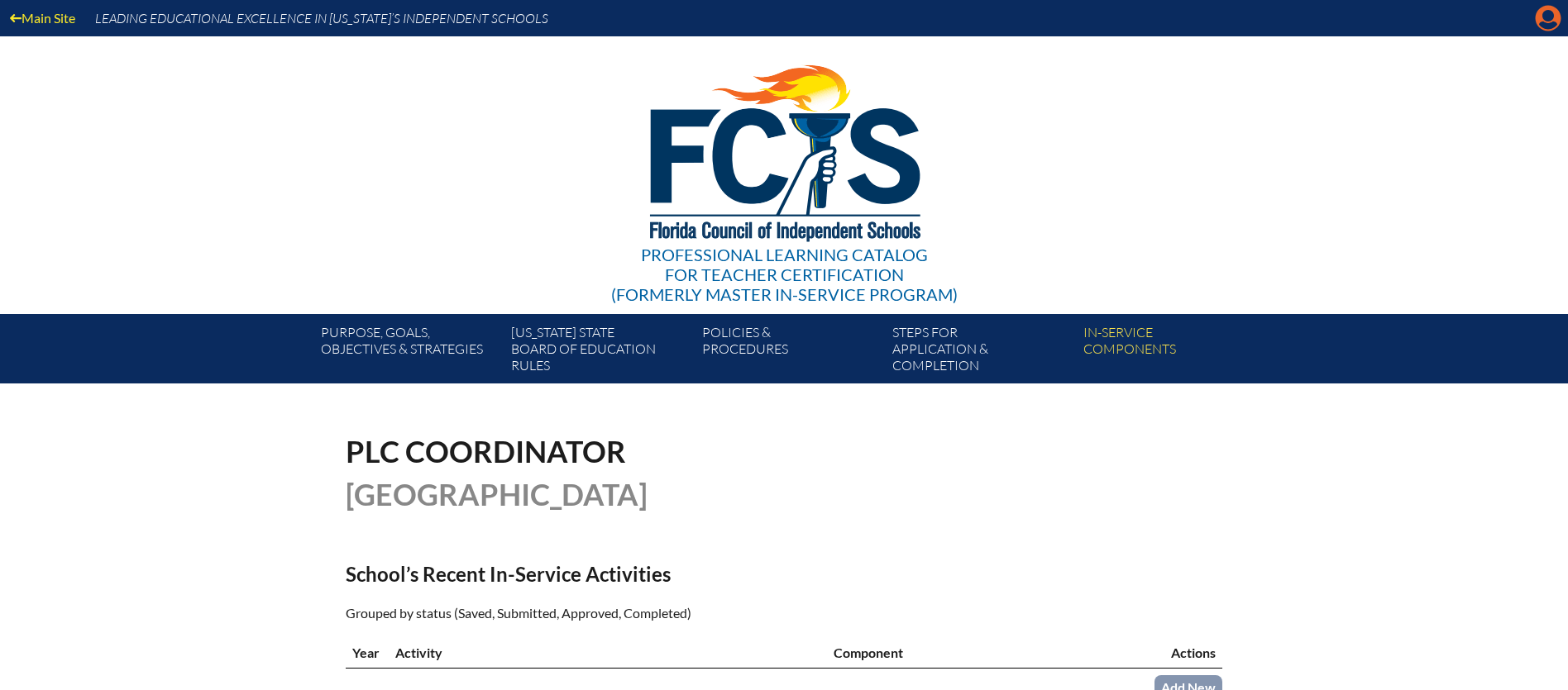
click at [1551, 12] on icon "Manage account" at bounding box center [1549, 19] width 26 height 26
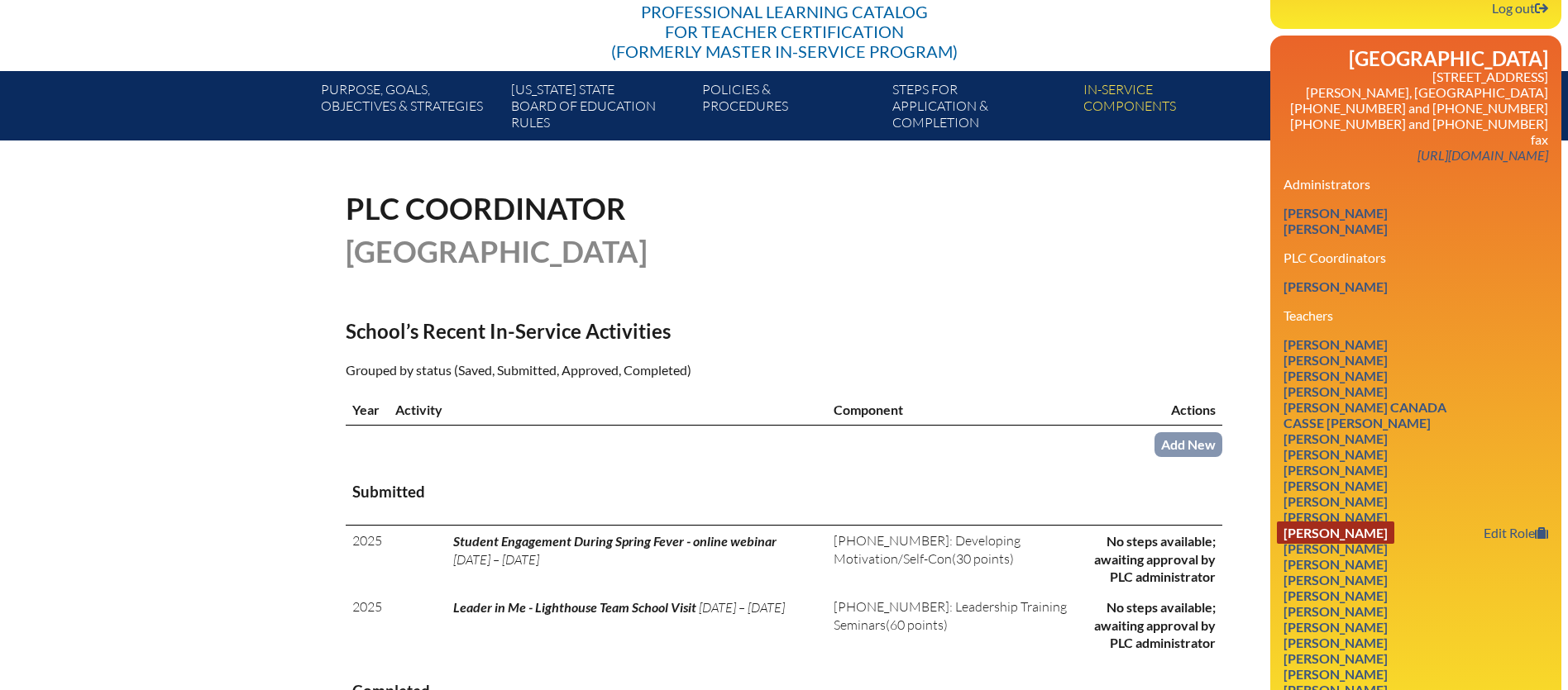
scroll to position [244, 0]
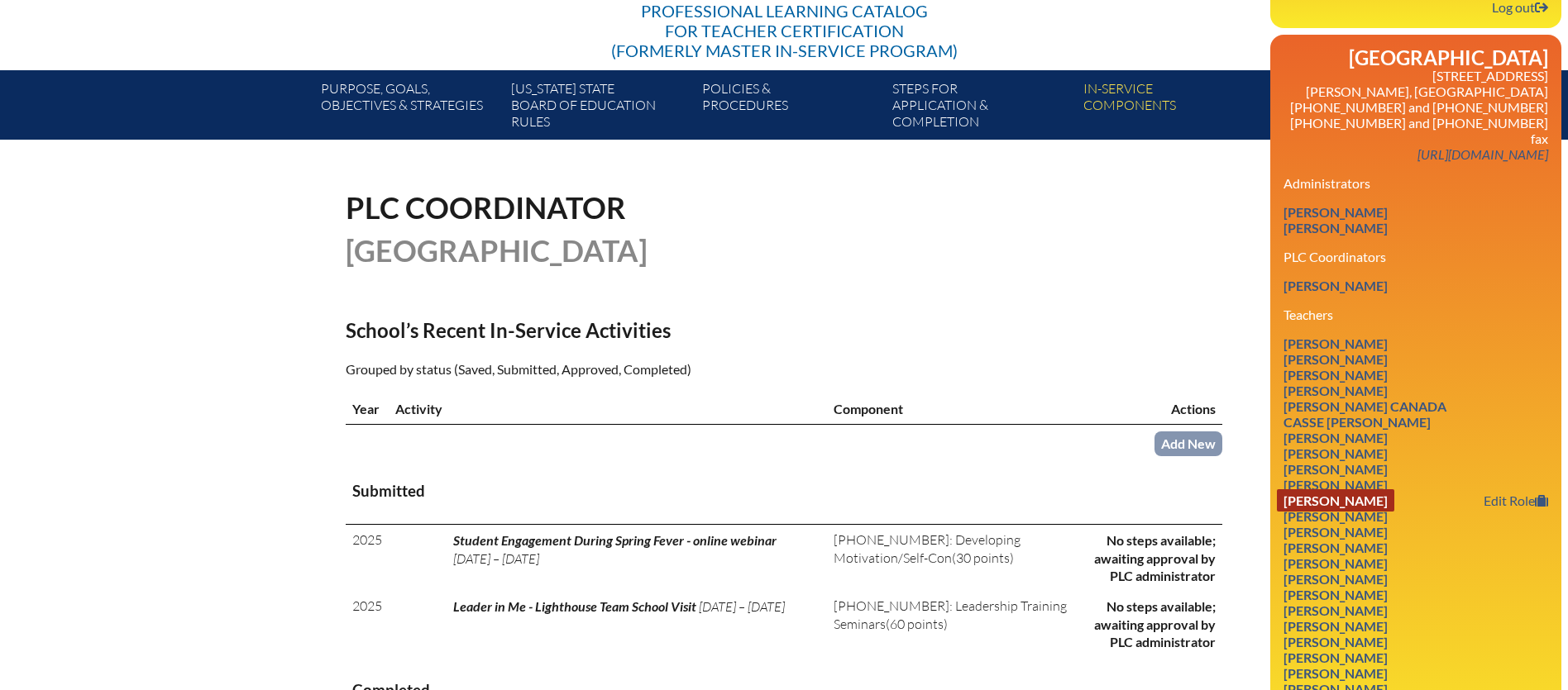
click at [1338, 490] on link "Emily Faehnle" at bounding box center [1336, 500] width 117 height 22
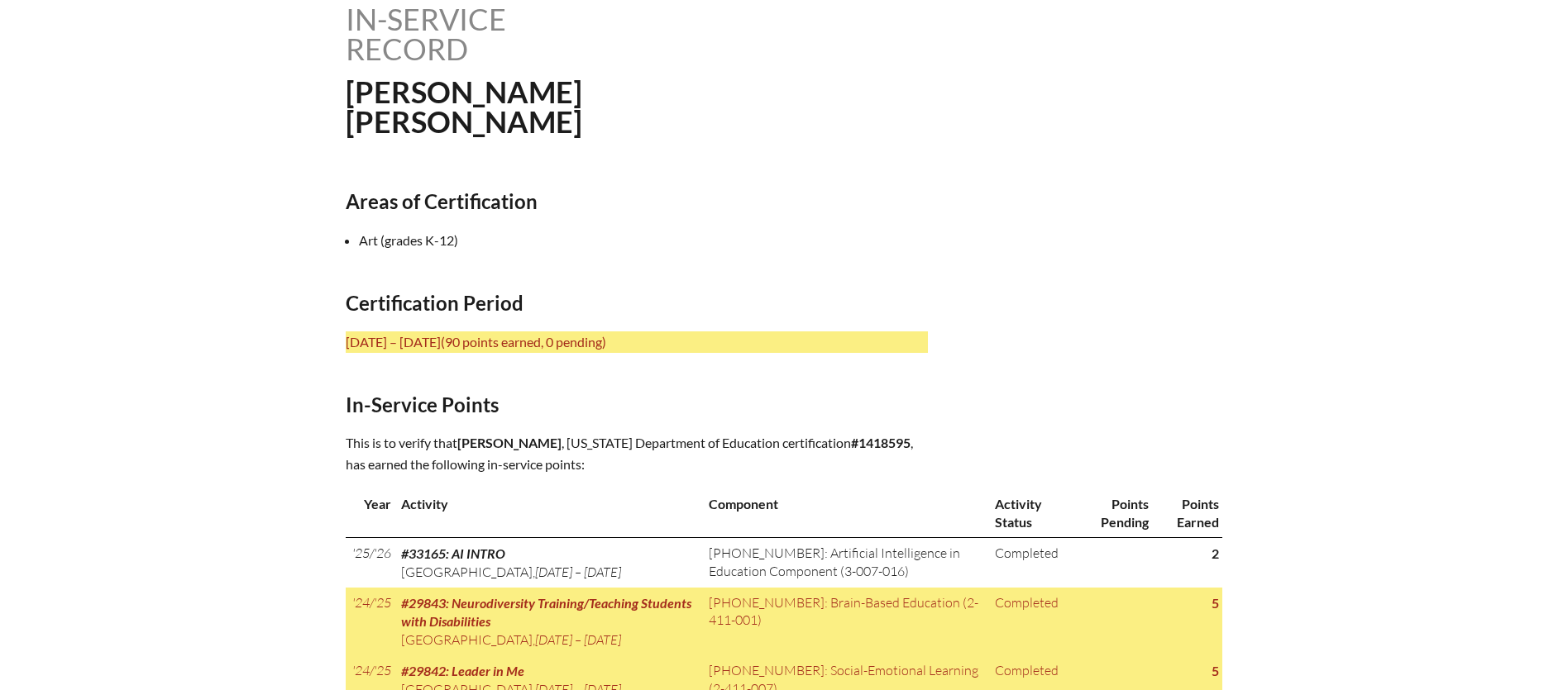
scroll to position [433, 0]
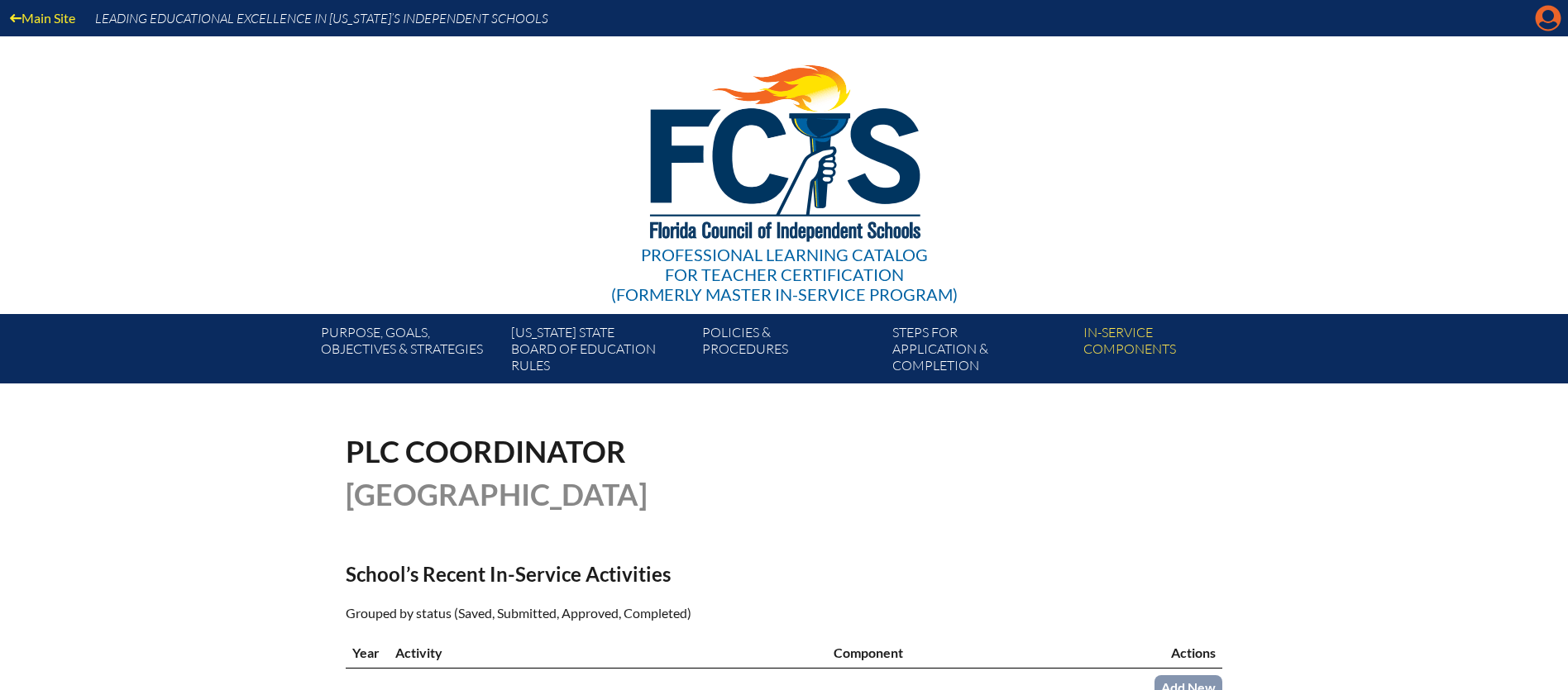
click at [1547, 16] on icon "Manage account" at bounding box center [1549, 19] width 26 height 26
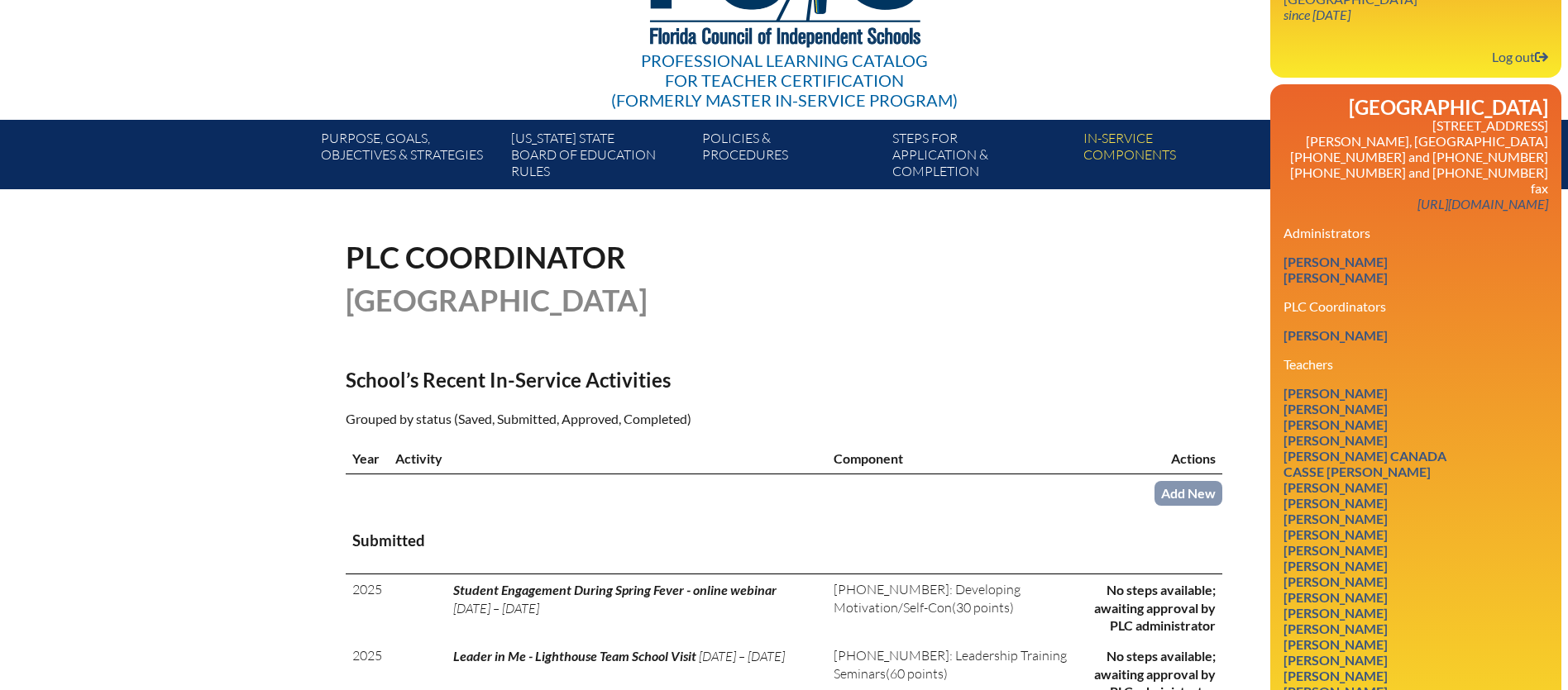
scroll to position [199, 0]
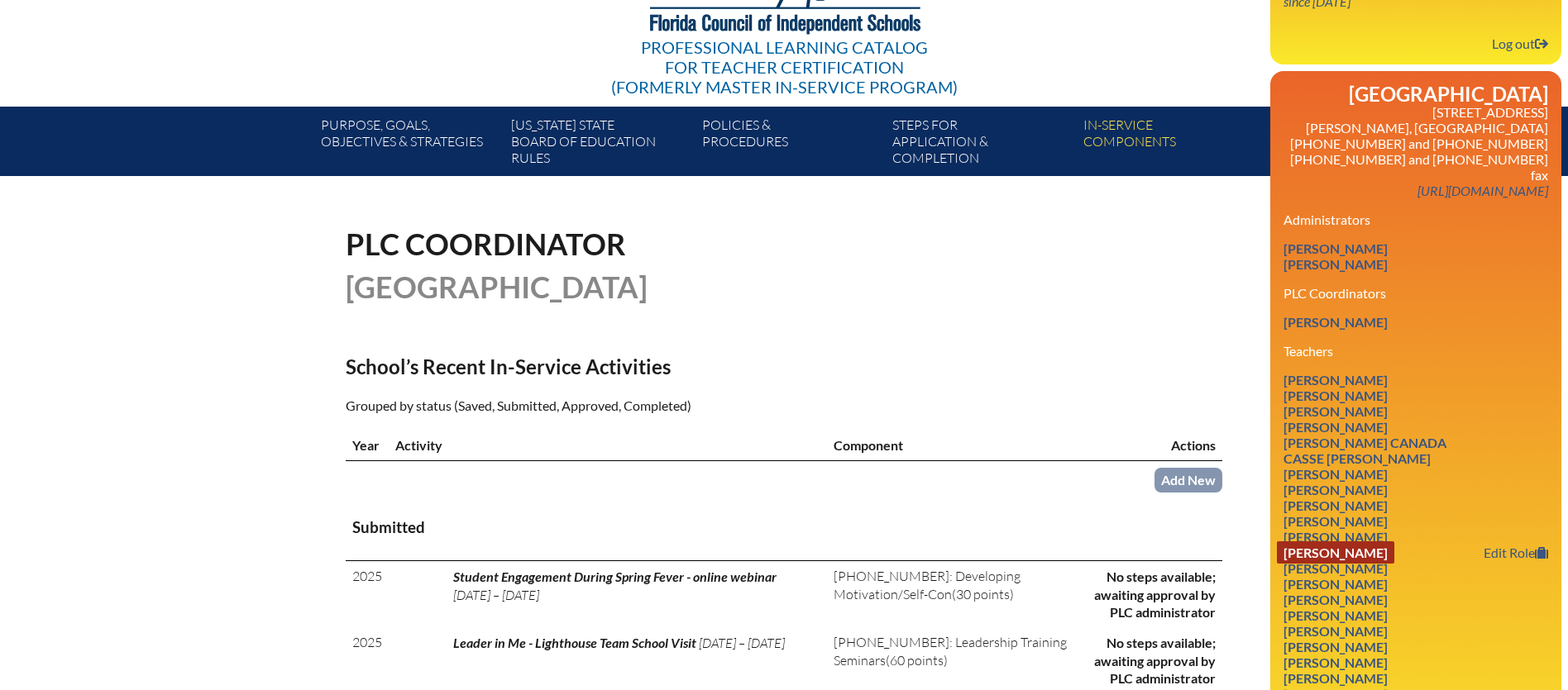
click at [1324, 544] on ul "Megan Alvarado Edit Role Joan Bauman Edit Role Kayla Berger Edit Role Jacquelyn…" at bounding box center [1416, 584] width 265 height 424
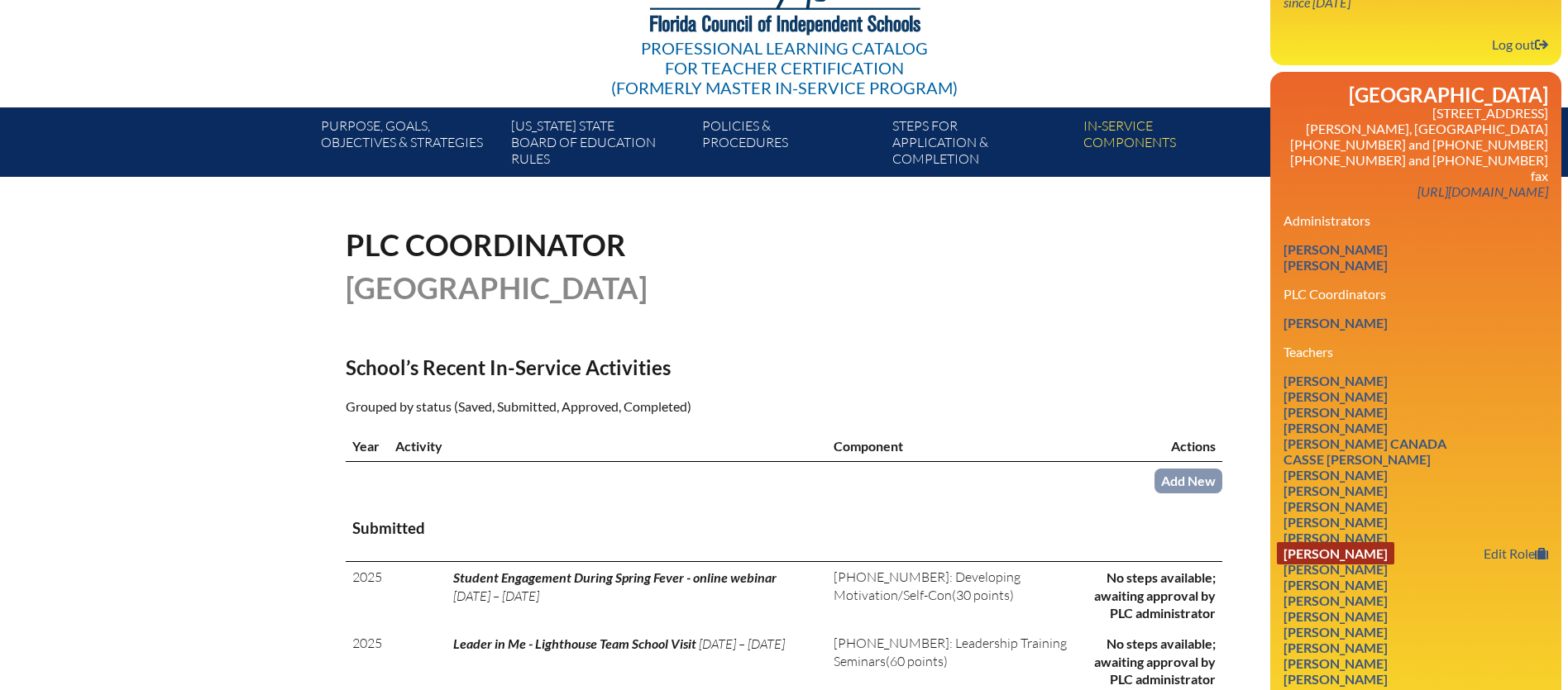
click at [1324, 543] on link "Jennifer Friscia" at bounding box center [1336, 553] width 117 height 22
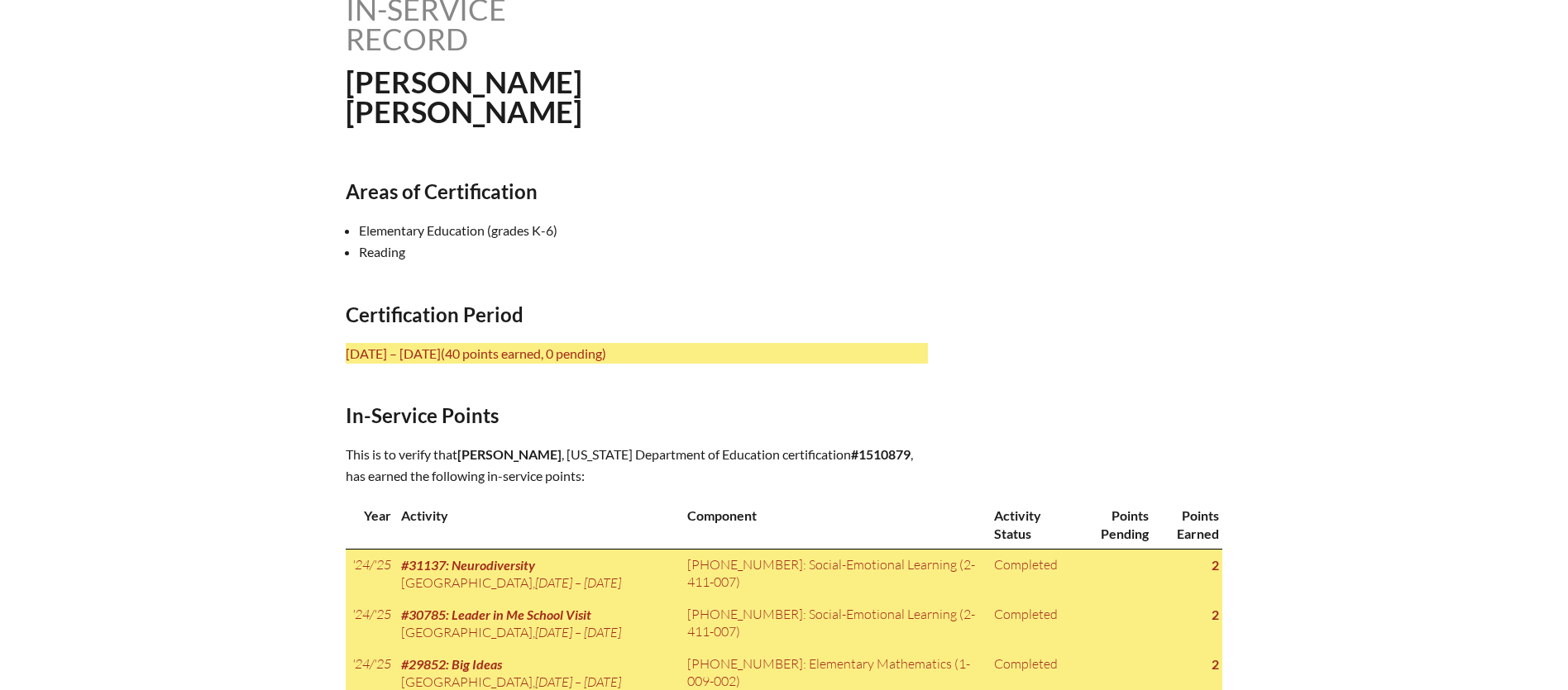
scroll to position [446, 0]
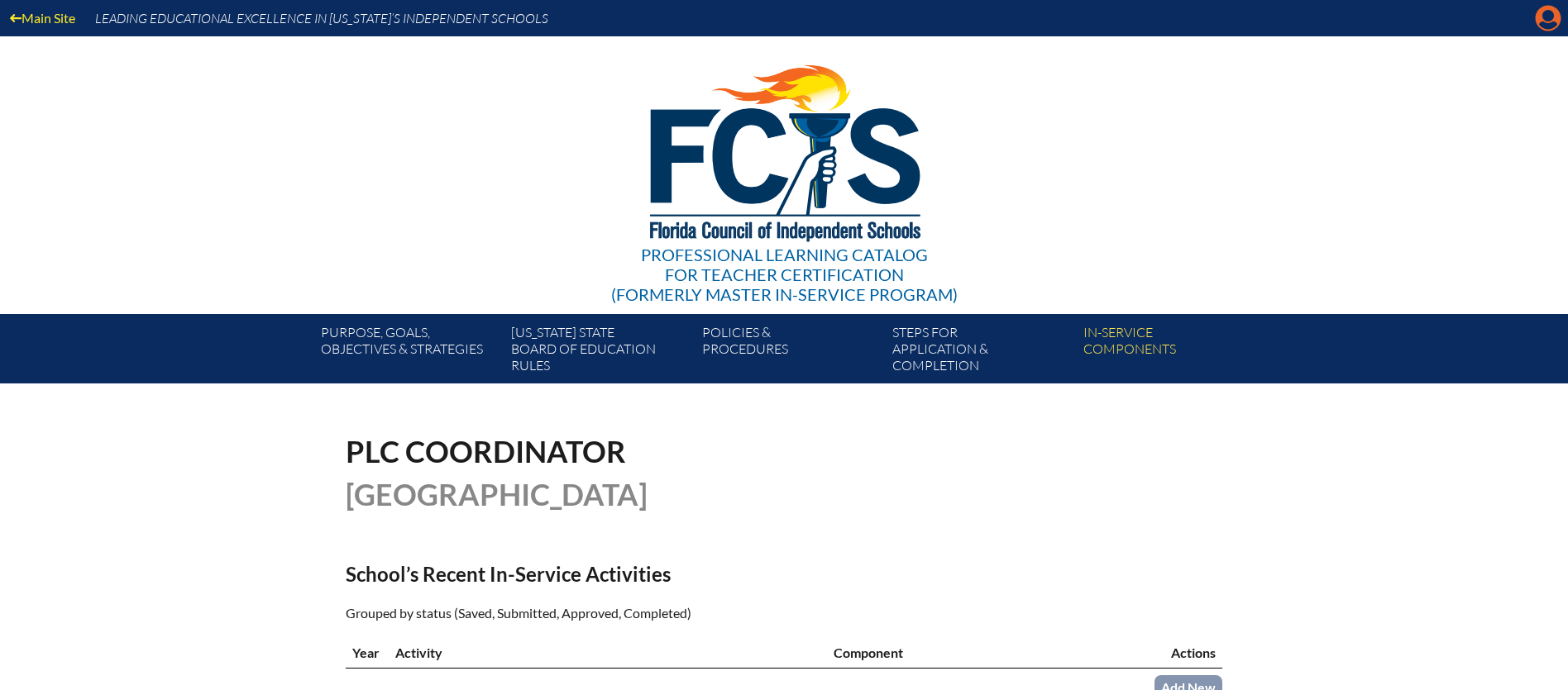
click at [1550, 16] on icon "Manage account" at bounding box center [1549, 19] width 26 height 26
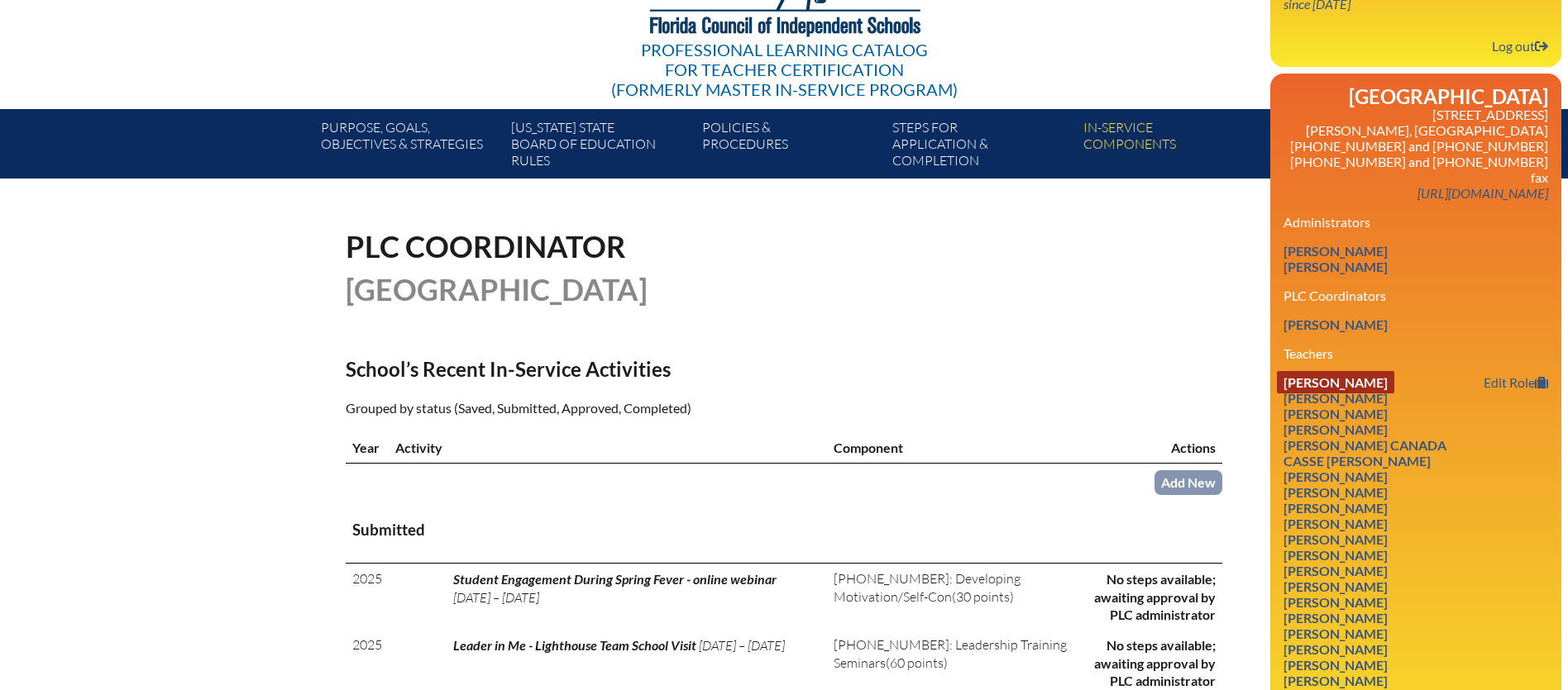
scroll to position [214, 0]
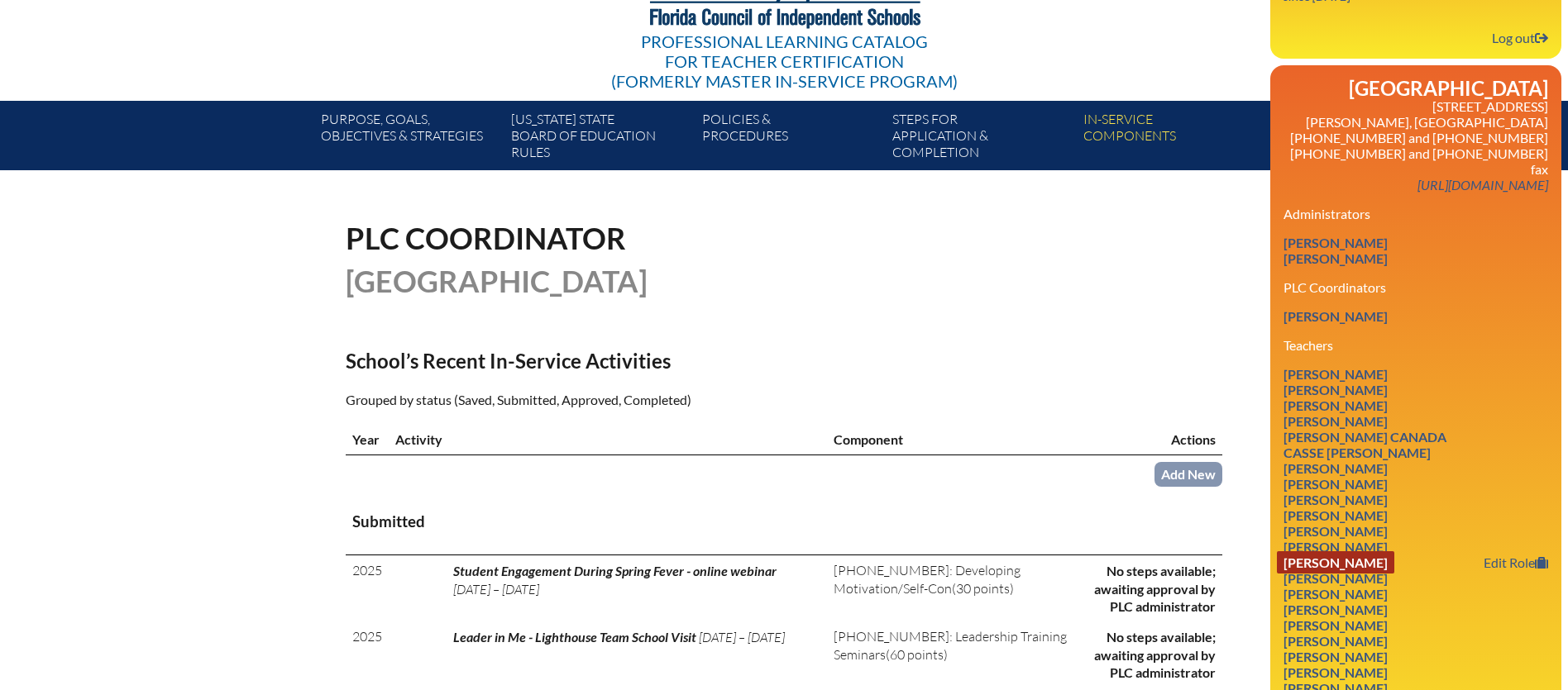
click at [1330, 551] on link "Justine Habicht" at bounding box center [1336, 562] width 117 height 22
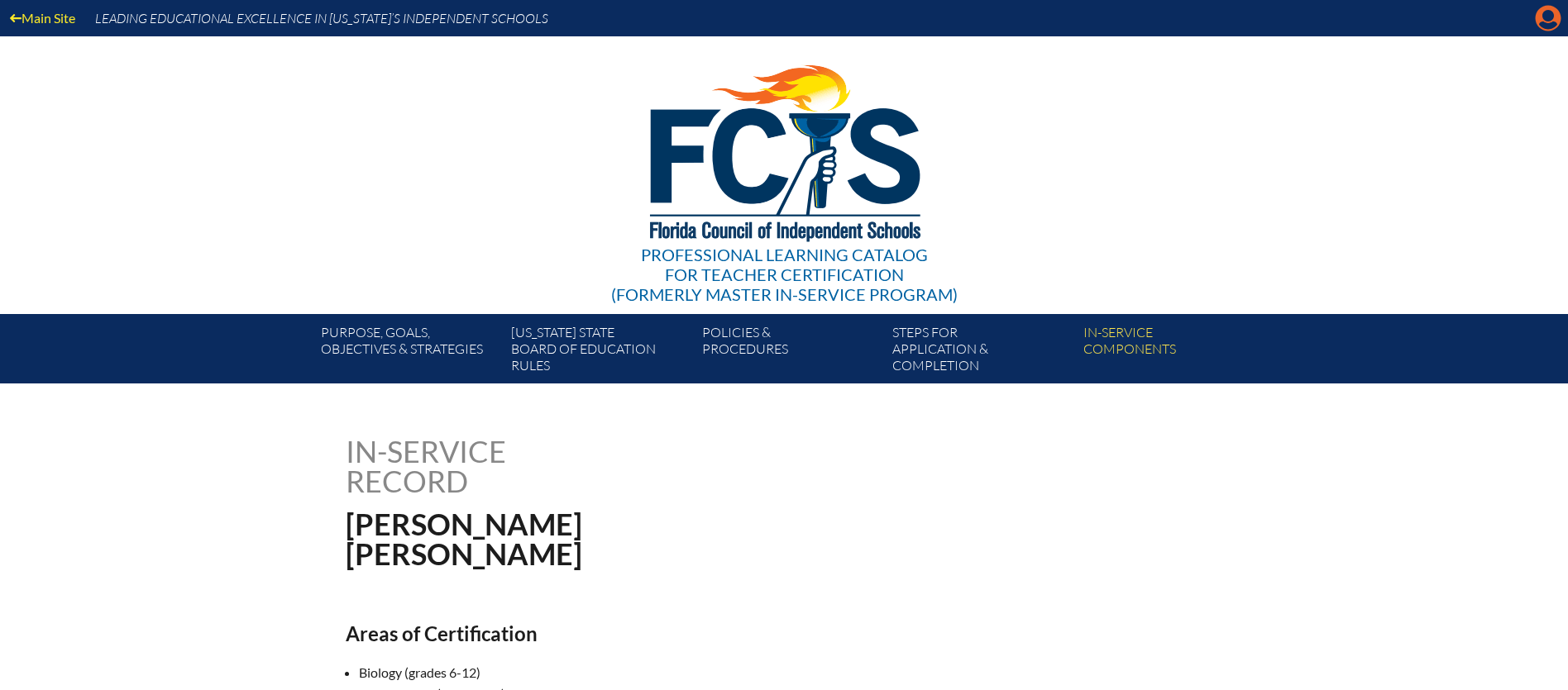
click at [1555, 26] on icon at bounding box center [1549, 19] width 26 height 26
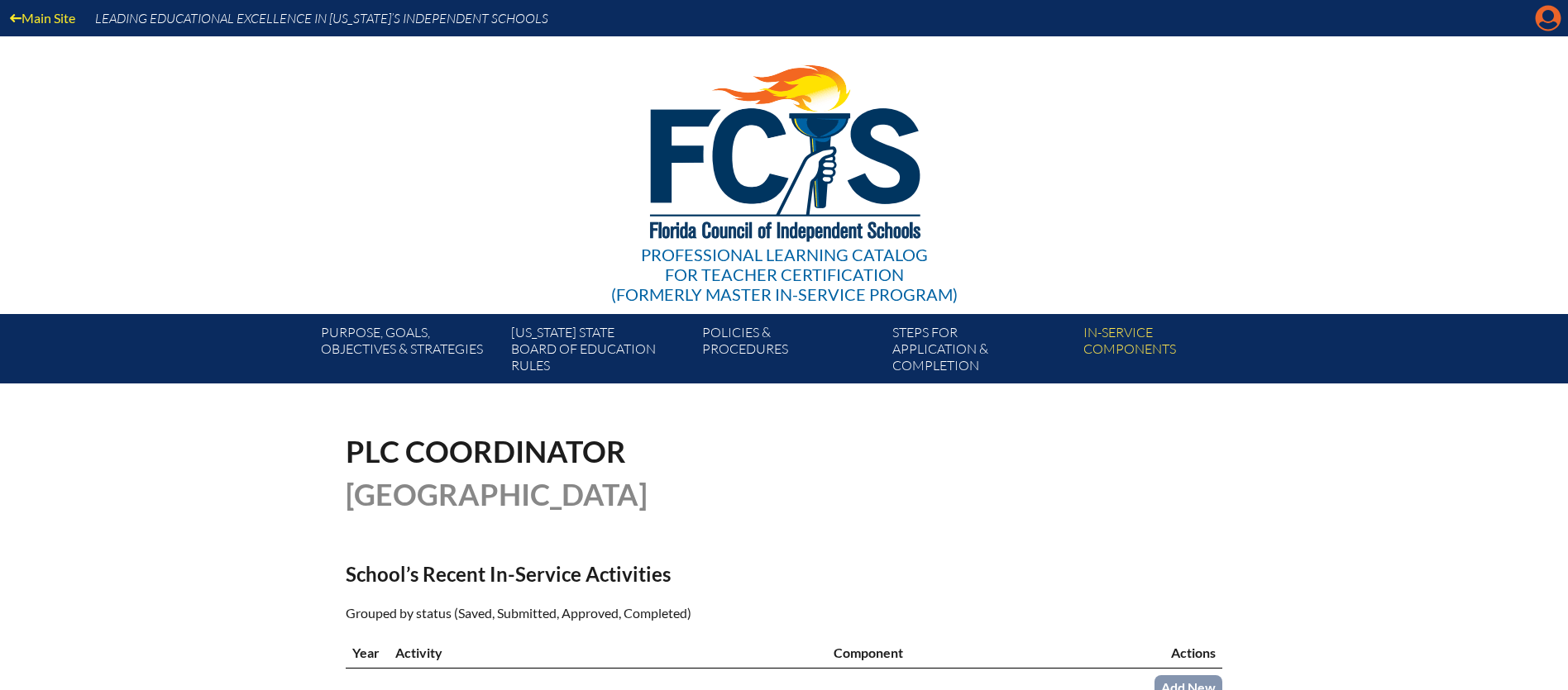
click at [1549, 23] on icon "Manage account" at bounding box center [1549, 19] width 26 height 26
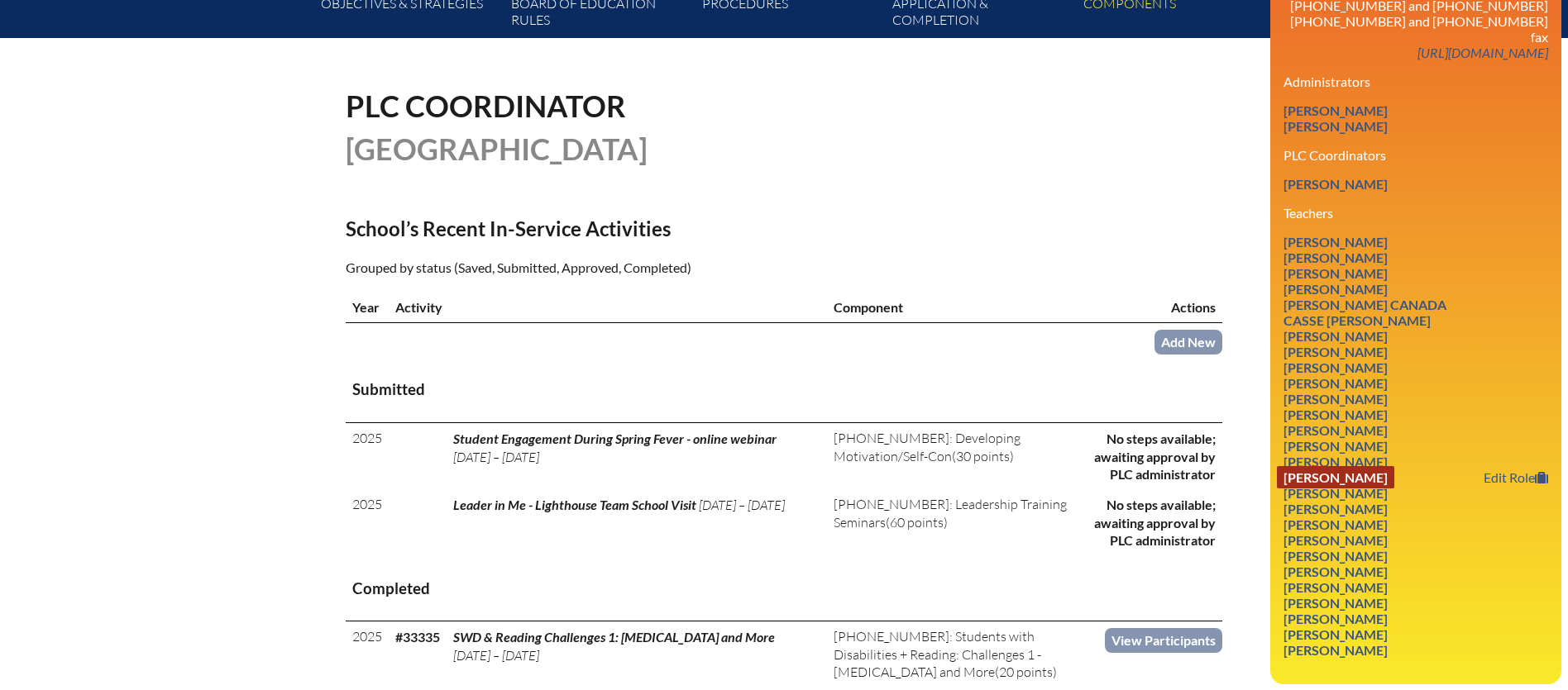
scroll to position [349, 0]
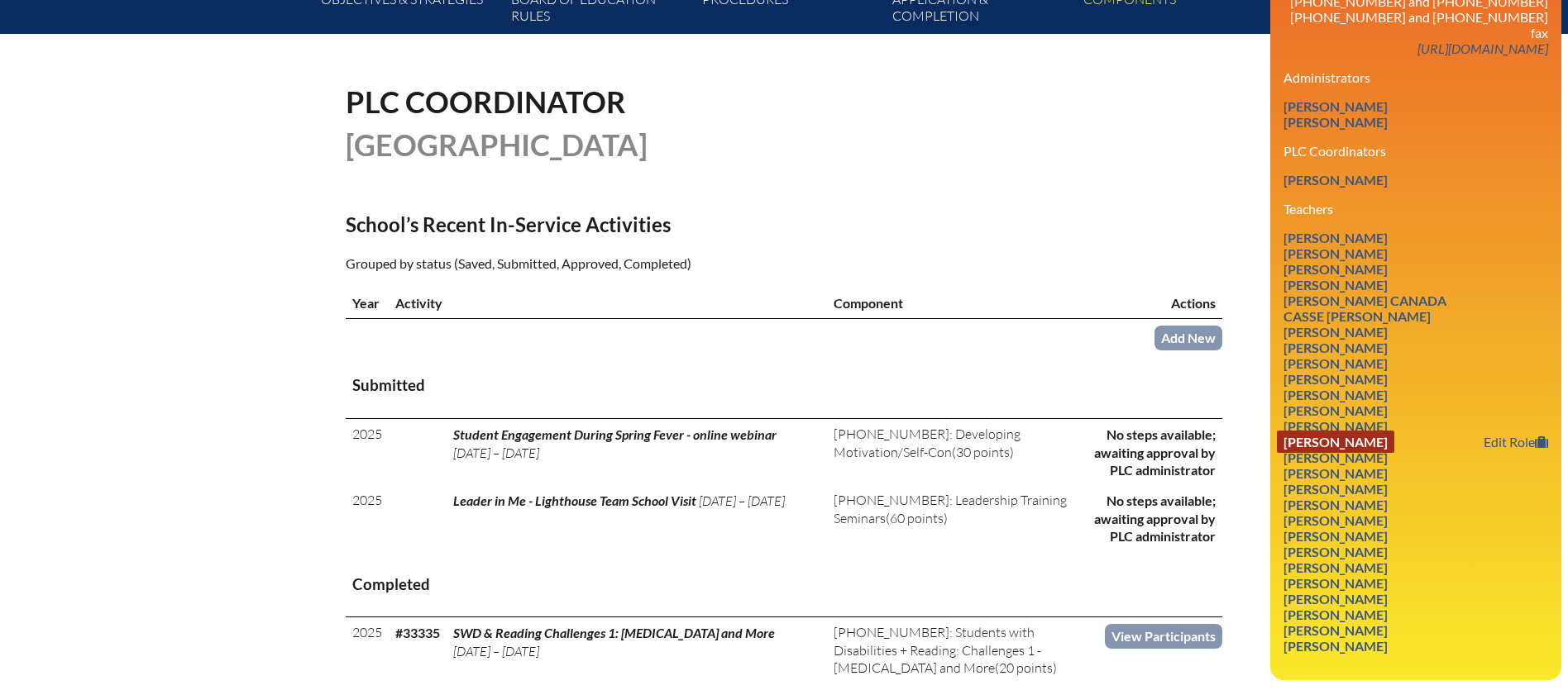
click at [1300, 431] on link "Brian Hayden" at bounding box center [1336, 441] width 117 height 22
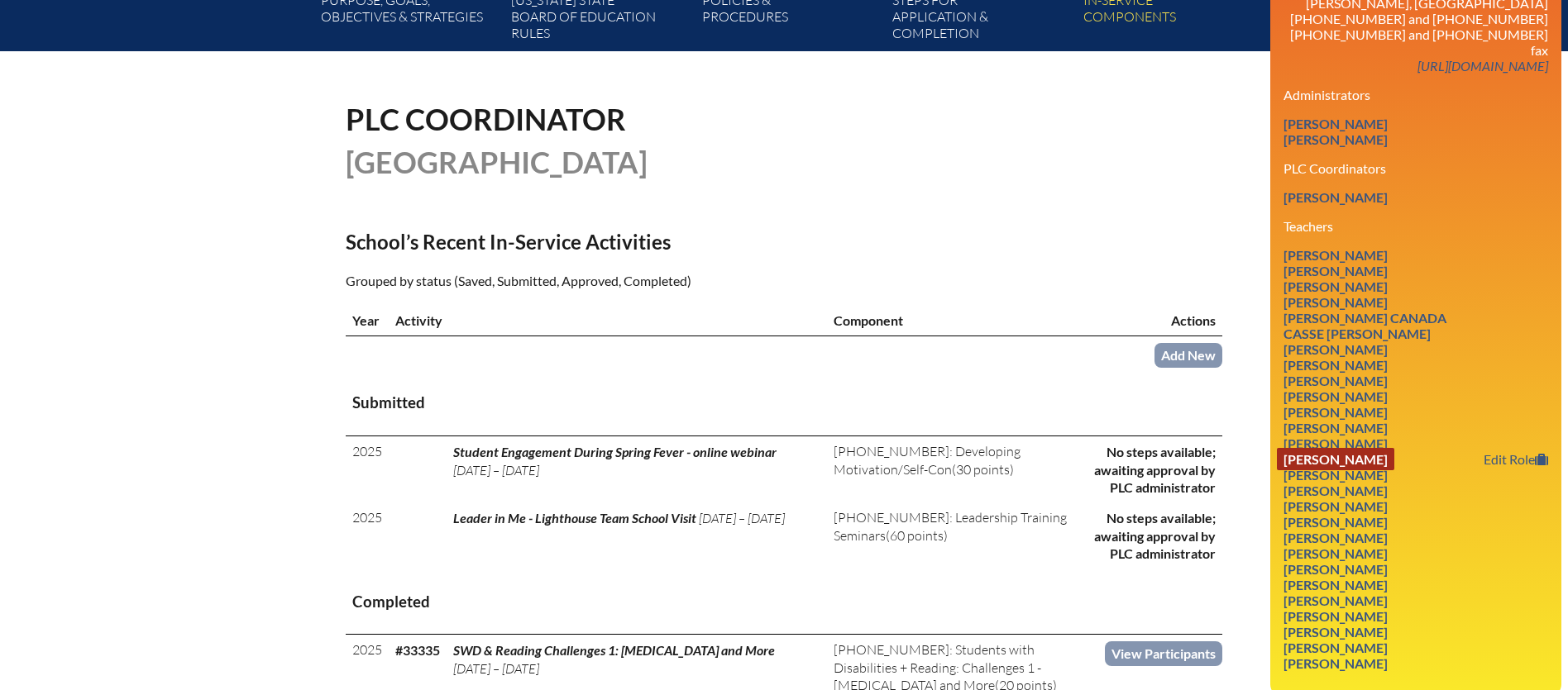
scroll to position [331, 0]
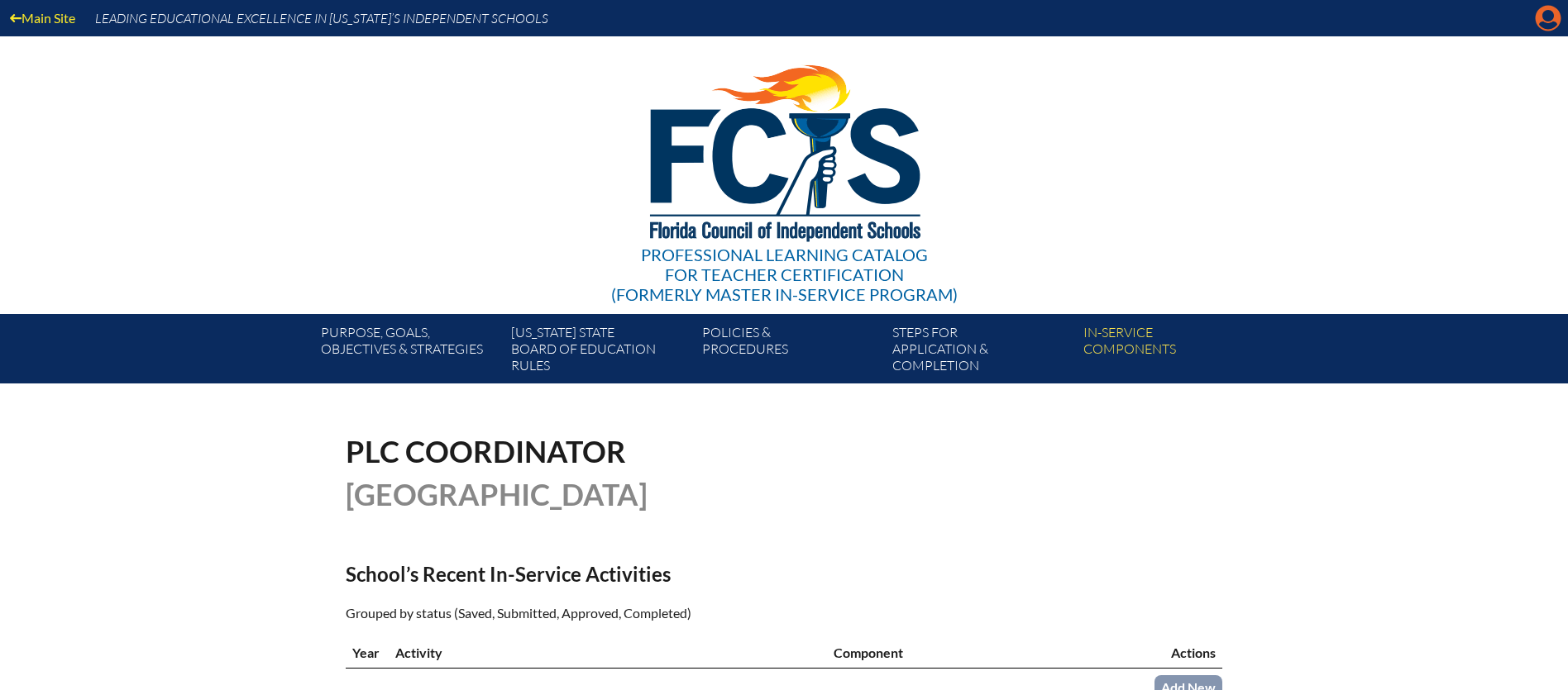
click at [1543, 19] on icon "Manage account" at bounding box center [1549, 19] width 26 height 26
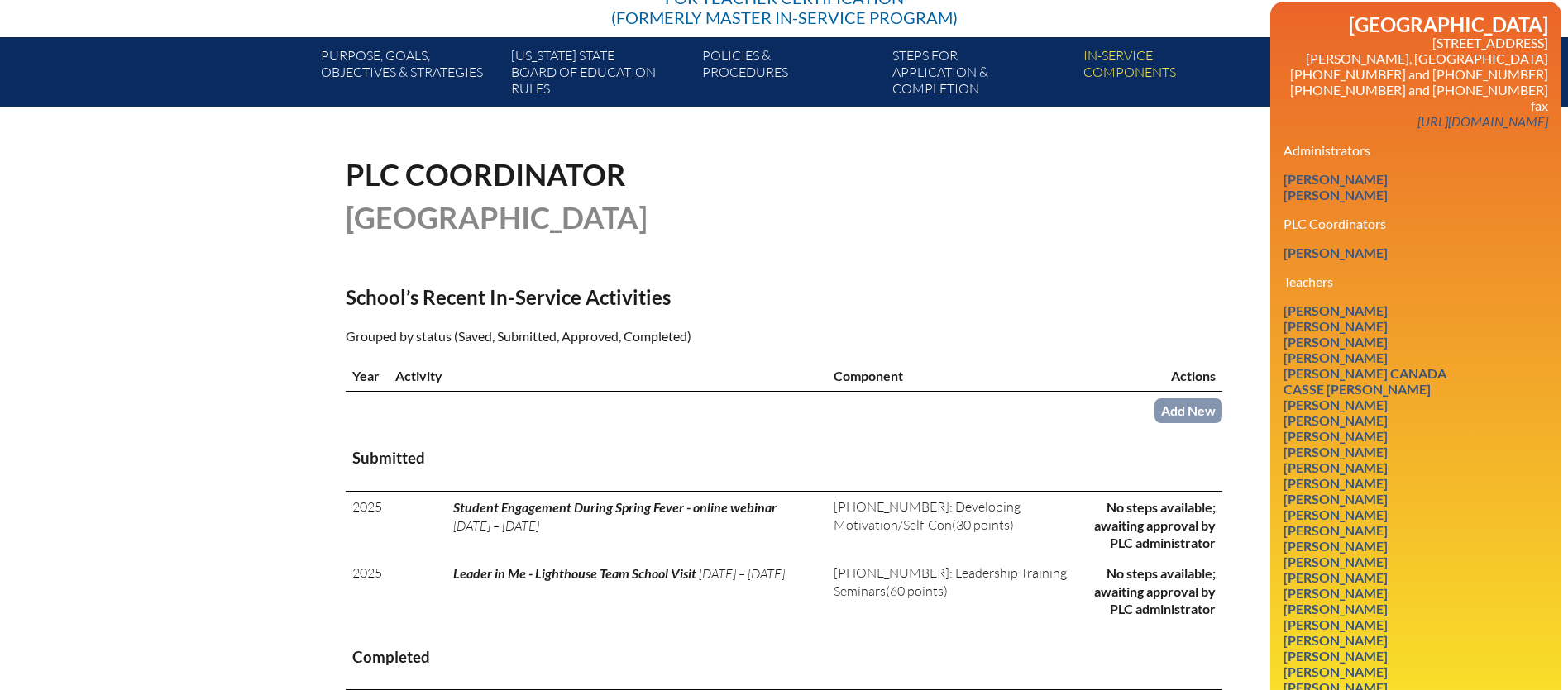
scroll to position [281, 0]
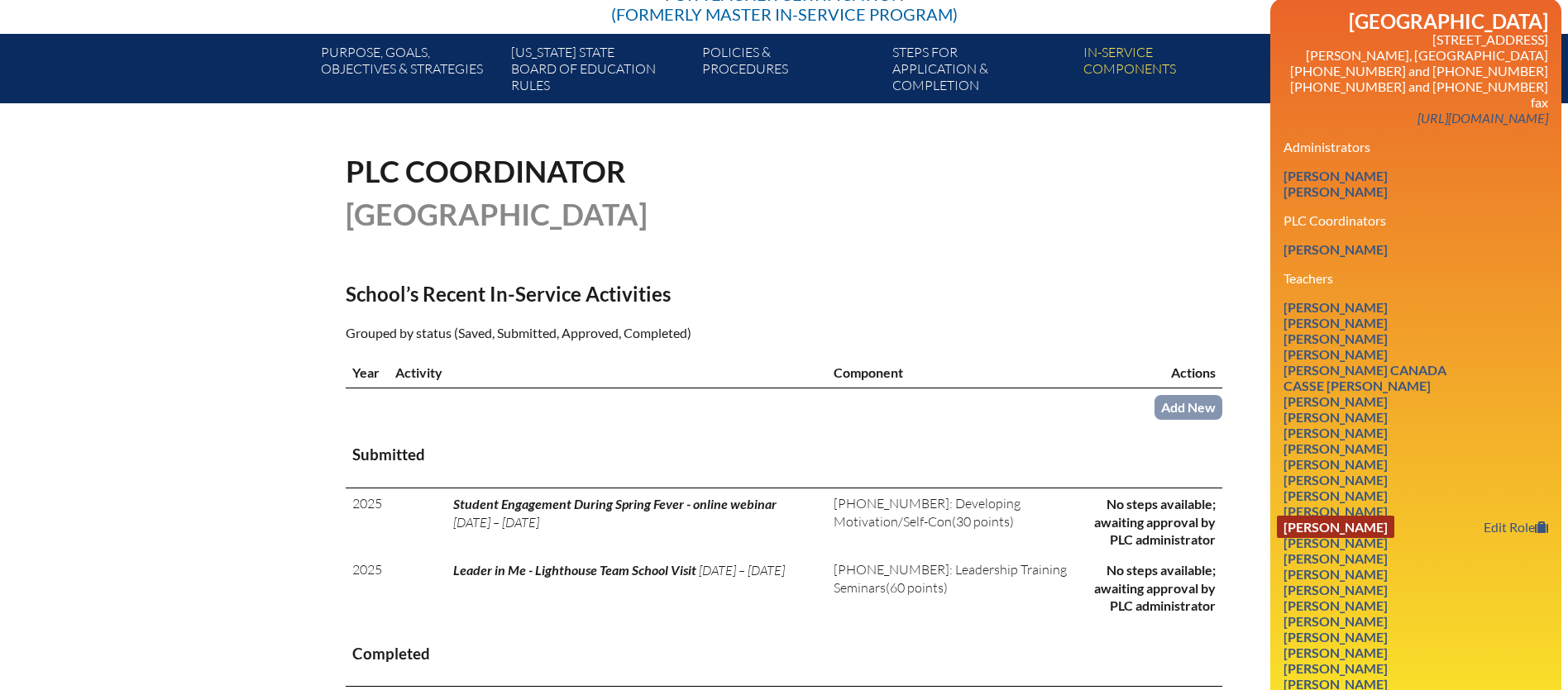
click at [1295, 516] on link "[PERSON_NAME]" at bounding box center [1336, 527] width 117 height 22
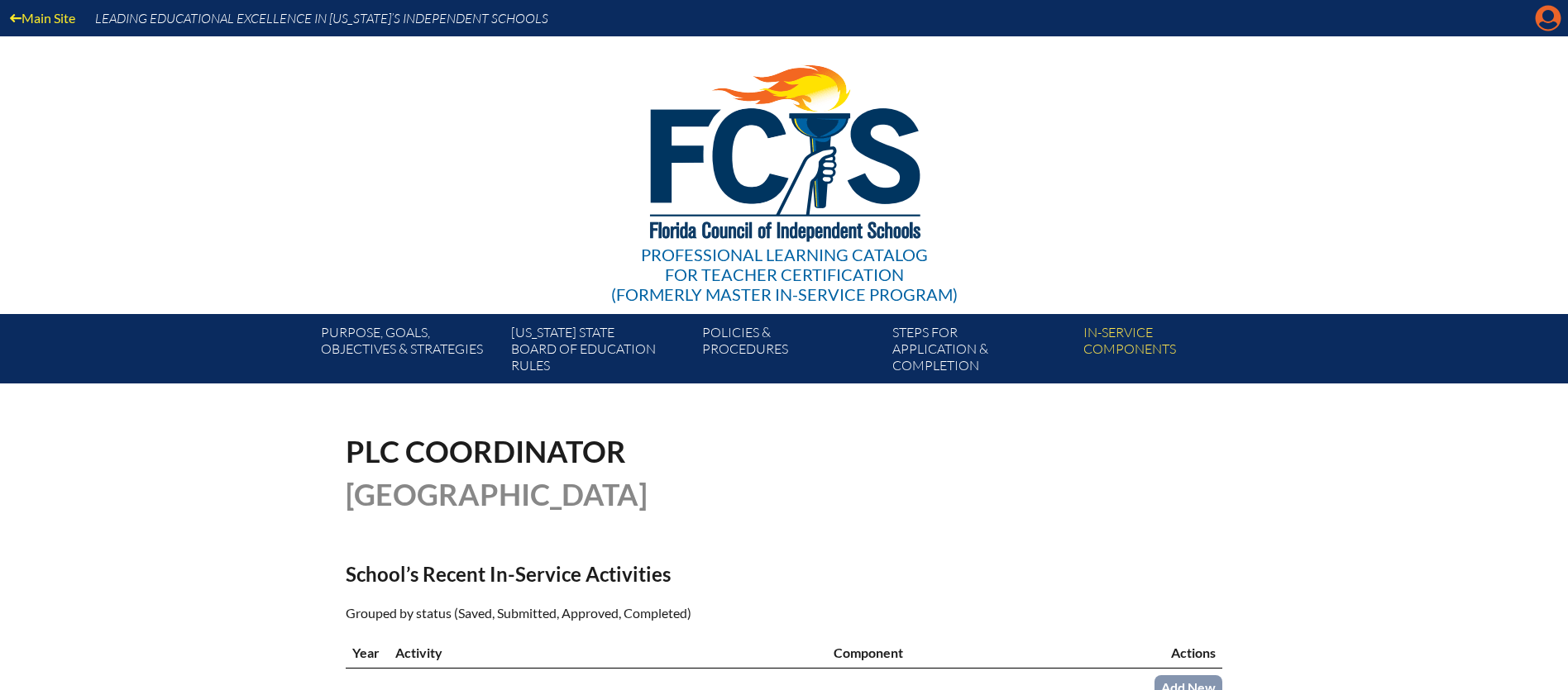
click at [1545, 23] on icon "Manage account" at bounding box center [1549, 19] width 26 height 26
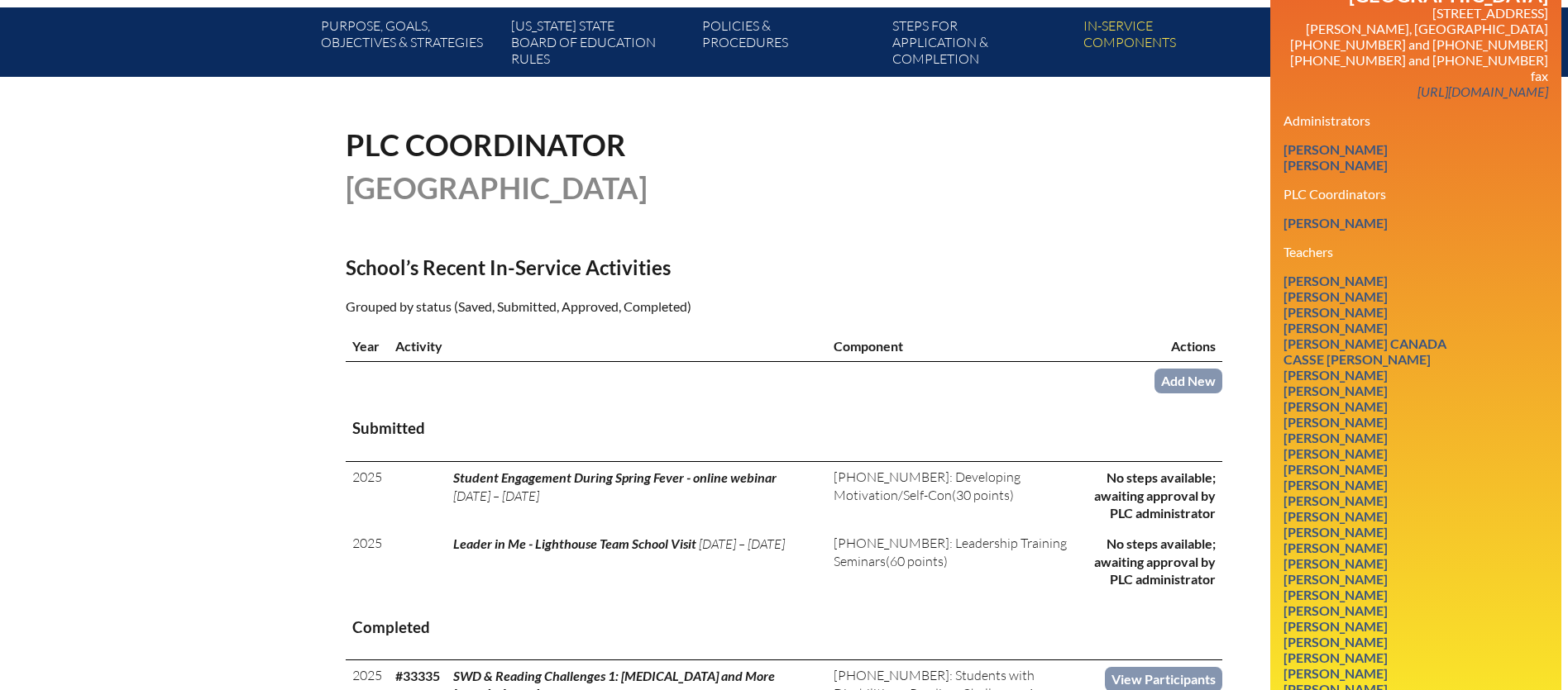
scroll to position [312, 0]
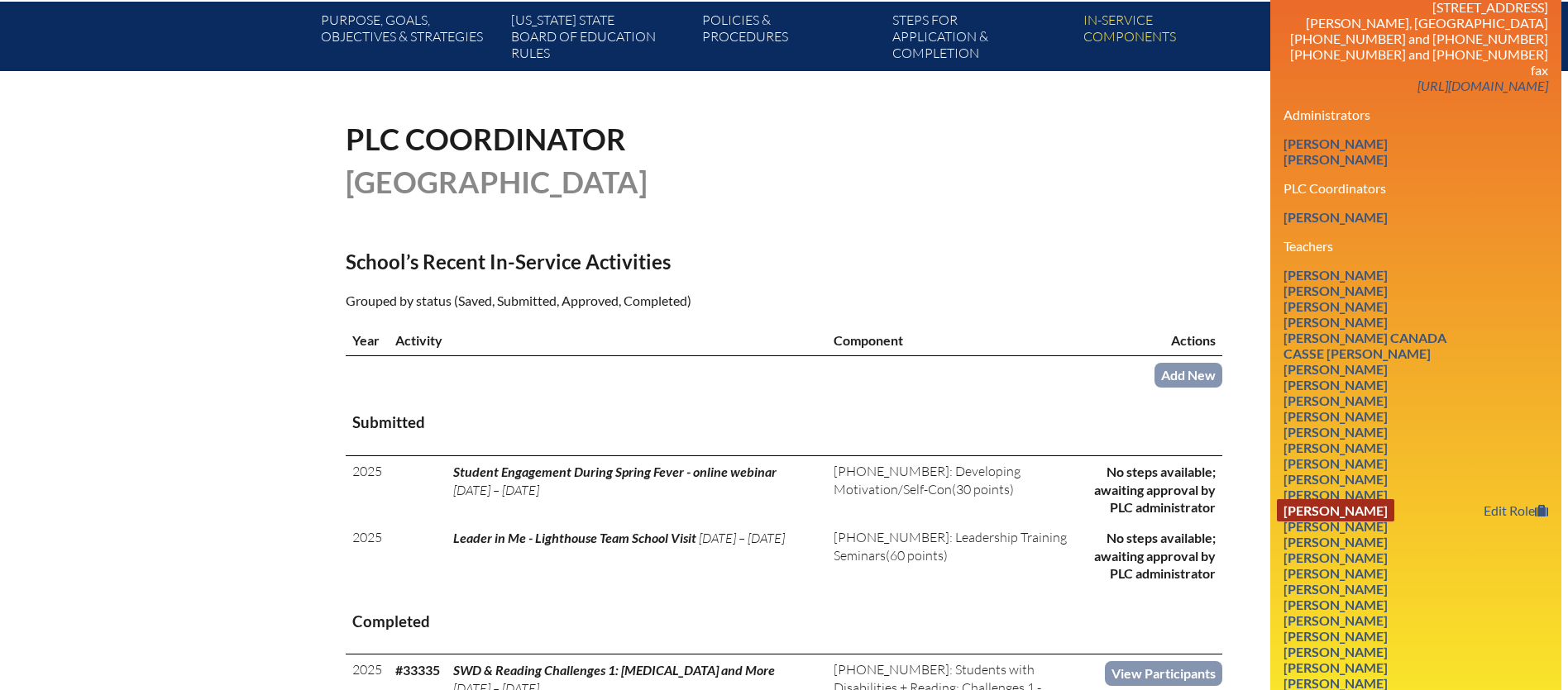
click at [1325, 499] on link "Amanda Jones" at bounding box center [1336, 510] width 117 height 22
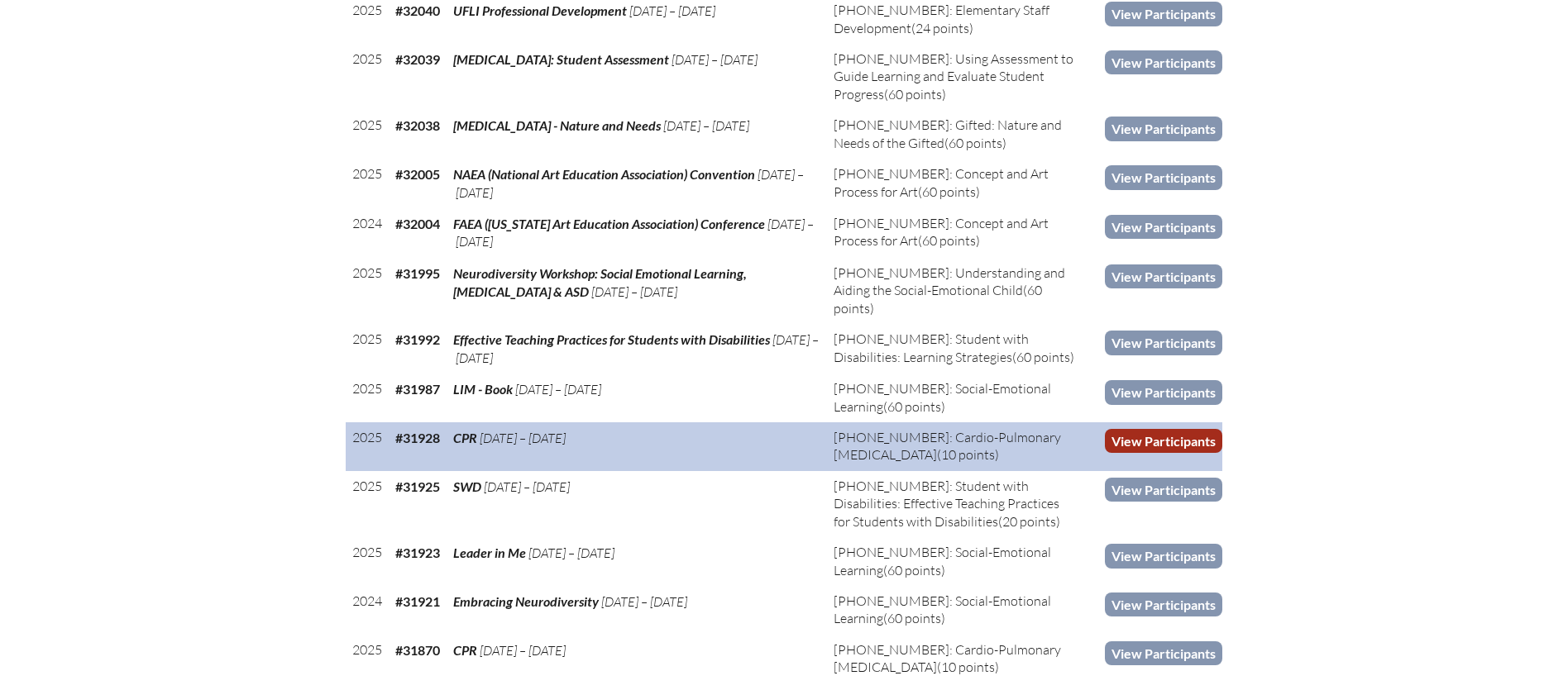
scroll to position [1408, 0]
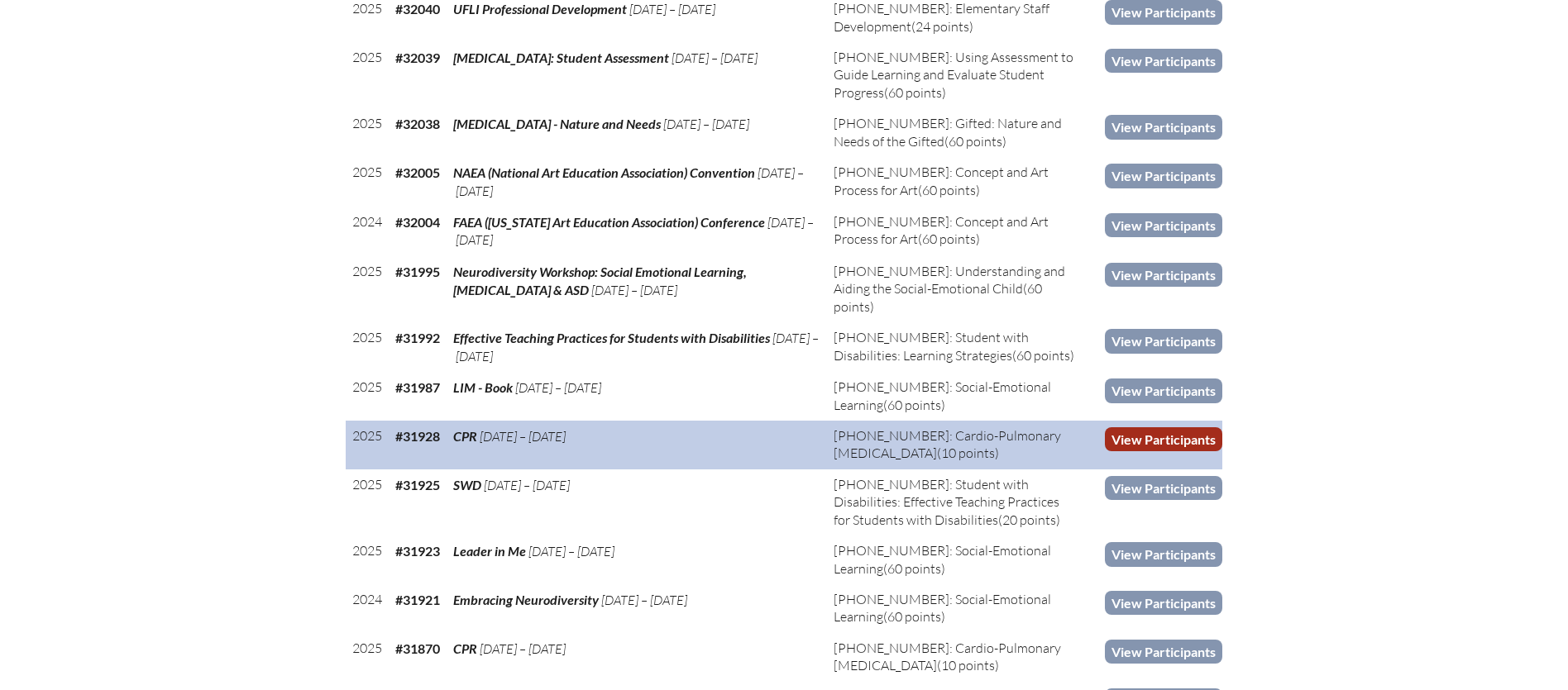
click at [1184, 427] on link "View Participants" at bounding box center [1164, 439] width 117 height 24
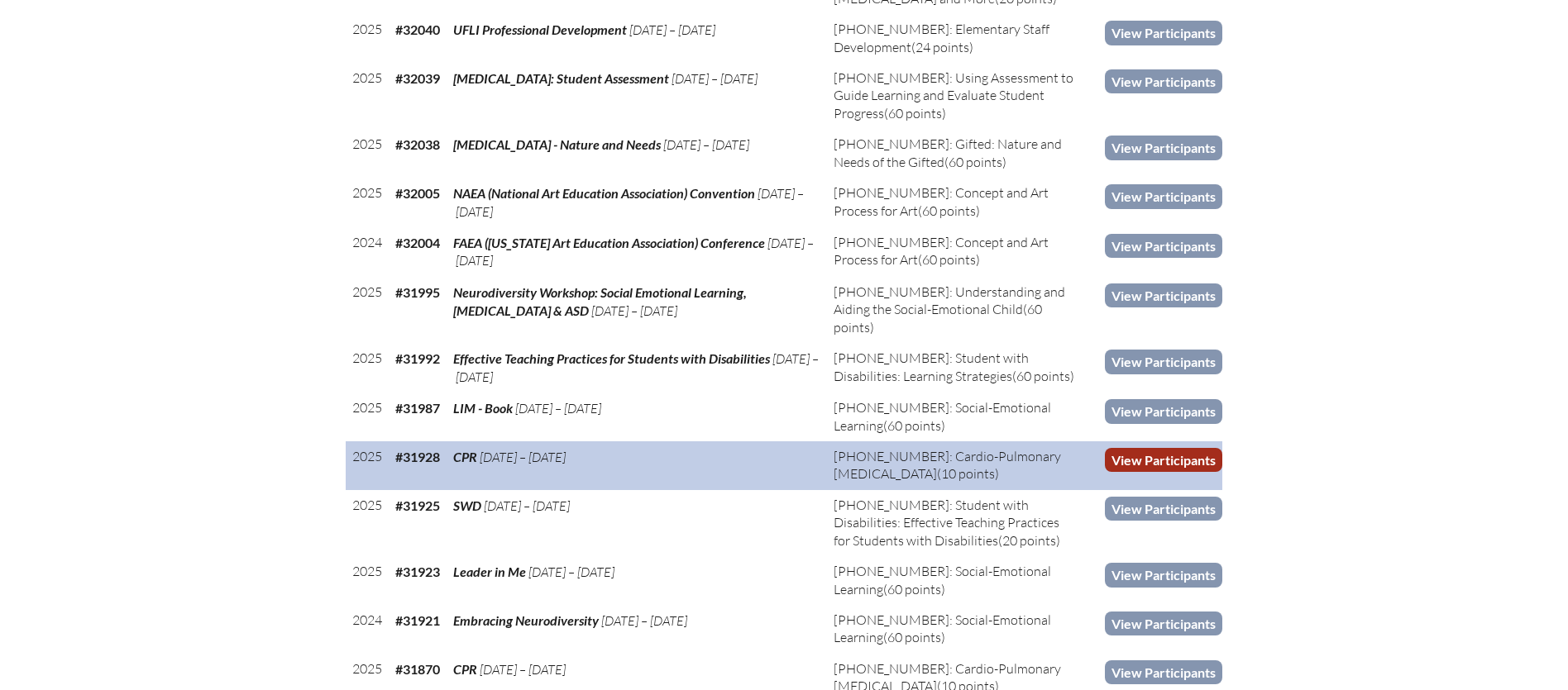
scroll to position [1386, 0]
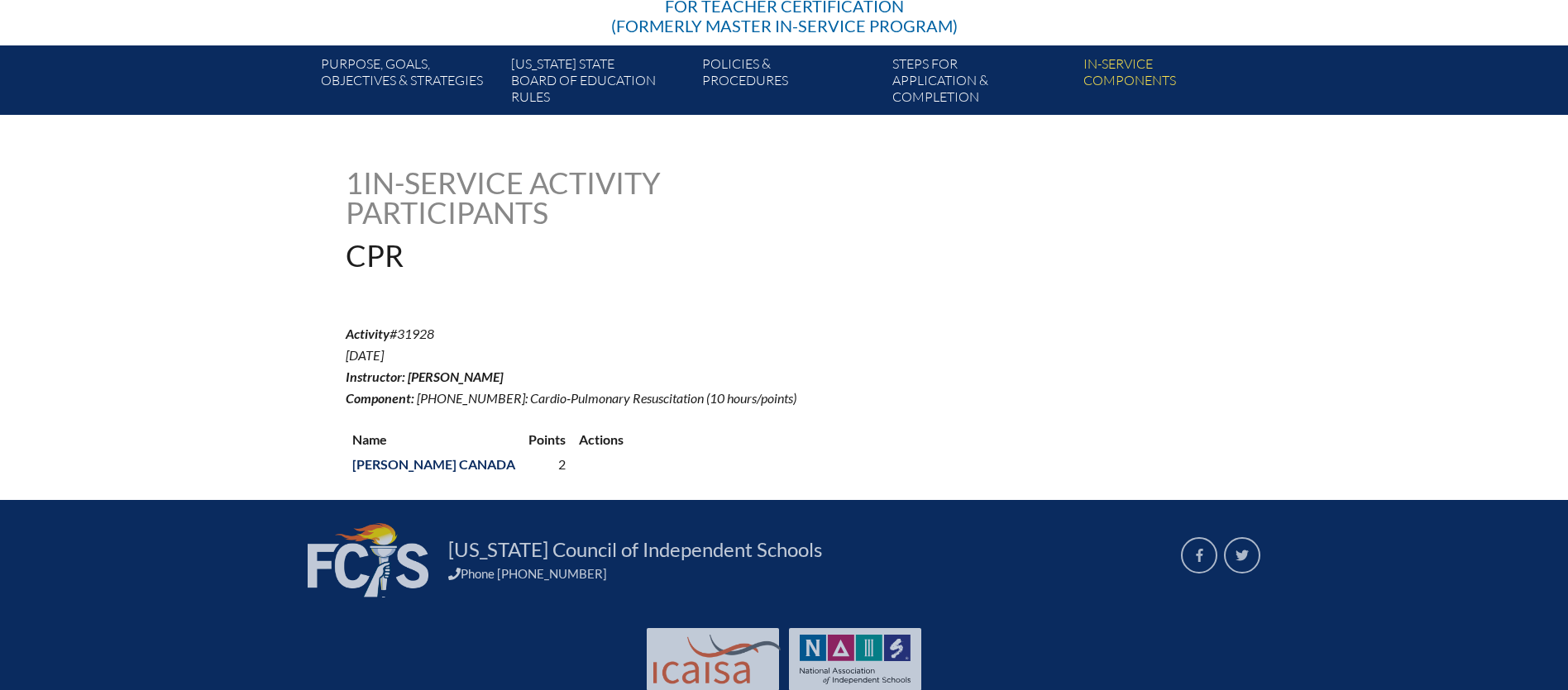
scroll to position [269, 0]
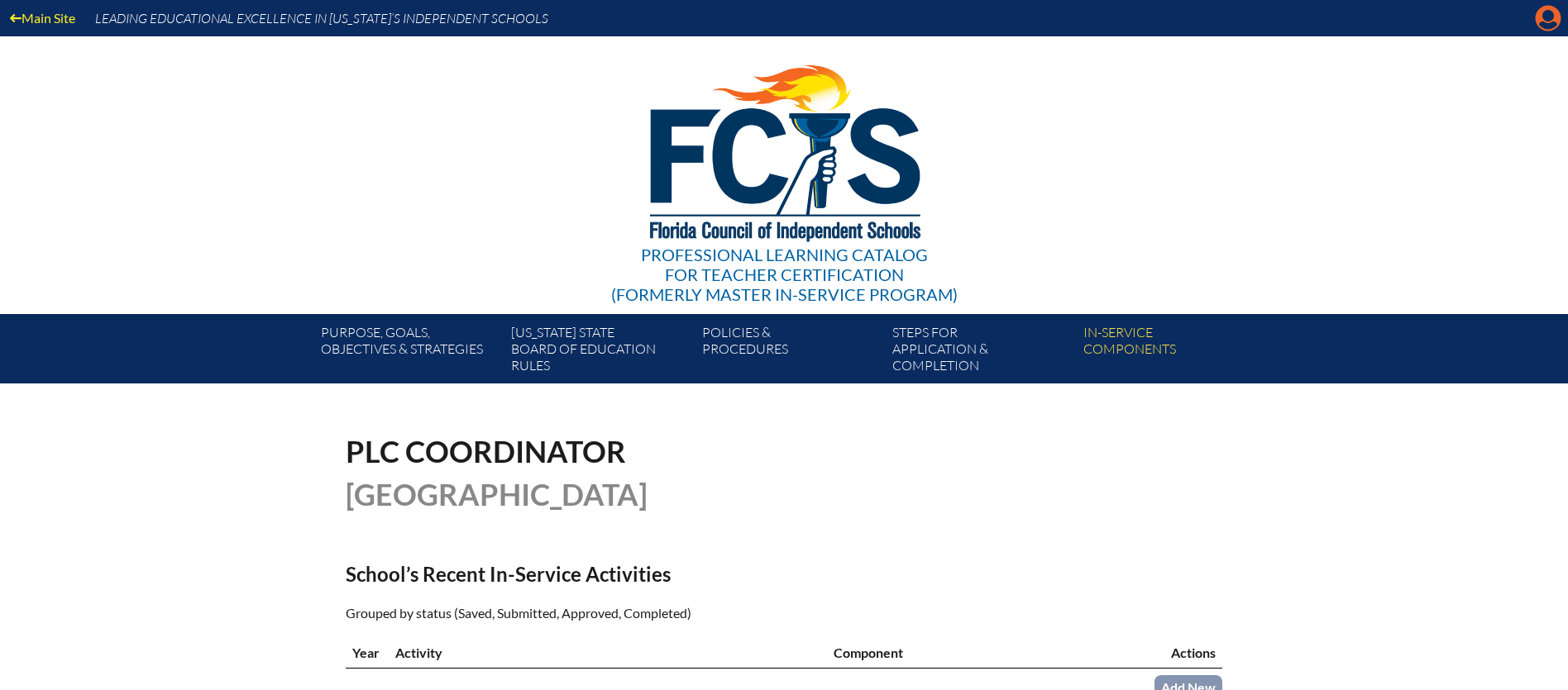
click at [1548, 20] on icon "Manage account" at bounding box center [1549, 19] width 26 height 26
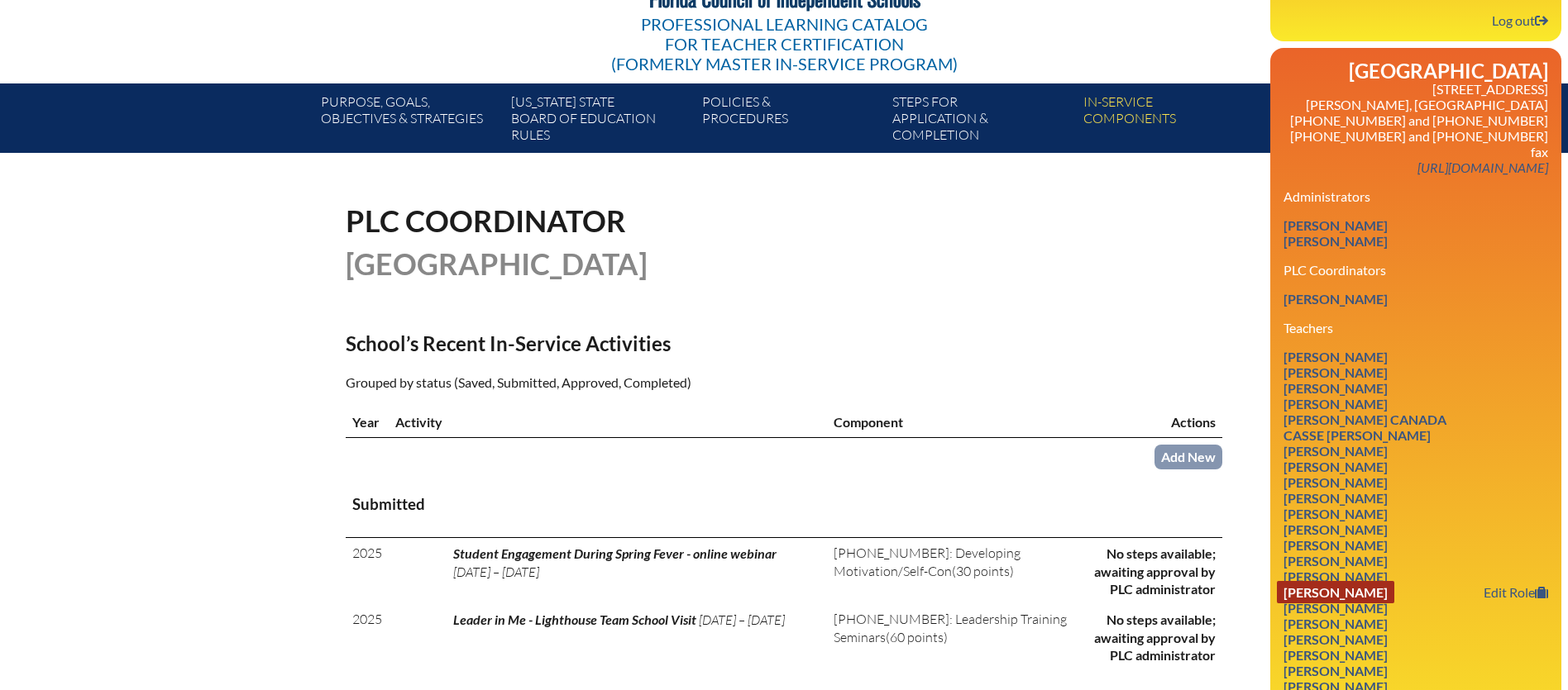
scroll to position [234, 0]
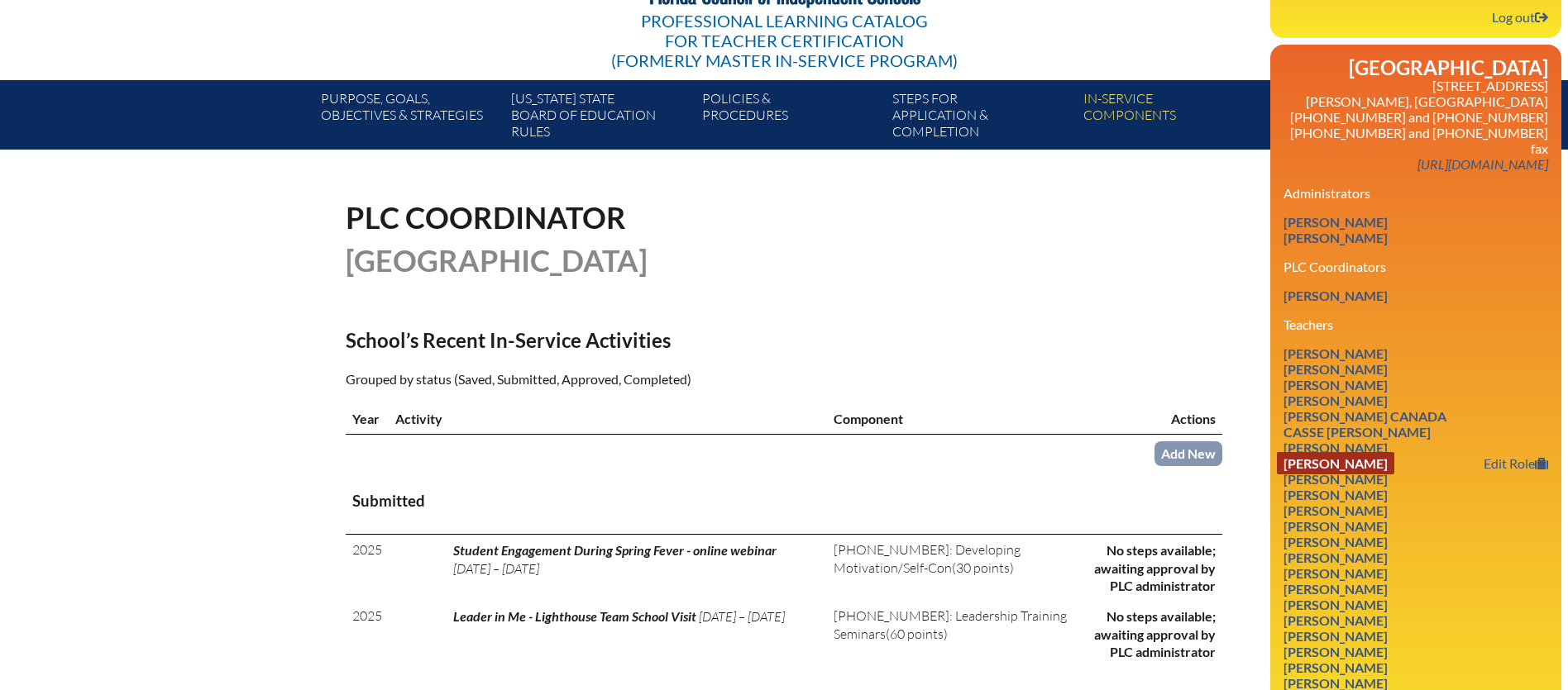
click at [1339, 452] on link "[PERSON_NAME]" at bounding box center [1336, 462] width 117 height 22
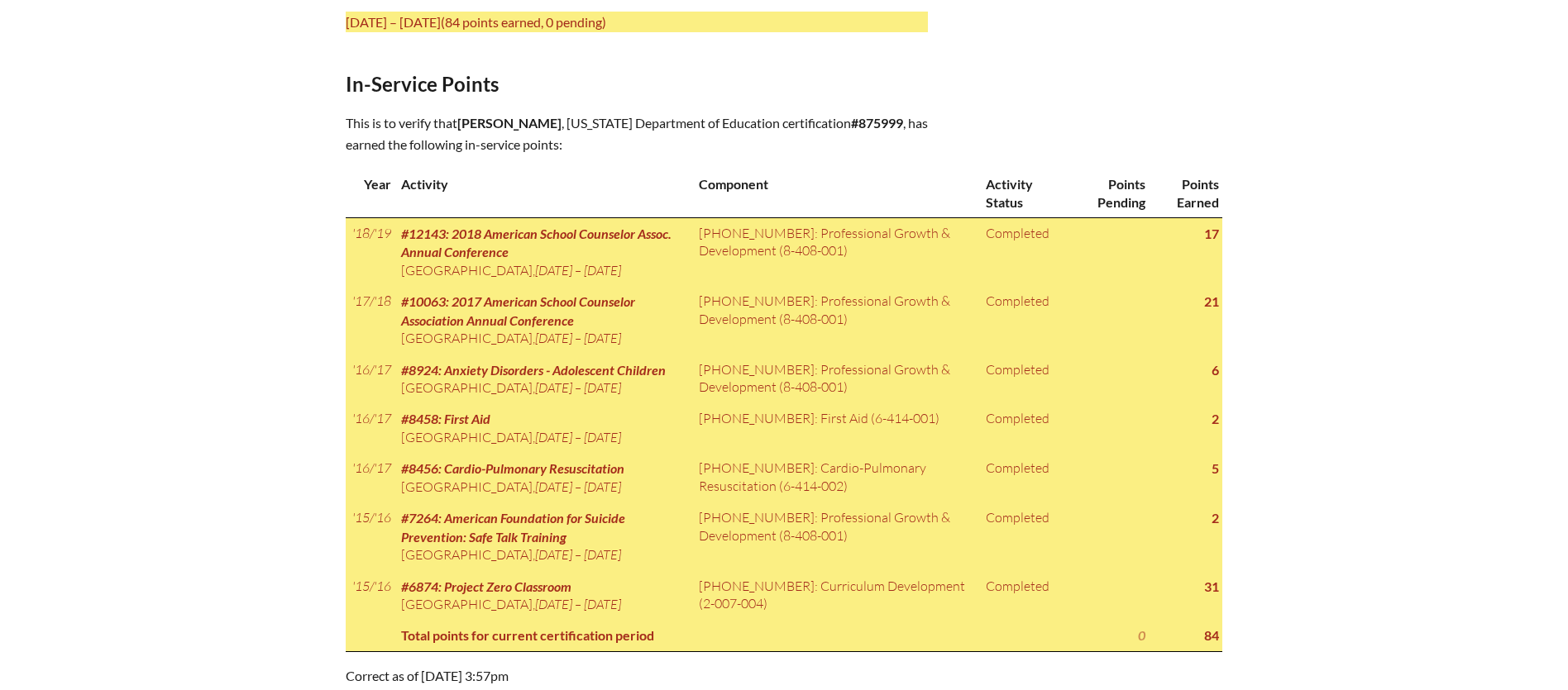
scroll to position [776, 0]
